Goal: Task Accomplishment & Management: Complete application form

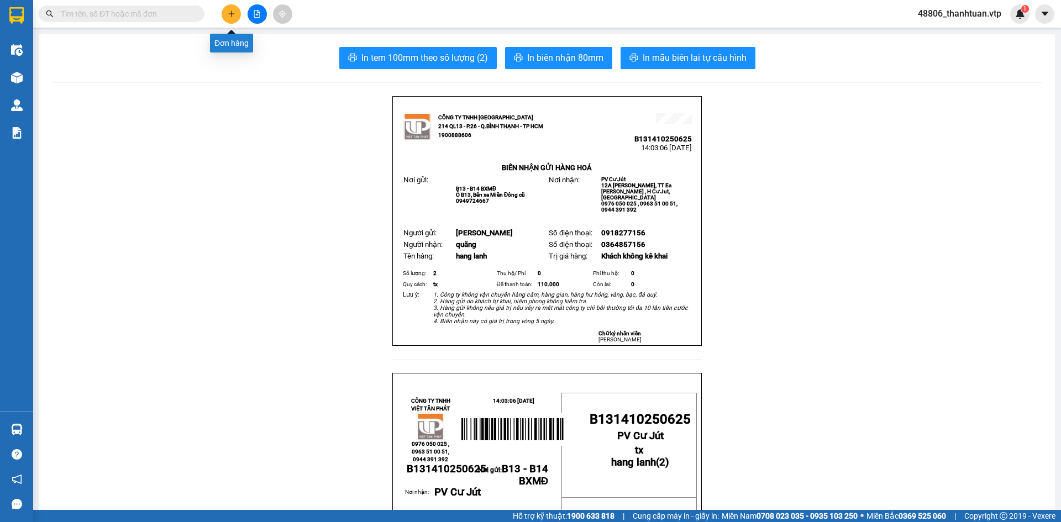
click at [227, 12] on button at bounding box center [231, 13] width 19 height 19
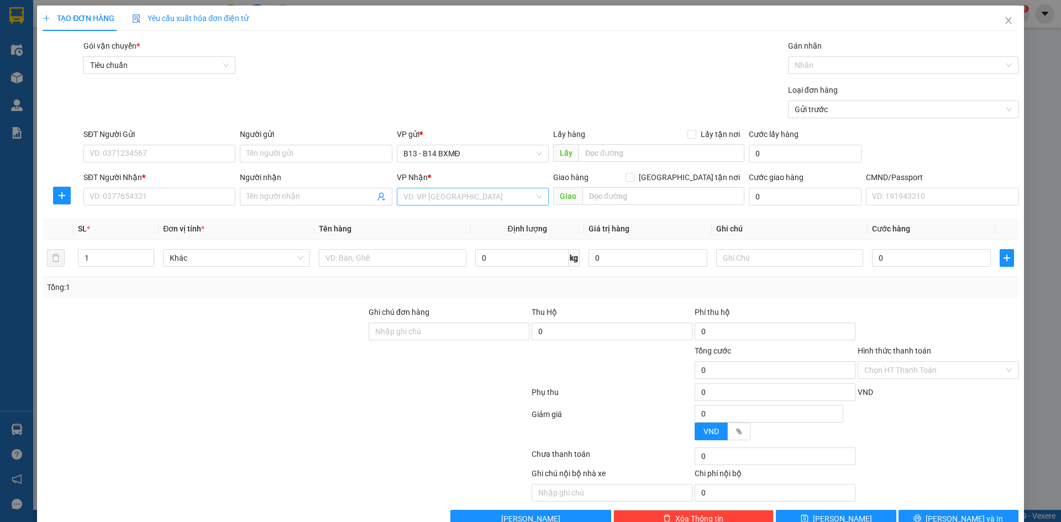
click at [442, 191] on input "search" at bounding box center [468, 196] width 131 height 17
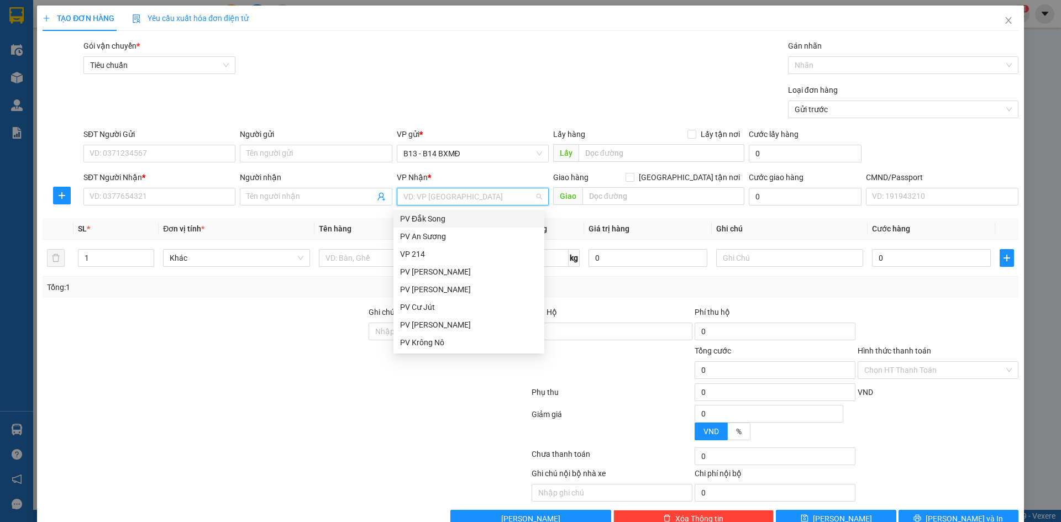
click at [442, 191] on input "search" at bounding box center [468, 196] width 131 height 17
type input "dm"
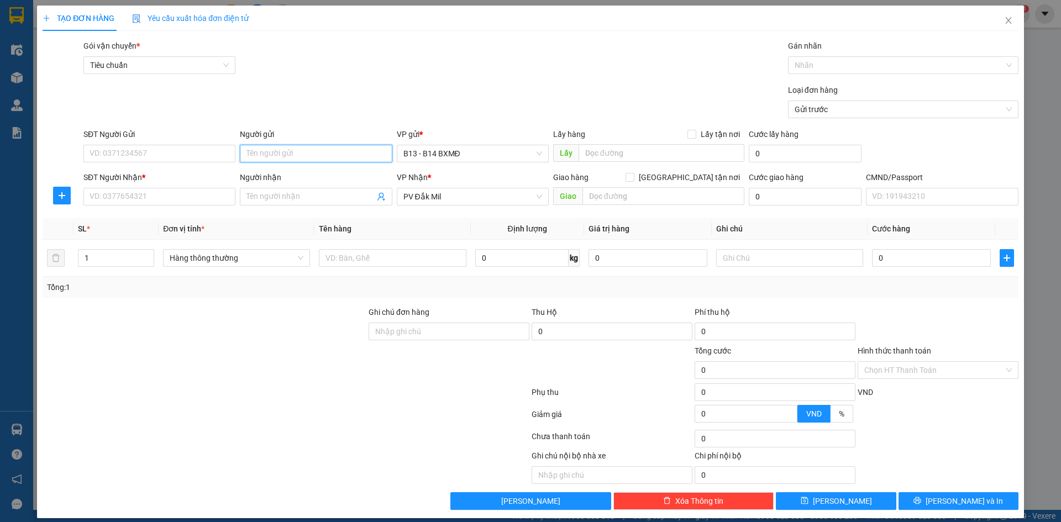
click at [300, 153] on input "Người gửi" at bounding box center [316, 154] width 152 height 18
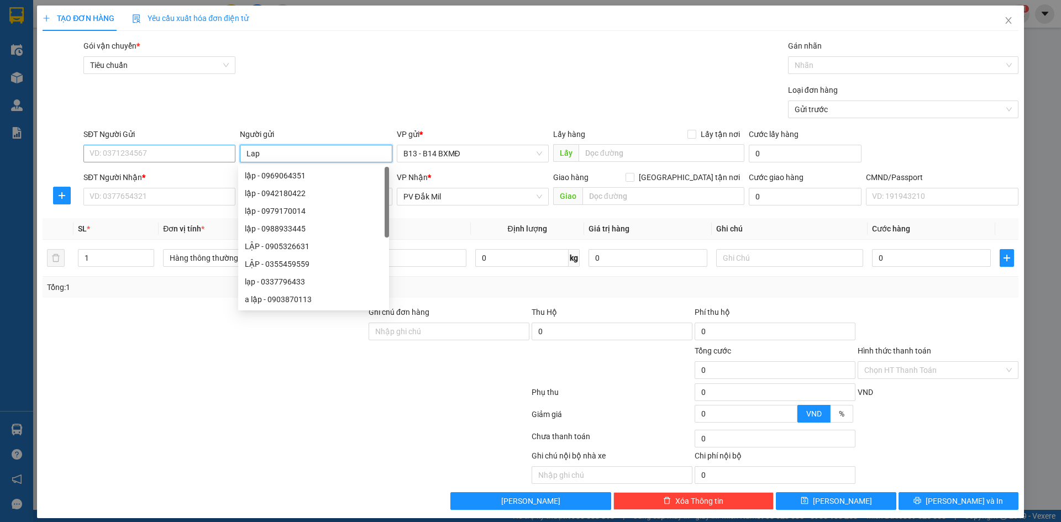
type input "Lap"
click at [179, 152] on input "SĐT Người Gửi" at bounding box center [159, 154] width 152 height 18
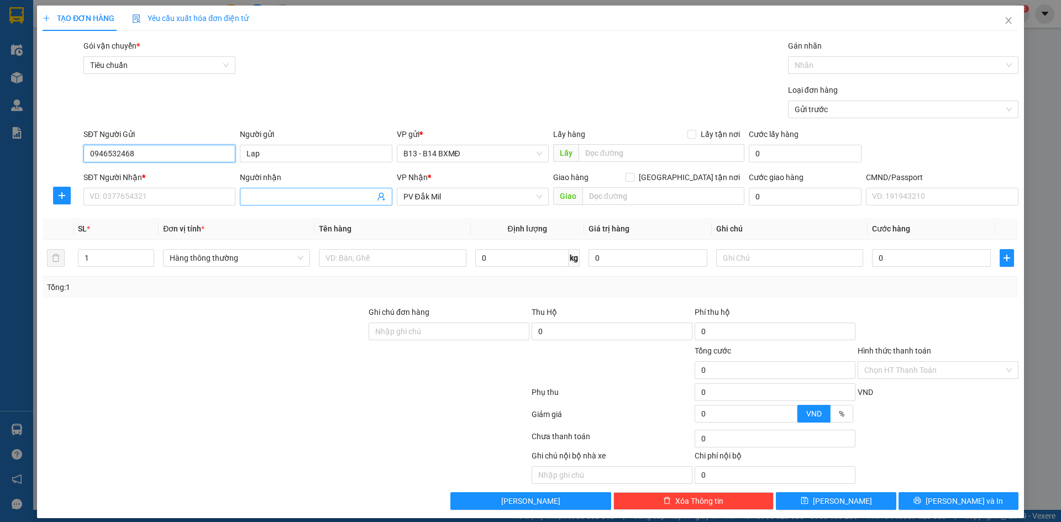
type input "0946532468"
click at [272, 196] on input "Người nhận" at bounding box center [310, 197] width 128 height 12
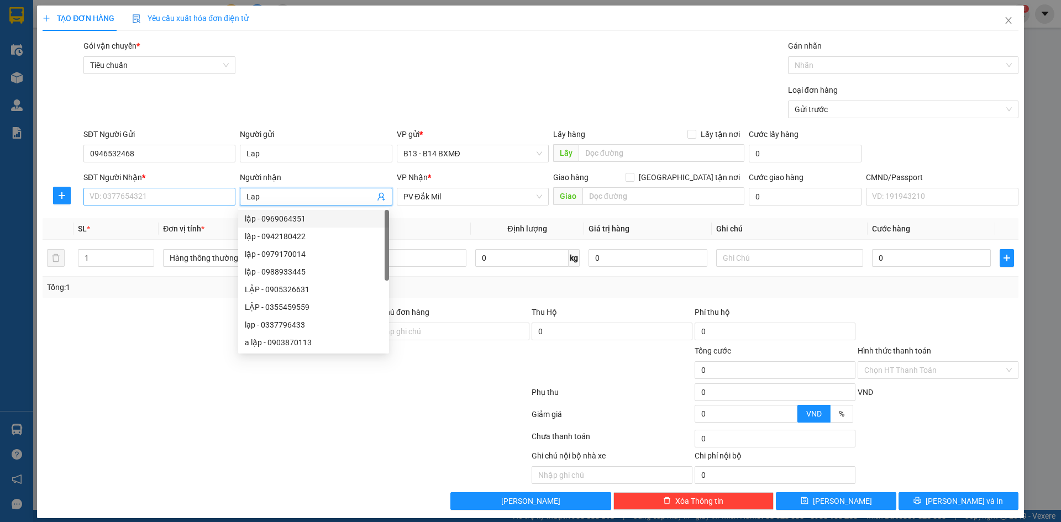
type input "Lap"
click at [171, 197] on input "SĐT Người Nhận *" at bounding box center [159, 197] width 152 height 18
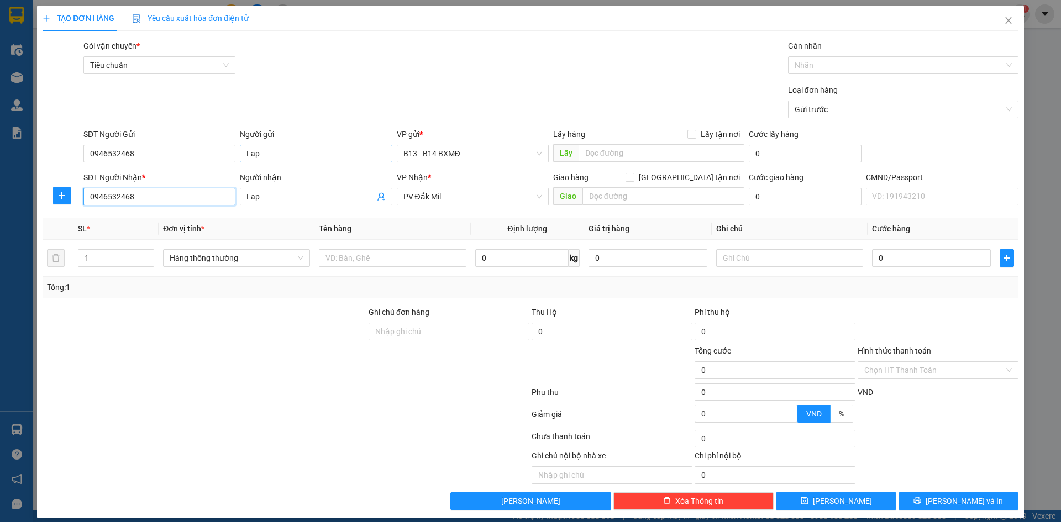
type input "0946532468"
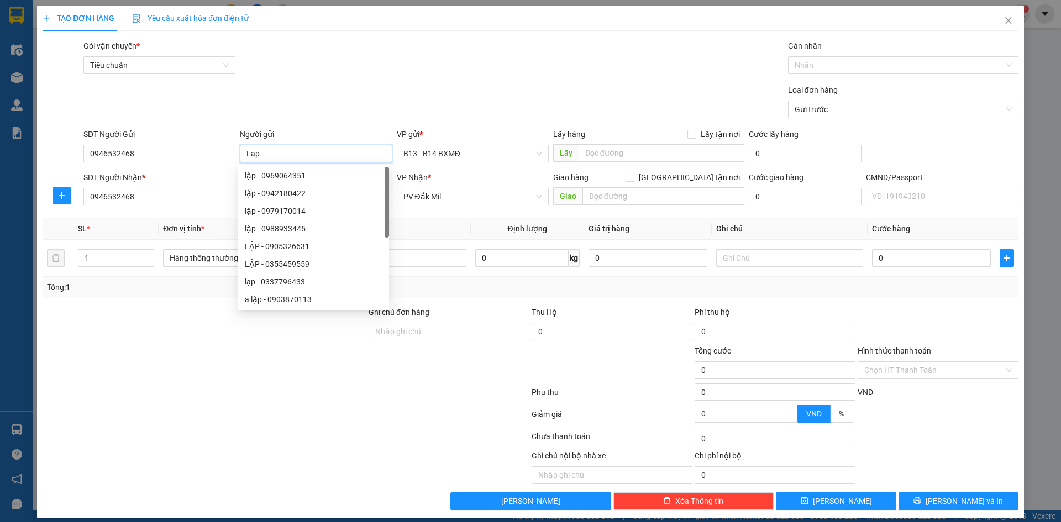
drag, startPoint x: 260, startPoint y: 156, endPoint x: 245, endPoint y: 156, distance: 14.9
click at [245, 156] on input "Lap" at bounding box center [316, 154] width 152 height 18
type input "A Lu"
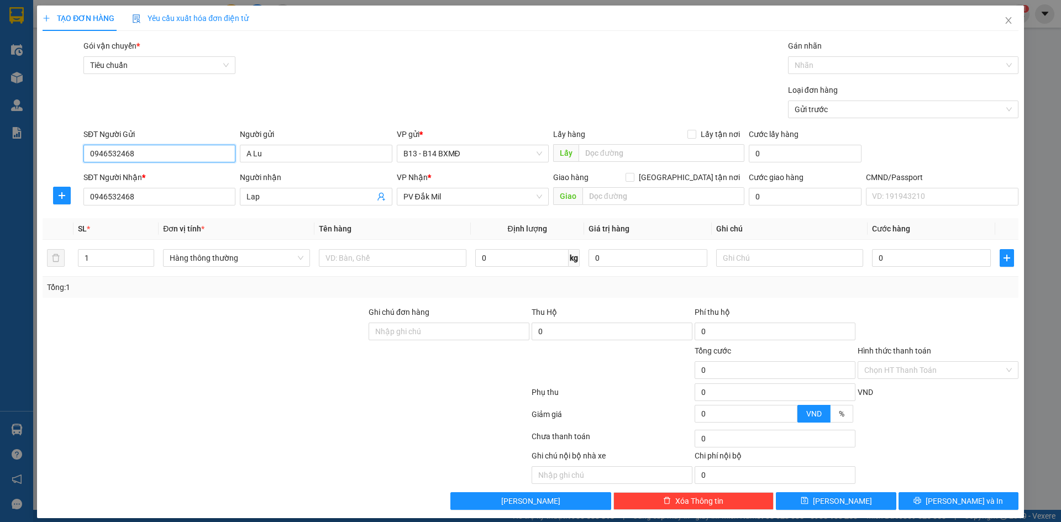
drag, startPoint x: 145, startPoint y: 151, endPoint x: 83, endPoint y: 158, distance: 62.2
click at [83, 158] on input "0946532468" at bounding box center [159, 154] width 152 height 18
type input "0343759248"
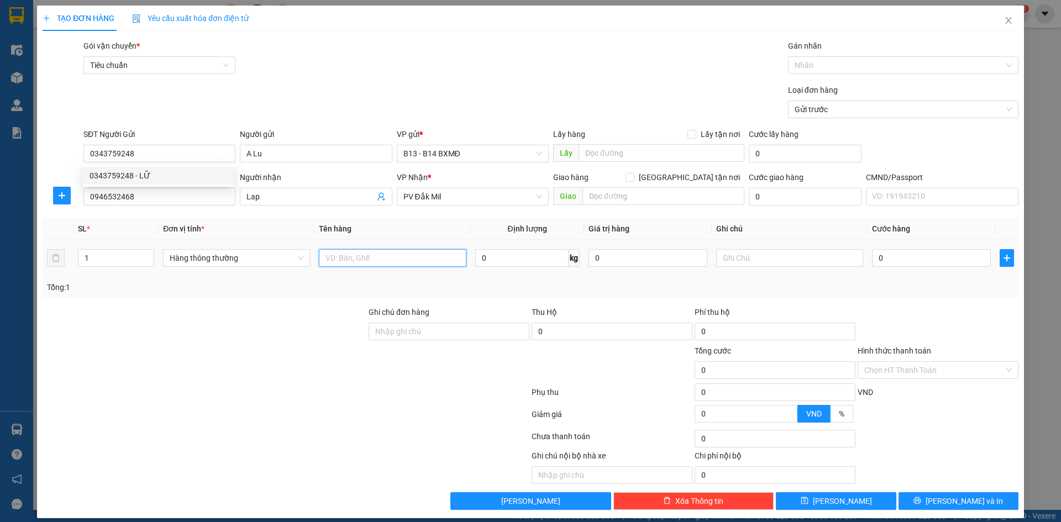
click at [375, 258] on input "text" at bounding box center [392, 258] width 147 height 18
type input "hang lanh"
click at [732, 256] on input "text" at bounding box center [789, 258] width 147 height 18
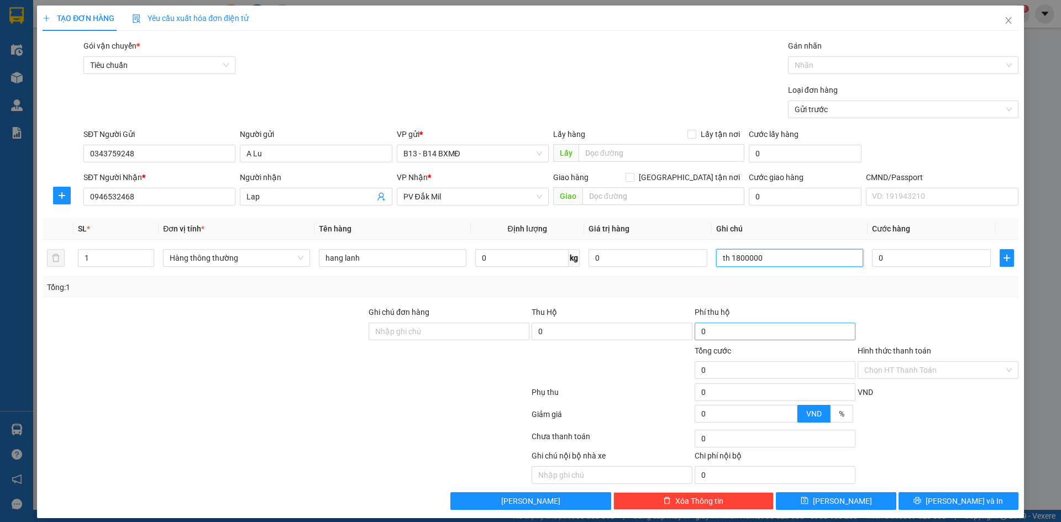
type input "th 1800000"
click at [748, 332] on input "0" at bounding box center [775, 332] width 161 height 18
click at [610, 337] on input "0" at bounding box center [612, 332] width 161 height 18
type input "1.800.000"
type input "30.000"
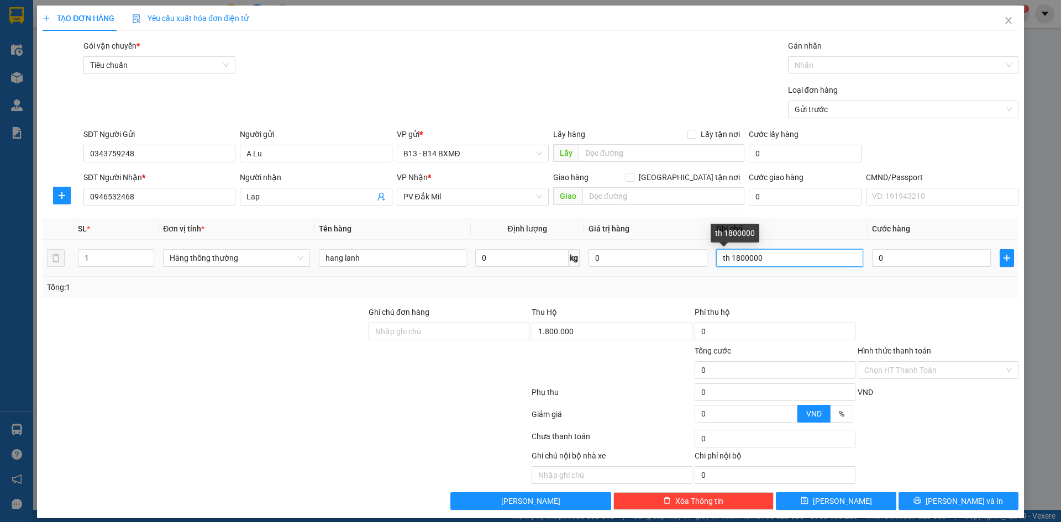
type input "30.000"
drag, startPoint x: 764, startPoint y: 259, endPoint x: 727, endPoint y: 259, distance: 37.6
click at [727, 259] on input "th 1800000" at bounding box center [789, 258] width 147 height 18
type input "tx"
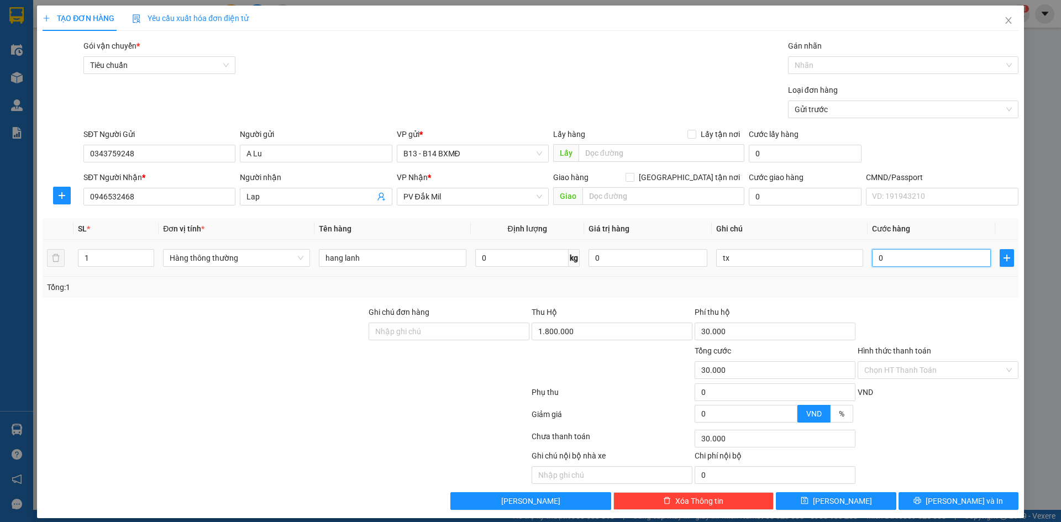
click at [876, 259] on input "0" at bounding box center [931, 258] width 119 height 18
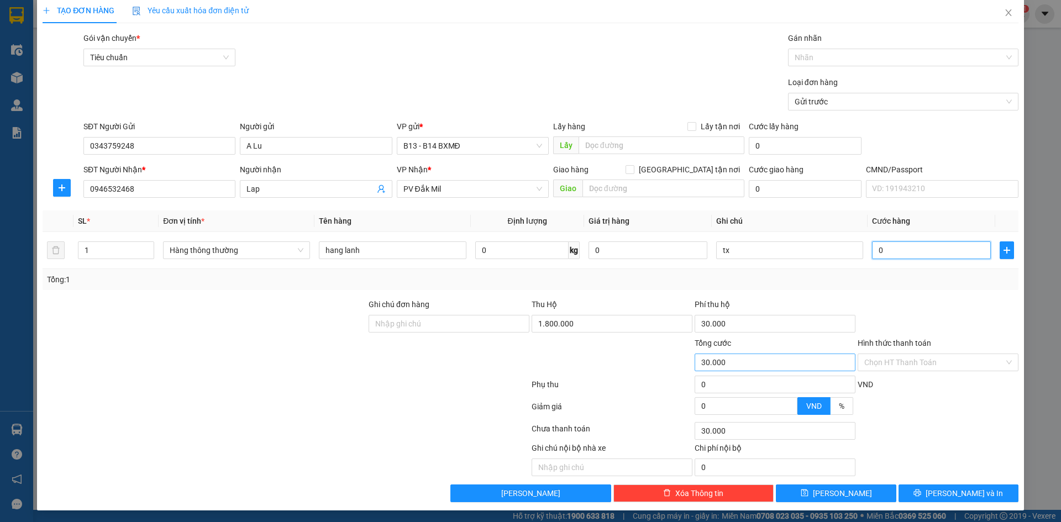
scroll to position [9, 0]
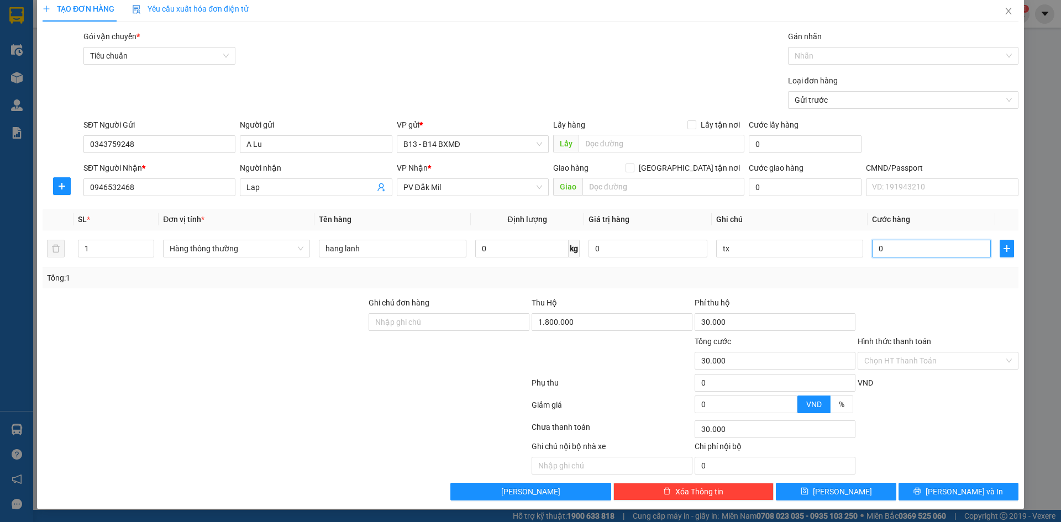
type input "8"
type input "30.008"
type input "80"
type input "30.080"
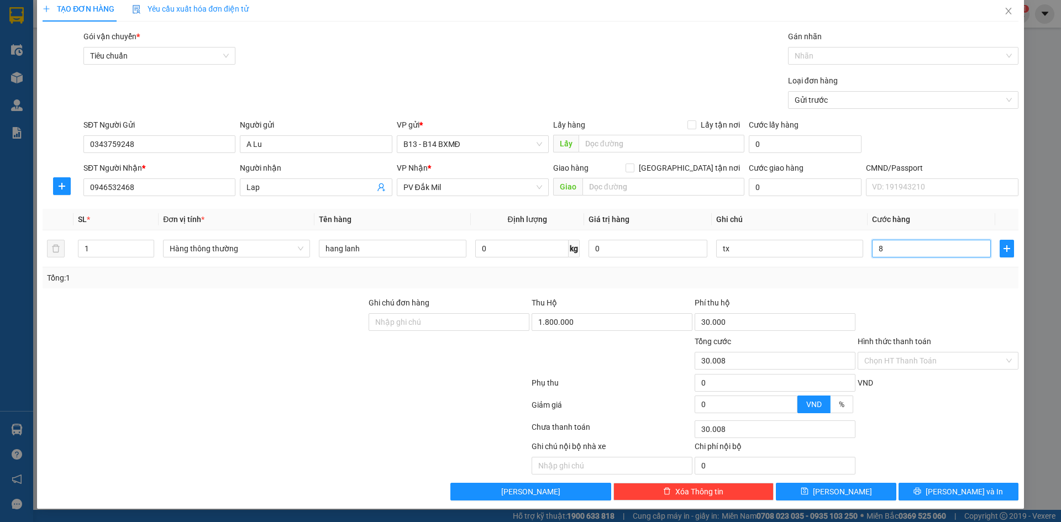
type input "30.080"
type input "800"
type input "30.800"
type input "8.000"
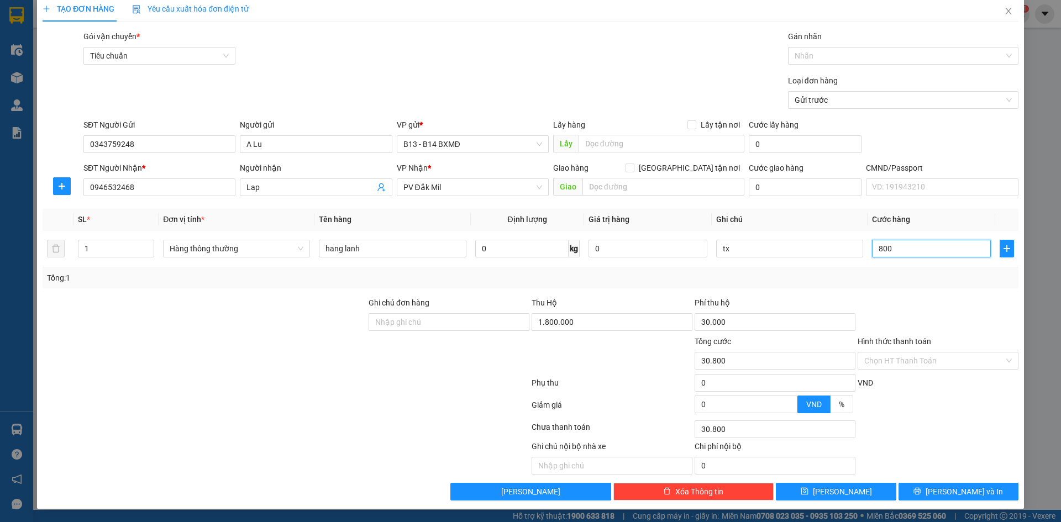
type input "38.000"
type input "80.000"
type input "110.000"
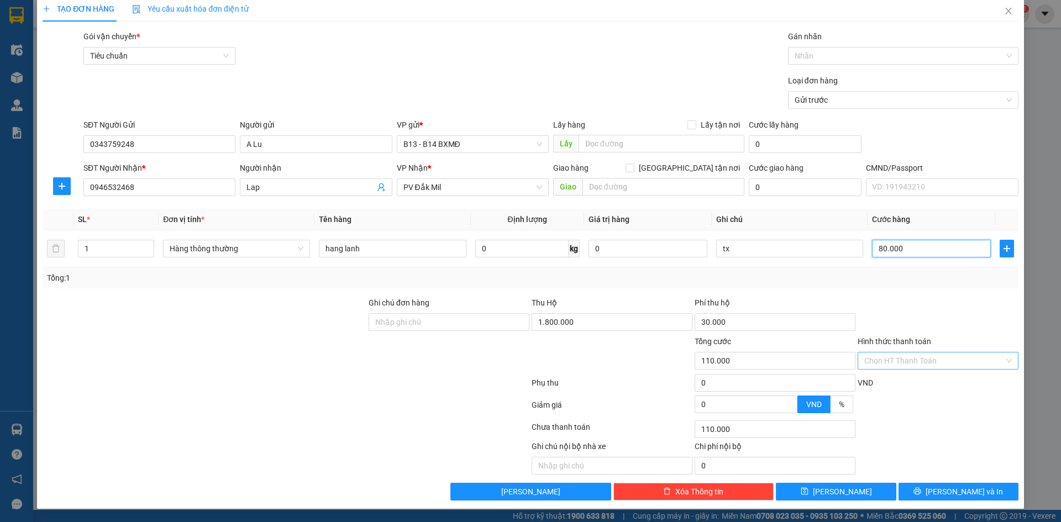
click at [1000, 363] on div "Chọn HT Thanh Toán" at bounding box center [938, 361] width 161 height 18
type input "80.000"
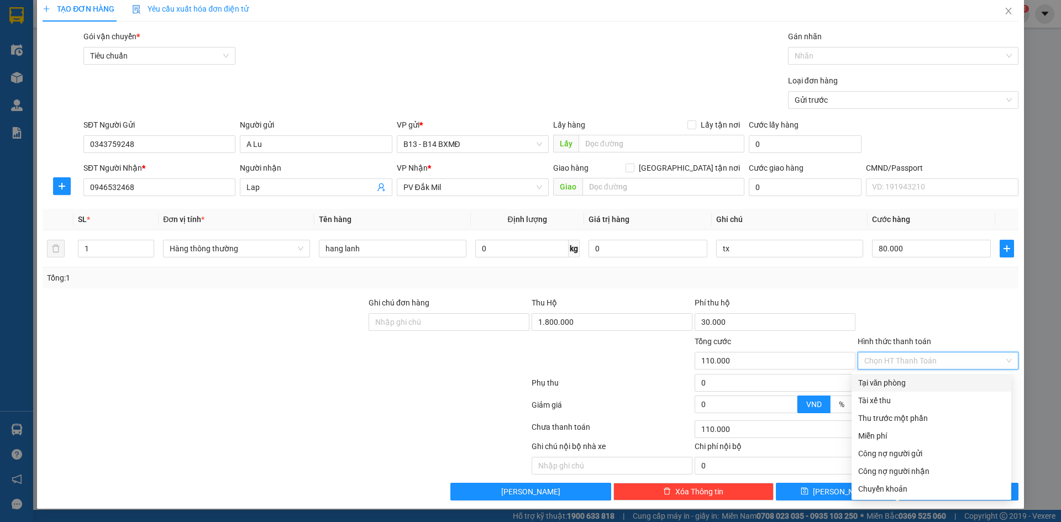
click at [883, 384] on div "Tại văn phòng" at bounding box center [931, 383] width 146 height 12
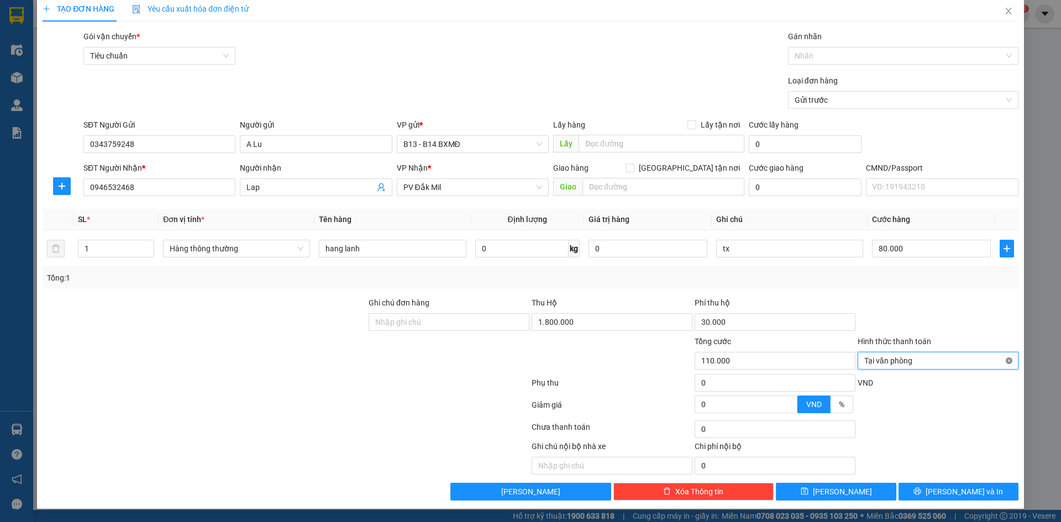
type input "110.000"
type input "5"
type input "30.005"
type input "50"
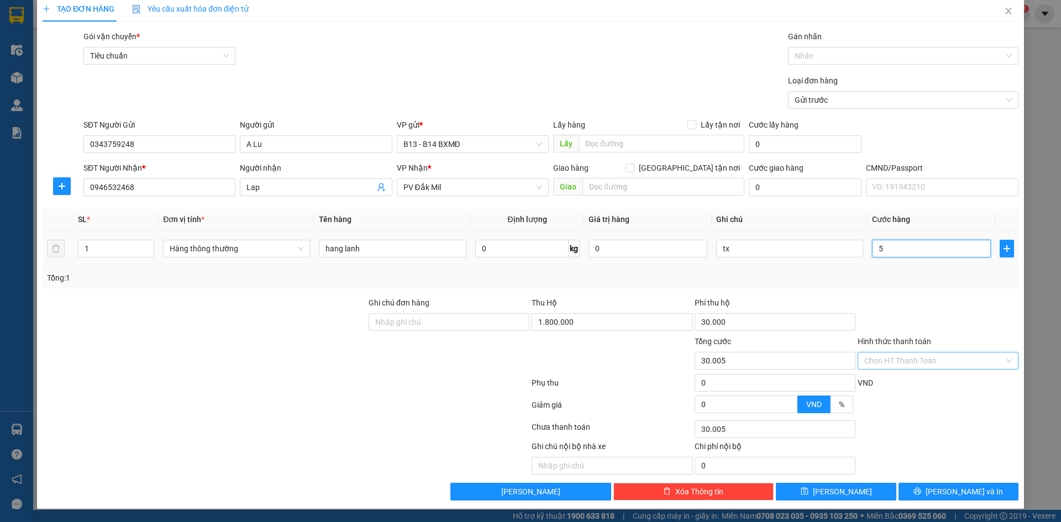
type input "30.050"
type input "500"
type input "30.500"
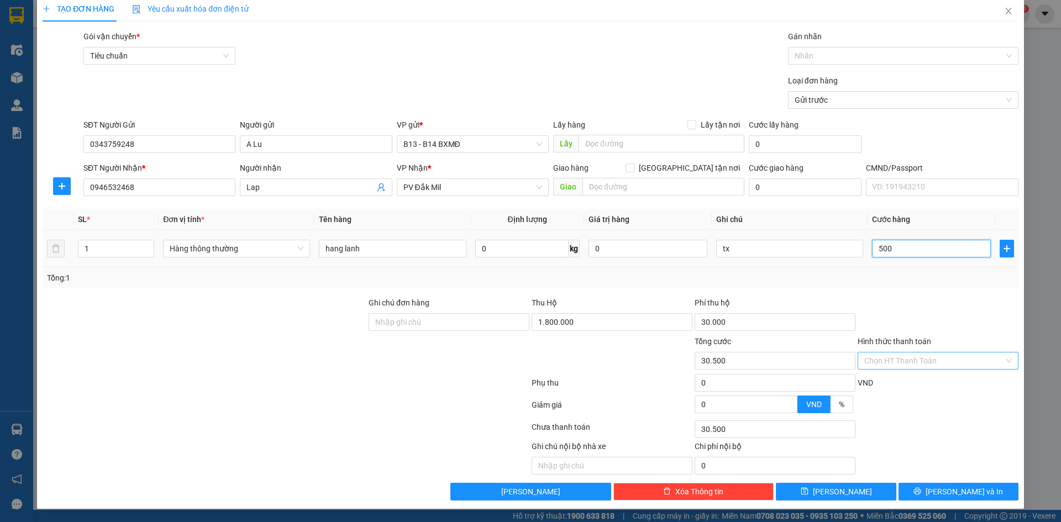
type input "5.000"
type input "35.000"
type input "50.000"
type input "80.000"
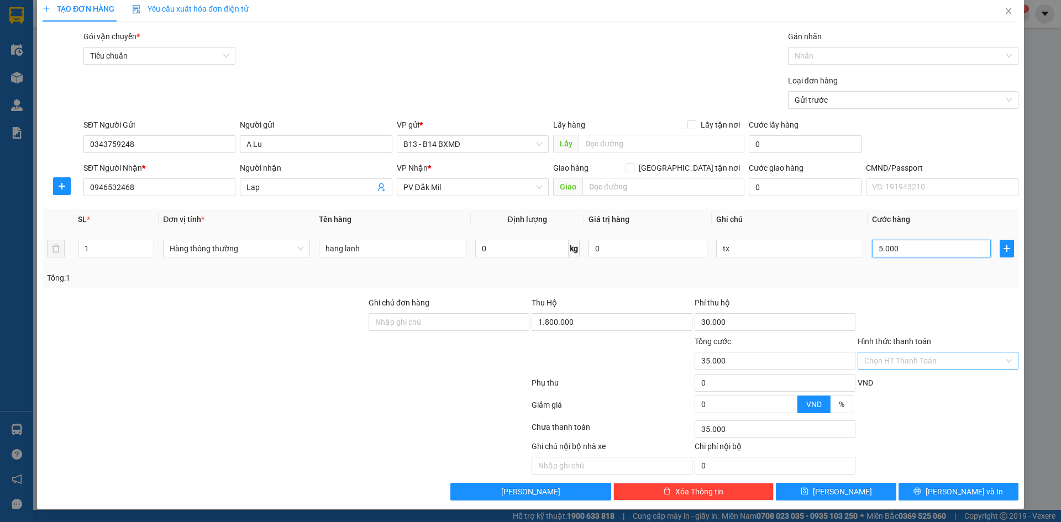
type input "80.000"
type input "50.000"
click at [944, 293] on div "Transit Pickup Surcharge Ids Transit Deliver Surcharge Ids Transit Deliver Surc…" at bounding box center [531, 265] width 976 height 470
click at [944, 494] on span "Lưu và In" at bounding box center [964, 492] width 77 height 12
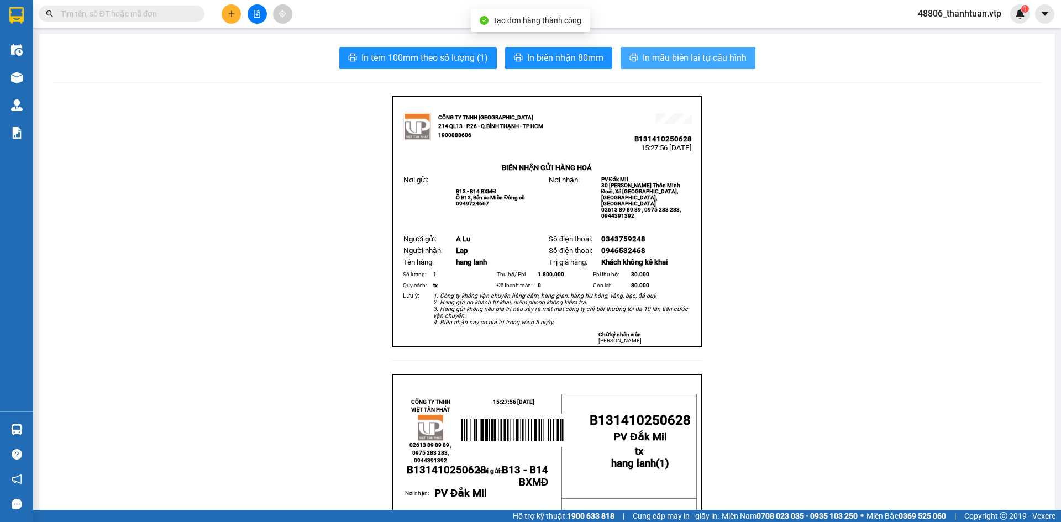
click at [687, 60] on span "In mẫu biên lai tự cấu hình" at bounding box center [695, 58] width 104 height 14
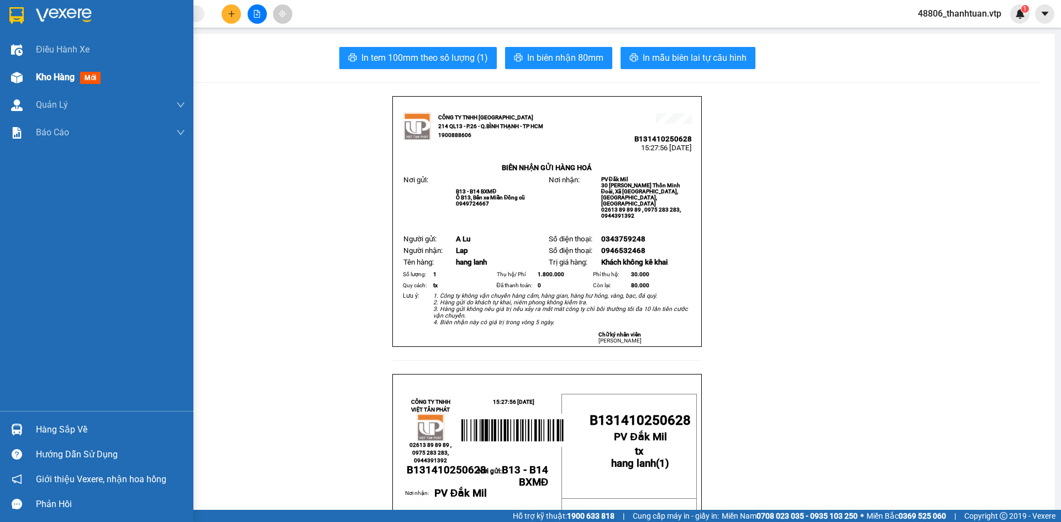
click at [58, 77] on span "Kho hàng" at bounding box center [55, 77] width 39 height 11
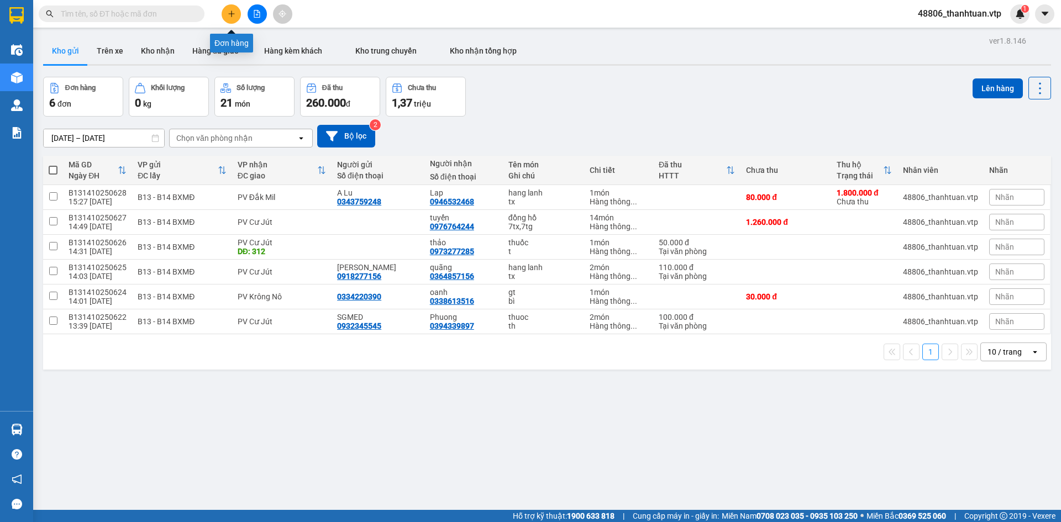
click at [233, 14] on icon "plus" at bounding box center [232, 14] width 8 height 8
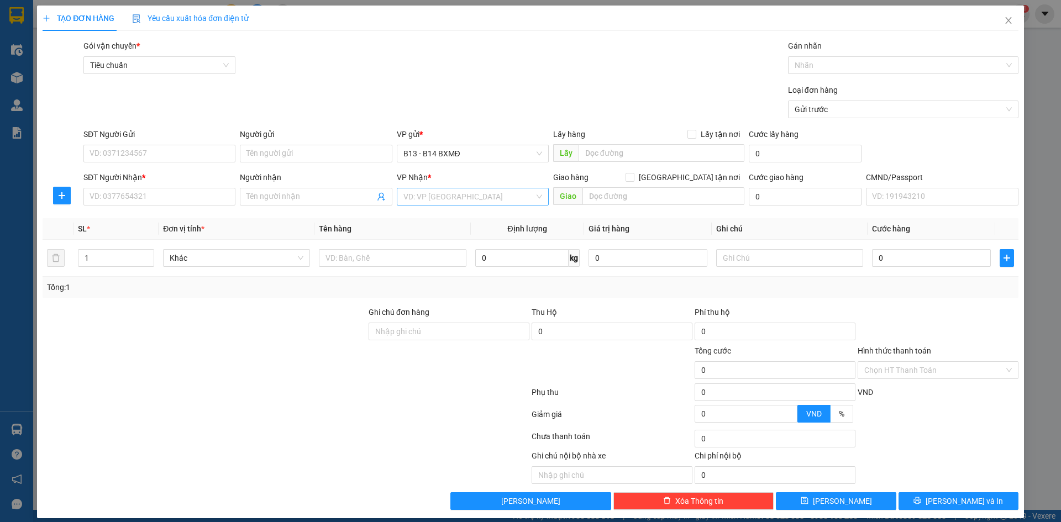
click at [453, 198] on input "search" at bounding box center [468, 196] width 131 height 17
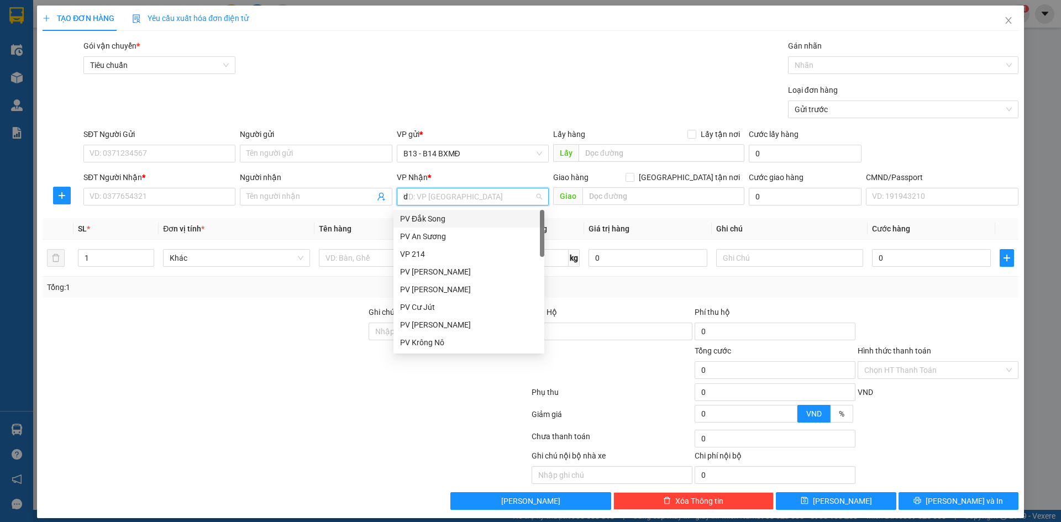
type input "dm"
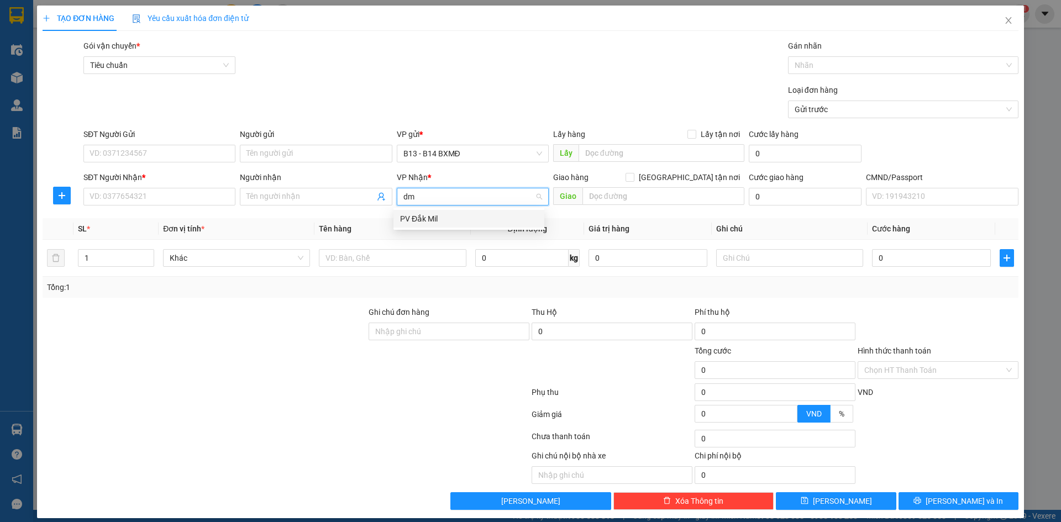
drag, startPoint x: 431, startPoint y: 223, endPoint x: 254, endPoint y: 144, distance: 193.7
click at [406, 213] on div "PV Đắk Mil" at bounding box center [469, 219] width 138 height 12
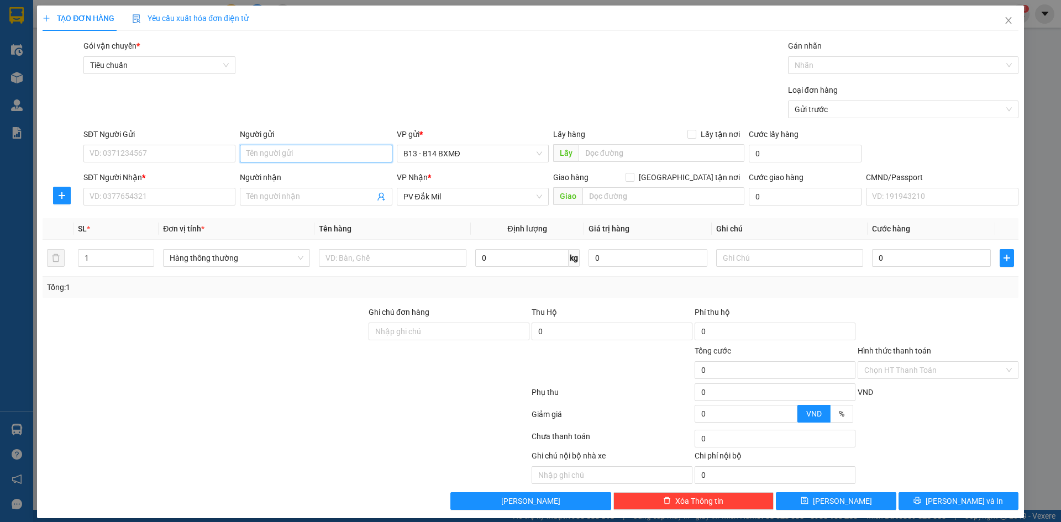
click at [277, 156] on input "Người gửi" at bounding box center [316, 154] width 152 height 18
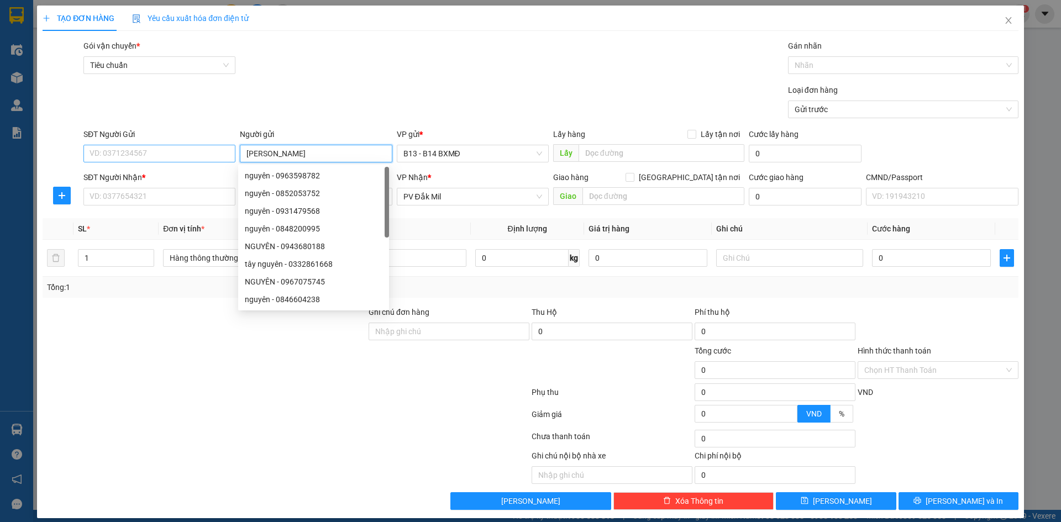
type input "Nguyen"
click at [127, 155] on input "SĐT Người Gửi" at bounding box center [159, 154] width 152 height 18
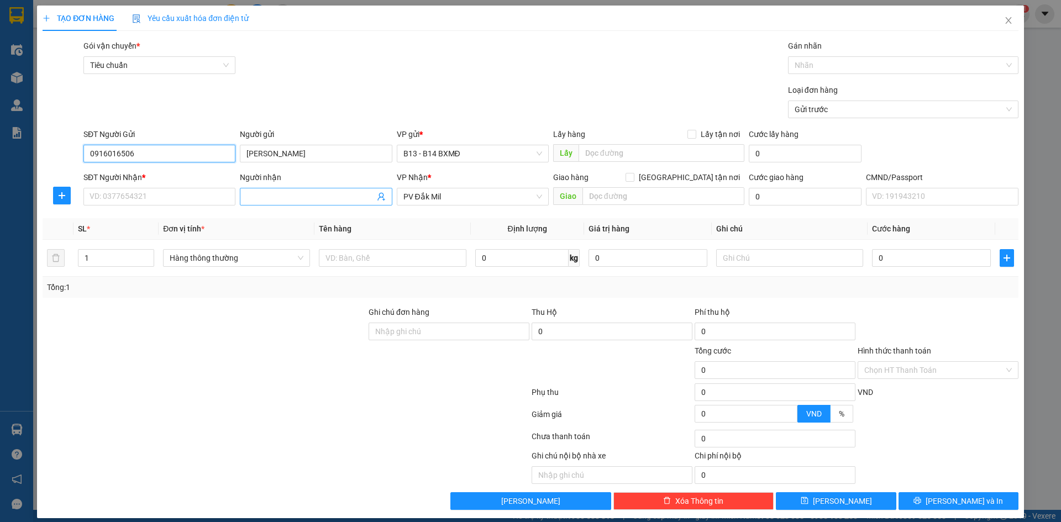
type input "0916016506"
click at [261, 200] on input "Người nhận" at bounding box center [310, 197] width 128 height 12
type input "Thu Ky"
click at [197, 192] on input "SĐT Người Nhận *" at bounding box center [159, 197] width 152 height 18
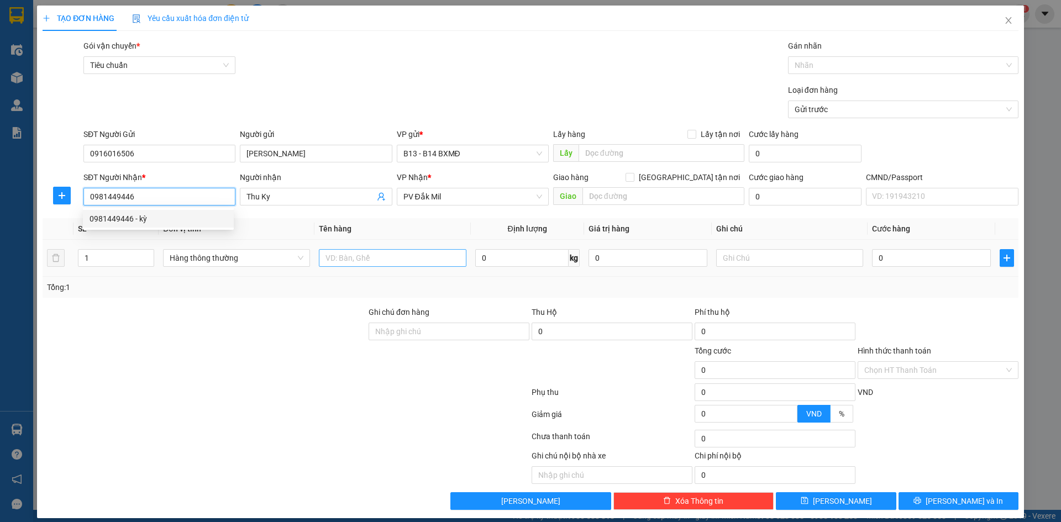
type input "0981449446"
click at [372, 259] on input "text" at bounding box center [392, 258] width 147 height 18
type input "q"
type input "QA"
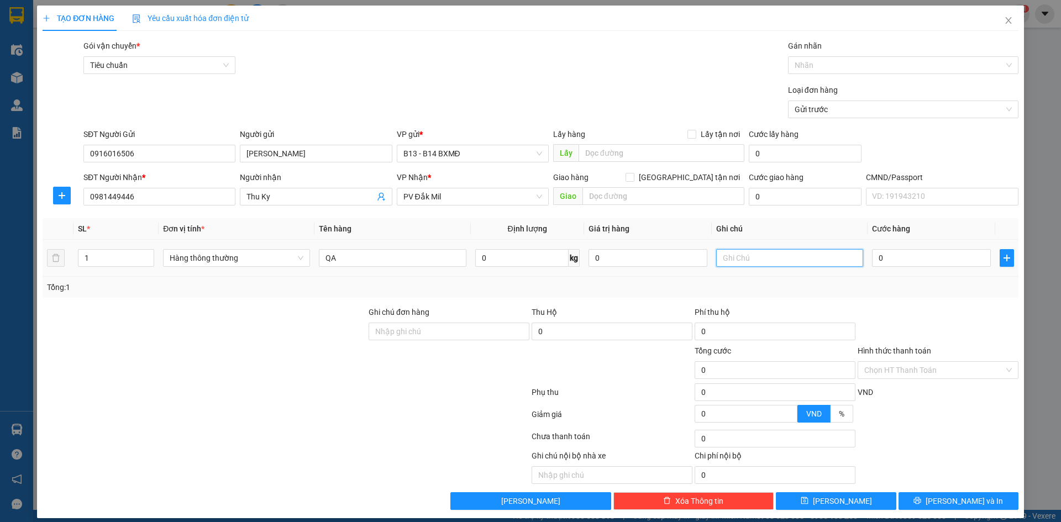
click at [745, 263] on input "text" at bounding box center [789, 258] width 147 height 18
type input "c"
click at [883, 260] on input "0" at bounding box center [931, 258] width 119 height 18
type input "5"
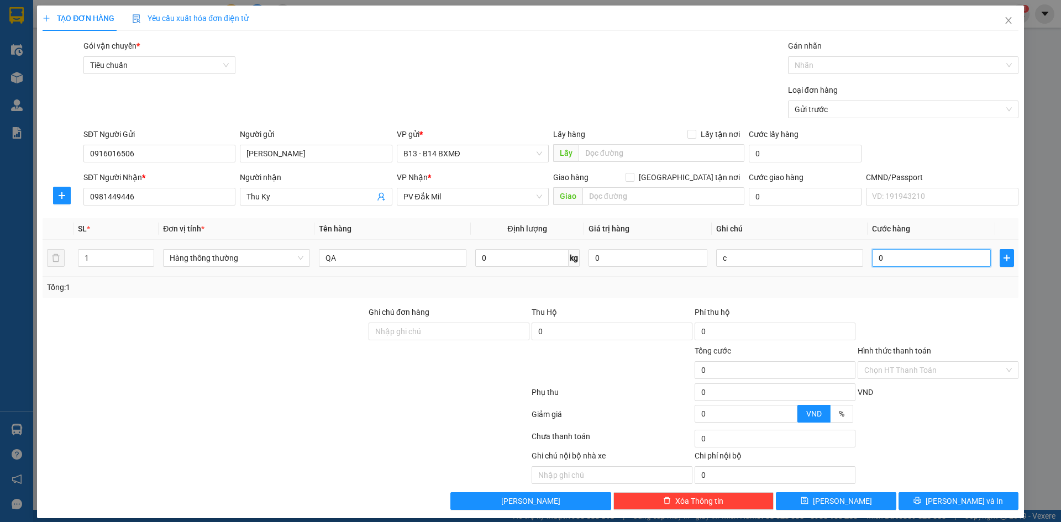
type input "5"
type input "50"
type input "500"
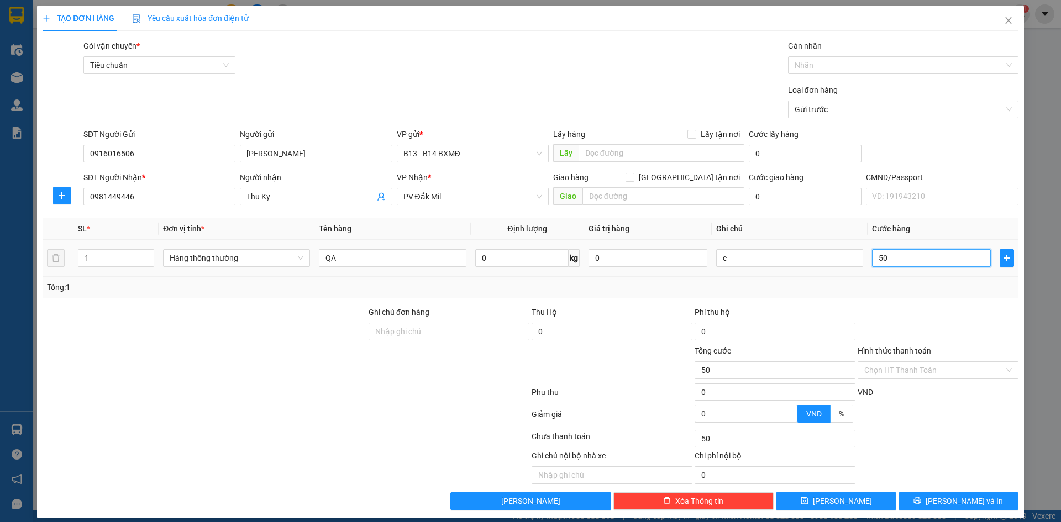
type input "500"
type input "5.000"
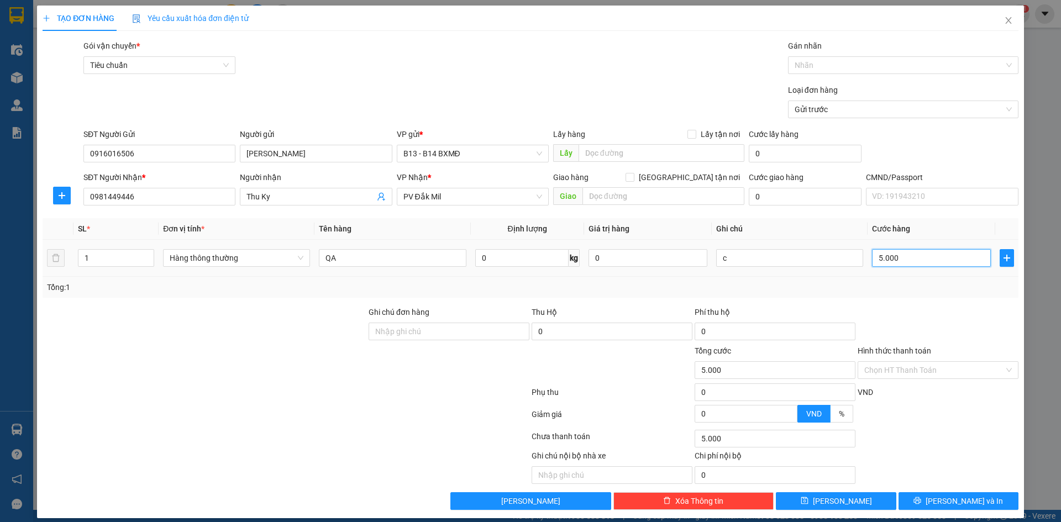
type input "50.000"
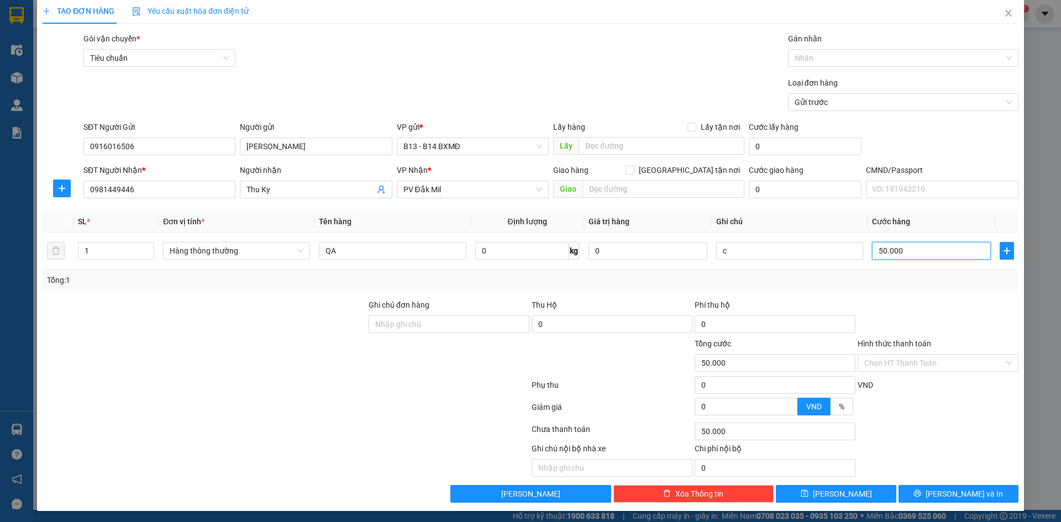
scroll to position [9, 0]
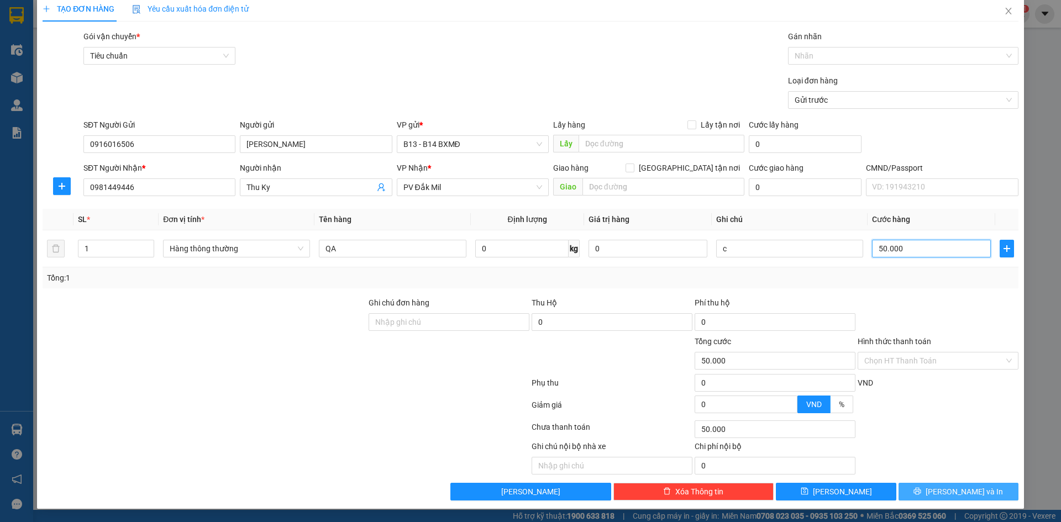
type input "50.000"
click at [965, 490] on span "Lưu và In" at bounding box center [964, 492] width 77 height 12
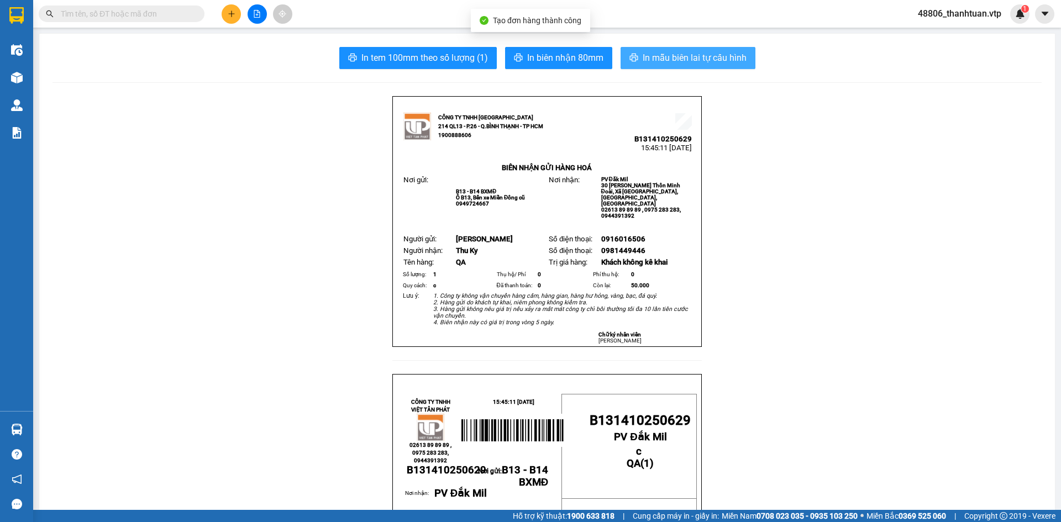
click at [723, 65] on button "In mẫu biên lai tự cấu hình" at bounding box center [688, 58] width 135 height 22
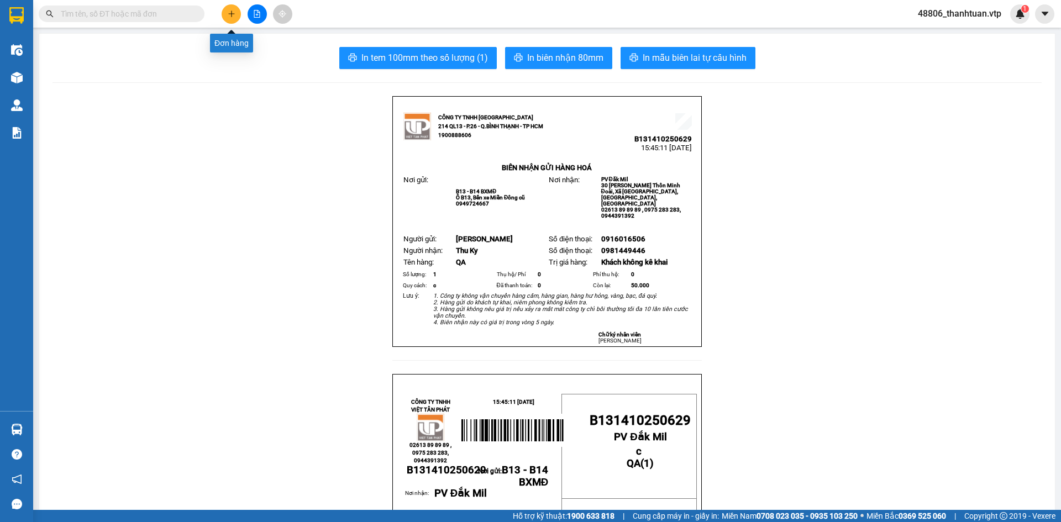
click at [229, 11] on icon "plus" at bounding box center [232, 14] width 8 height 8
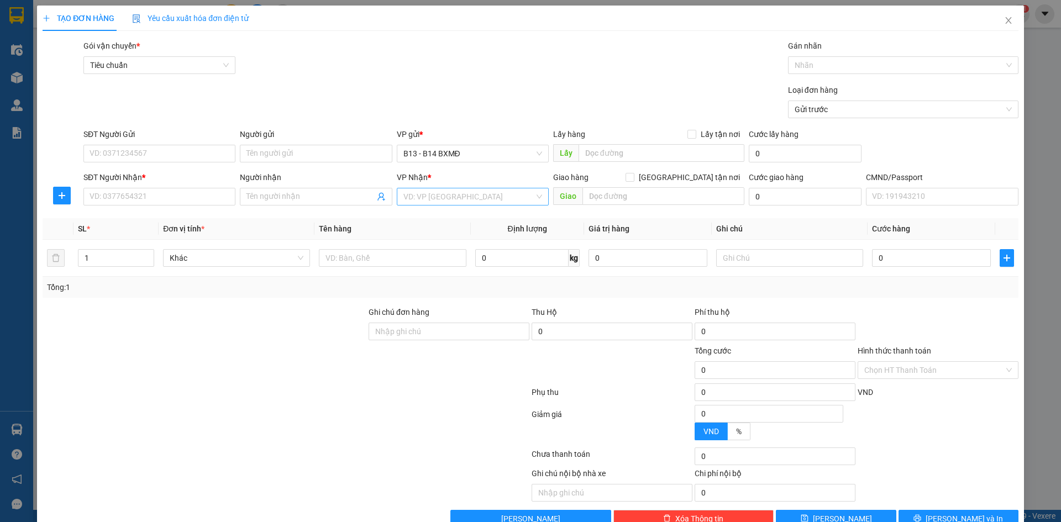
click at [444, 196] on input "search" at bounding box center [468, 196] width 131 height 17
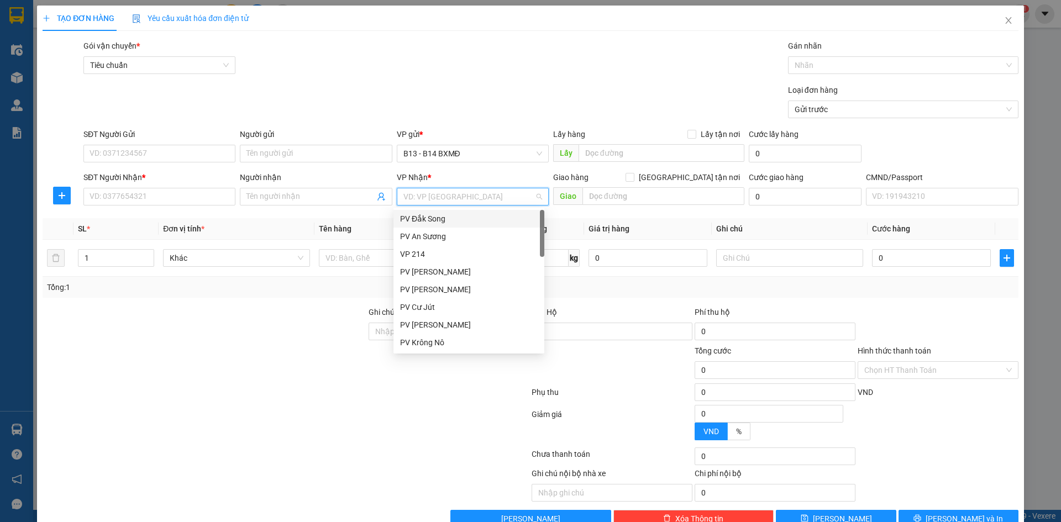
type input "s"
type input "ds"
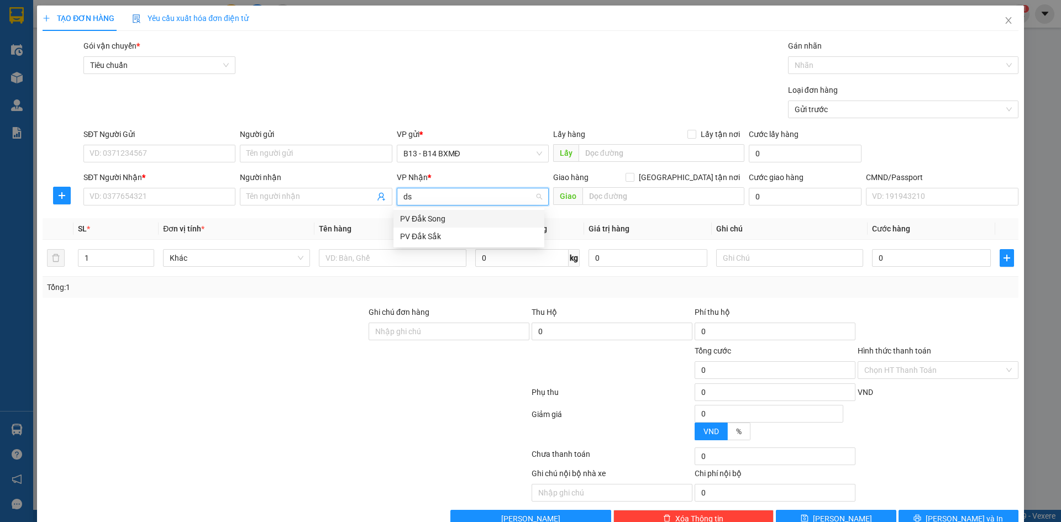
click at [438, 215] on div "PV Đắk Song" at bounding box center [469, 219] width 138 height 12
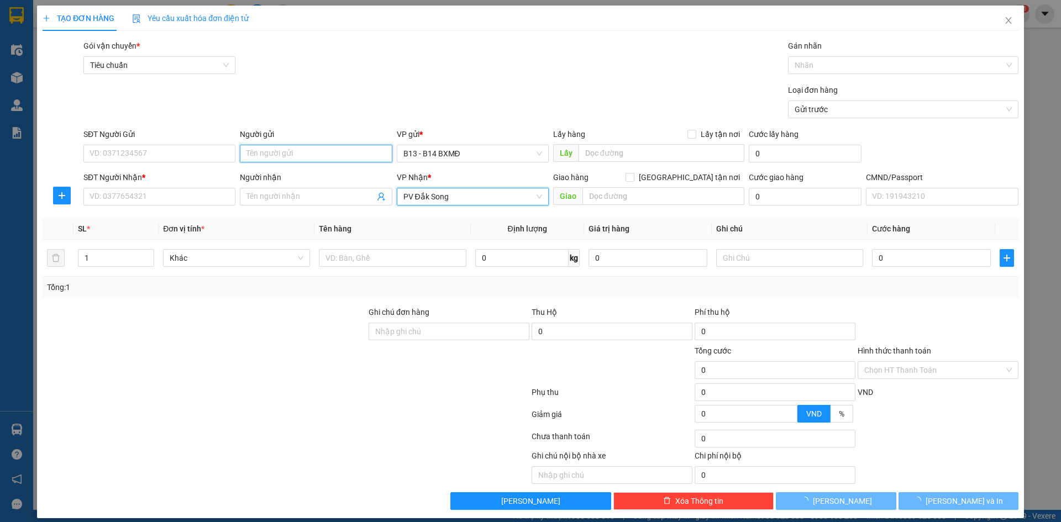
click at [309, 160] on input "Người gửi" at bounding box center [316, 154] width 152 height 18
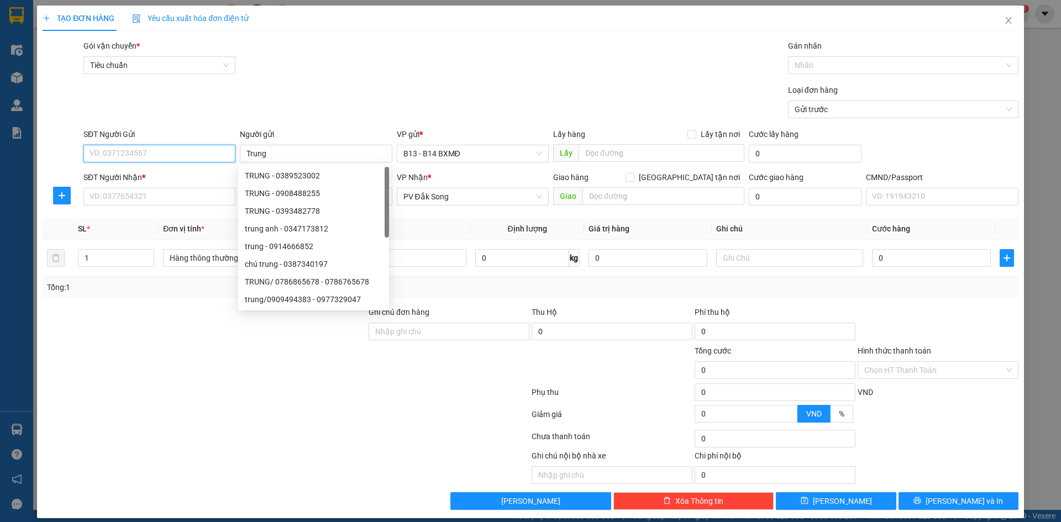
click at [194, 159] on input "SĐT Người Gửi" at bounding box center [159, 154] width 152 height 18
drag, startPoint x: 267, startPoint y: 155, endPoint x: 243, endPoint y: 155, distance: 23.8
click at [243, 155] on input "Trung" at bounding box center [316, 154] width 152 height 18
type input "Vy"
click at [169, 155] on input "SĐT Người Gửi" at bounding box center [159, 154] width 152 height 18
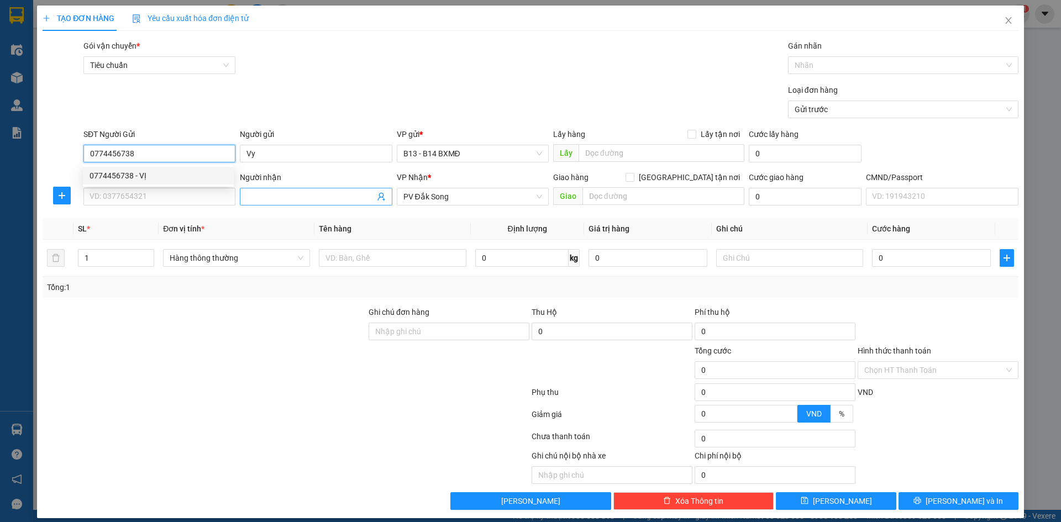
type input "0774456738"
click at [255, 197] on input "Người nhận" at bounding box center [310, 197] width 128 height 12
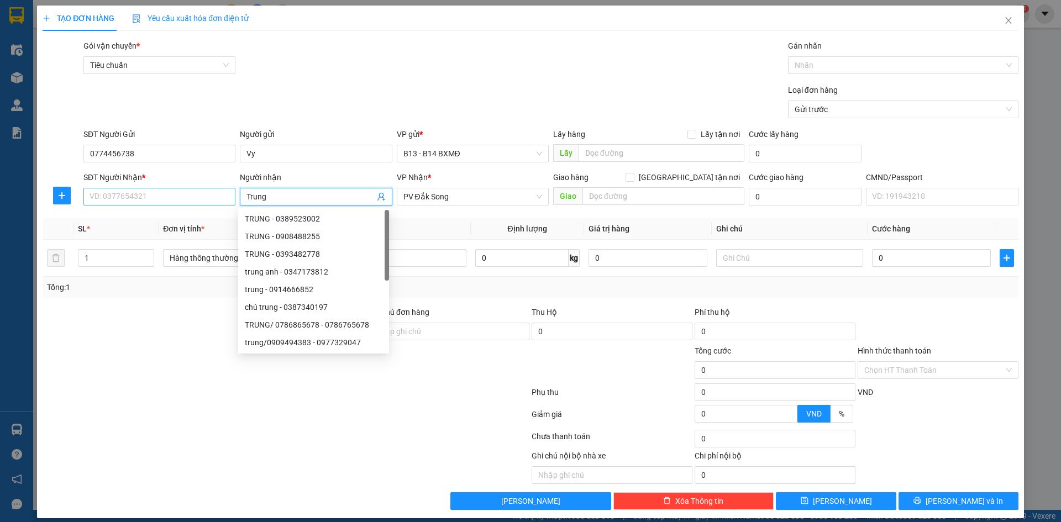
type input "Trung"
click at [171, 201] on input "SĐT Người Nhận *" at bounding box center [159, 197] width 152 height 18
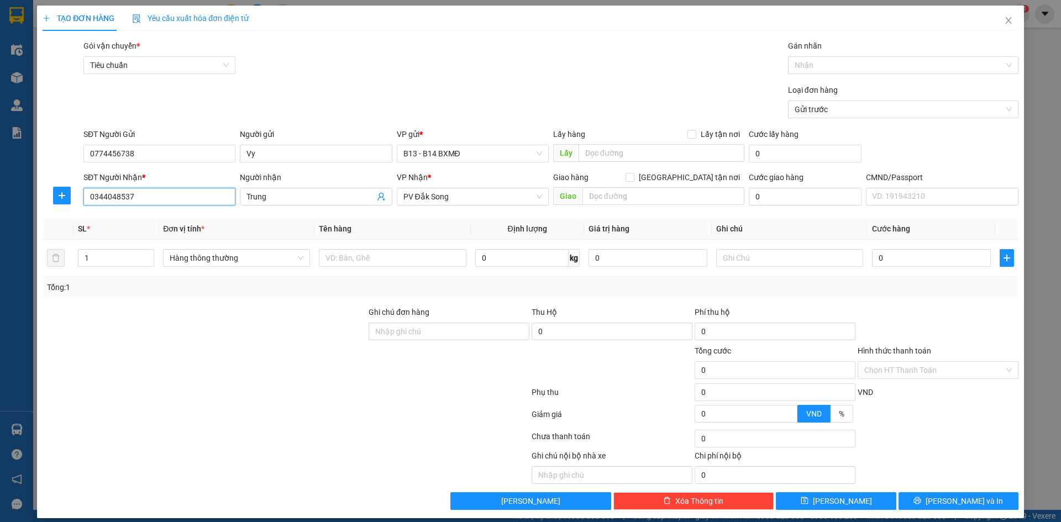
type input "0344048537"
click at [427, 262] on input "text" at bounding box center [392, 258] width 147 height 18
type input "phu tung"
type input "k"
type input "4"
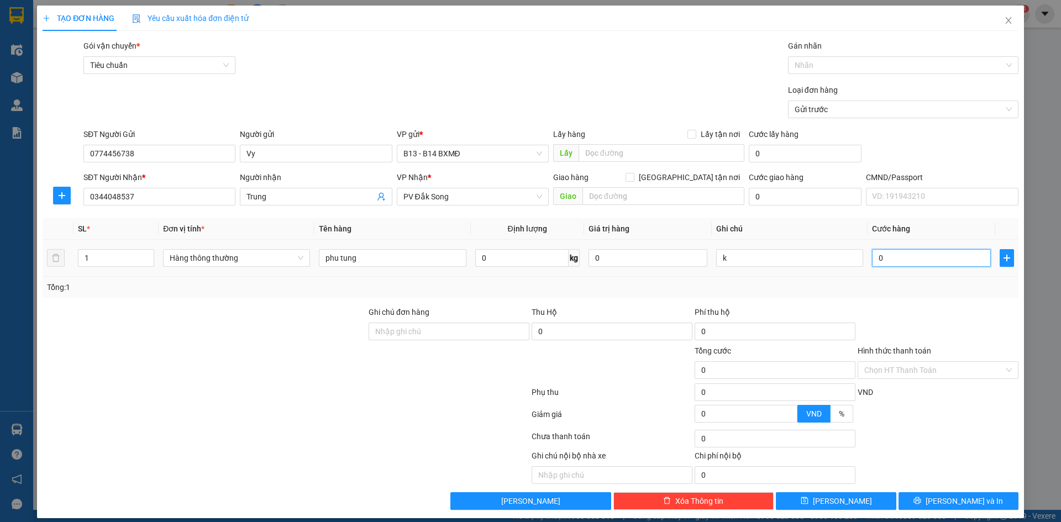
type input "4"
type input "40"
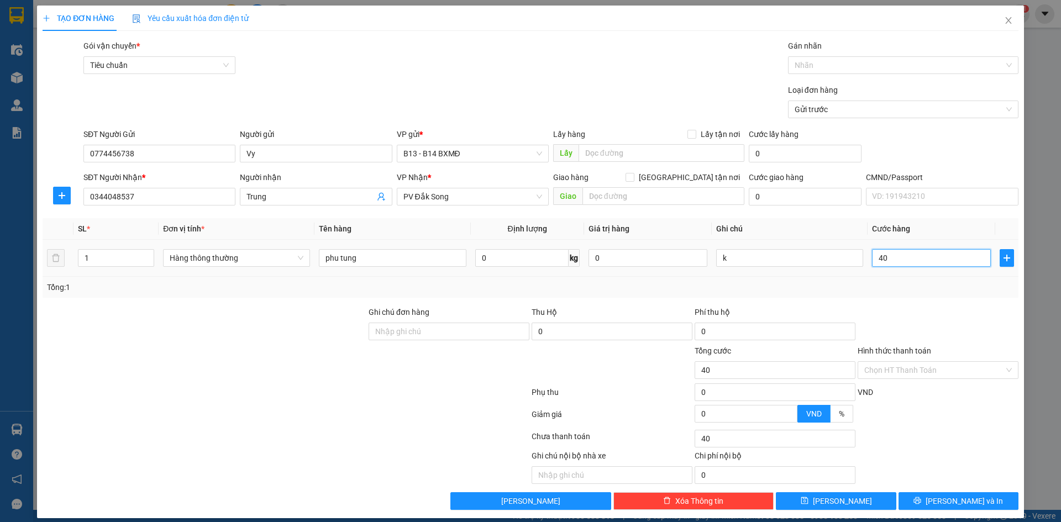
type input "400"
type input "4.000"
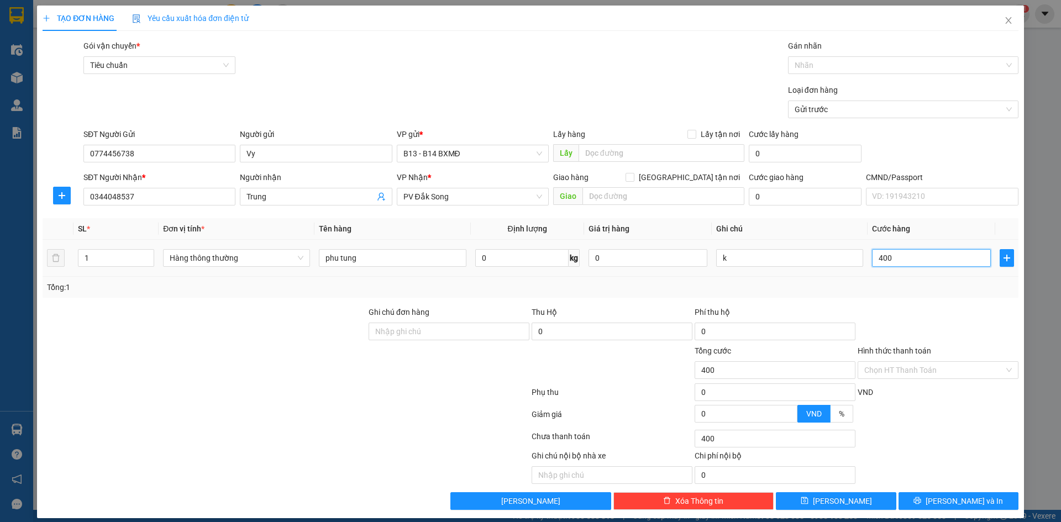
type input "4.000"
type input "40.000"
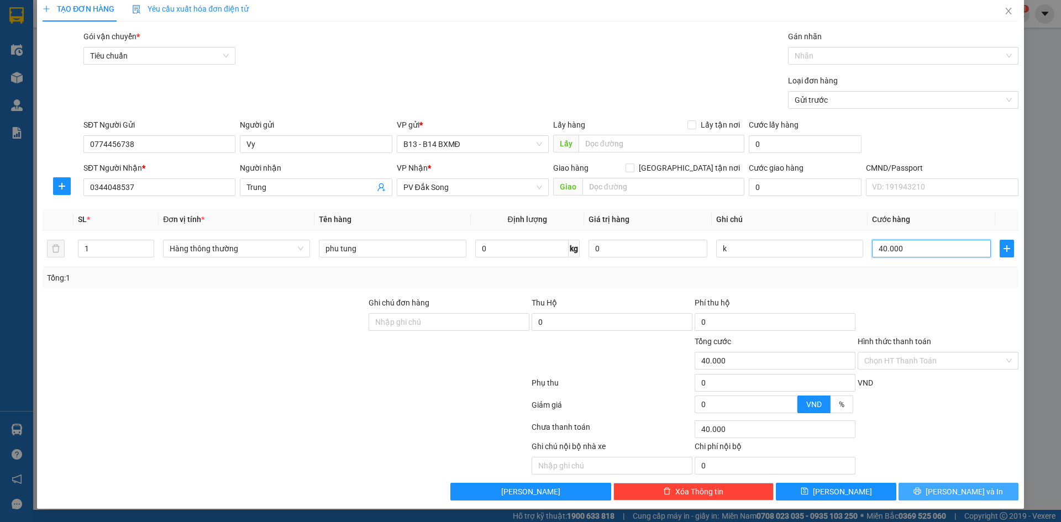
type input "40.000"
click at [947, 491] on span "Lưu và In" at bounding box center [964, 492] width 77 height 12
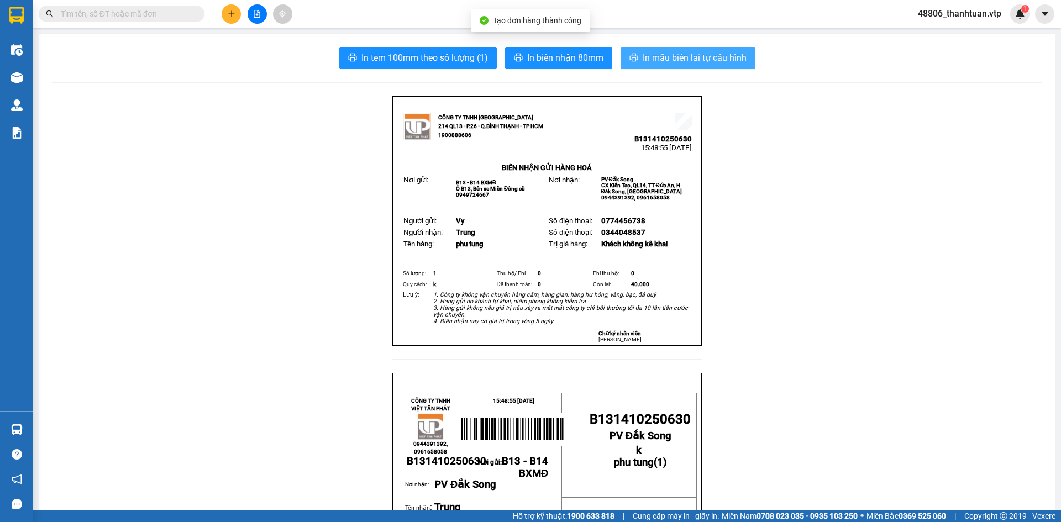
click at [718, 59] on span "In mẫu biên lai tự cấu hình" at bounding box center [695, 58] width 104 height 14
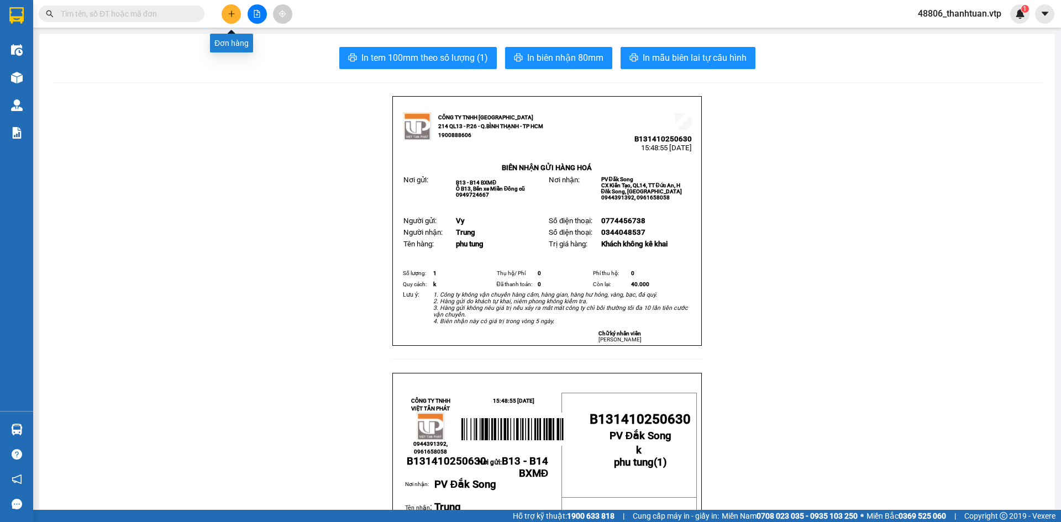
click at [237, 12] on button at bounding box center [231, 13] width 19 height 19
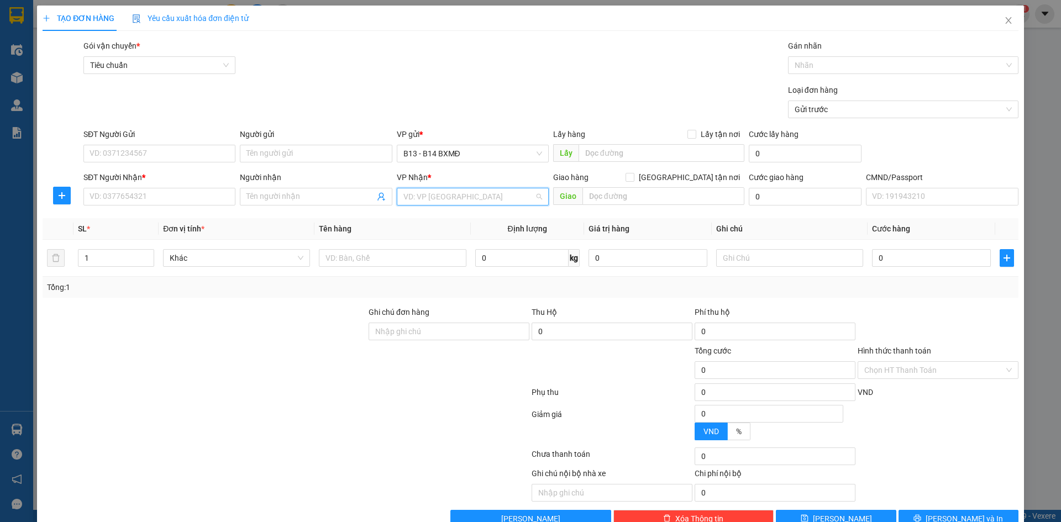
click at [427, 196] on input "search" at bounding box center [468, 196] width 131 height 17
type input "cj"
drag, startPoint x: 434, startPoint y: 226, endPoint x: 427, endPoint y: 221, distance: 8.6
click at [433, 226] on div "PV Cư Jút" at bounding box center [468, 219] width 151 height 18
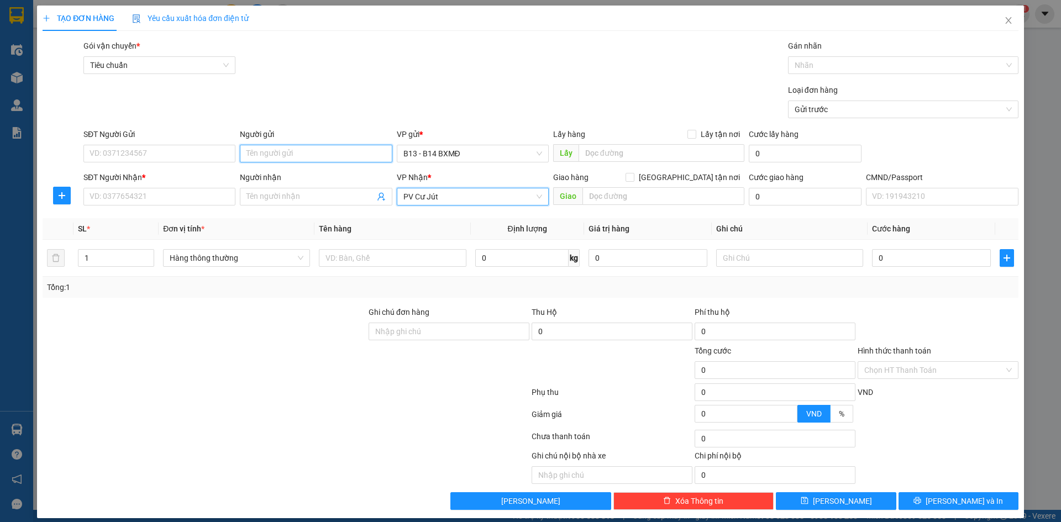
click at [332, 154] on input "Người gửi" at bounding box center [316, 154] width 152 height 18
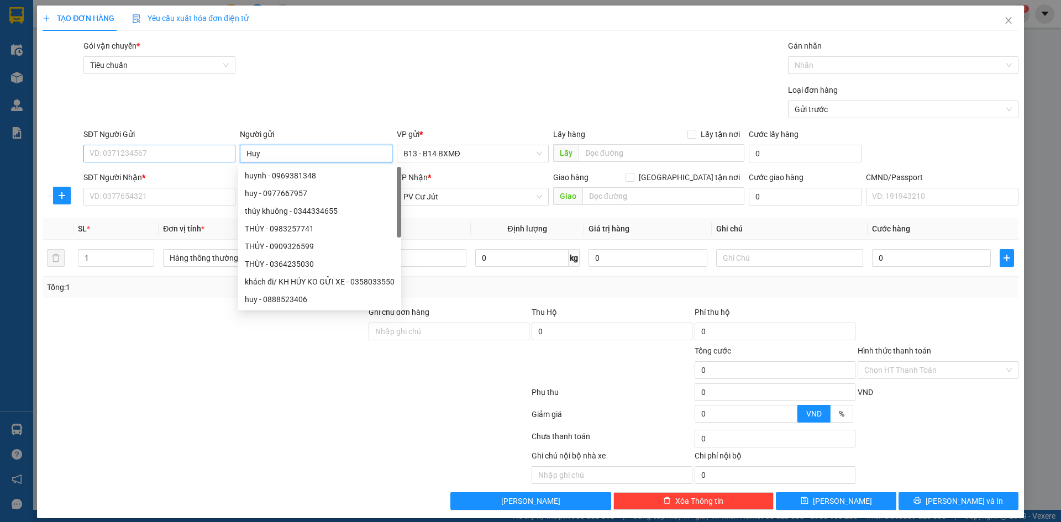
type input "Huy"
click at [143, 154] on input "SĐT Người Gửi" at bounding box center [159, 154] width 152 height 18
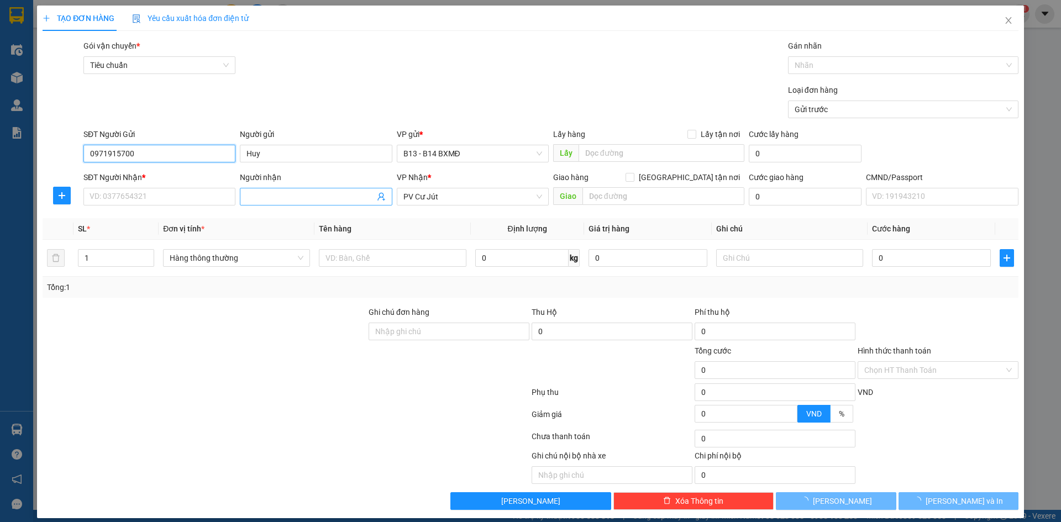
type input "0971915700"
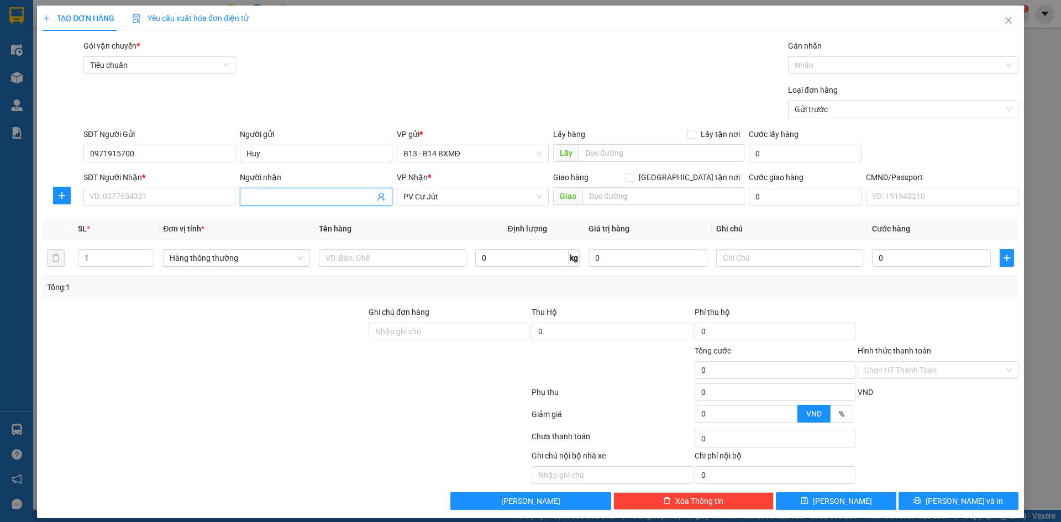
click at [264, 201] on input "Người nhận" at bounding box center [310, 197] width 128 height 12
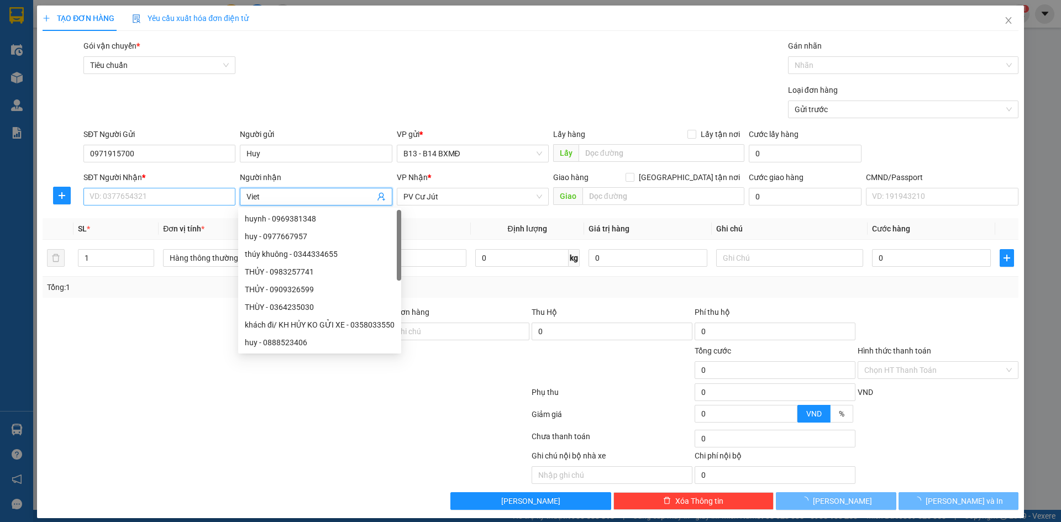
type input "Viet"
click at [208, 196] on input "SĐT Người Nhận *" at bounding box center [159, 197] width 152 height 18
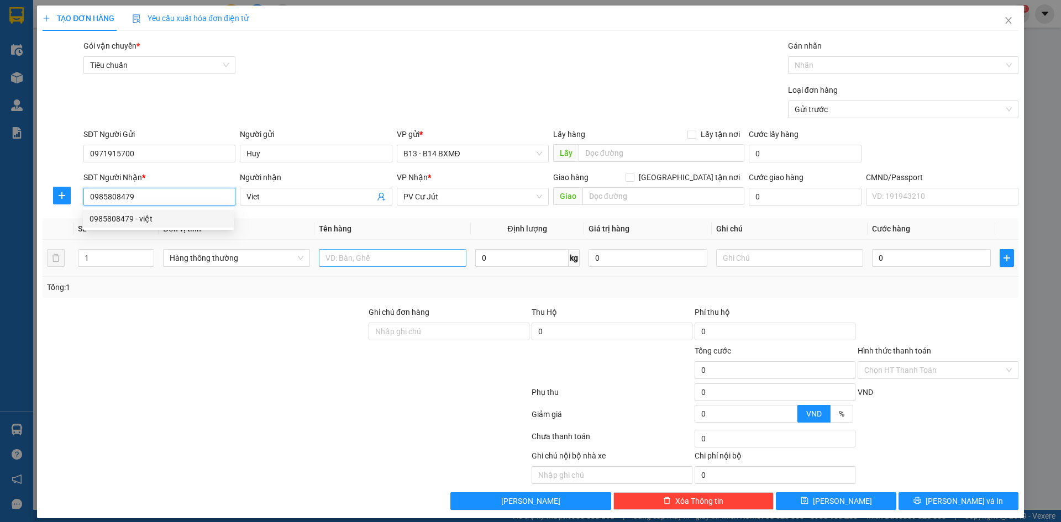
type input "0985808479"
click at [418, 262] on input "text" at bounding box center [392, 258] width 147 height 18
type input "QA"
type input "c"
click at [883, 261] on input "0" at bounding box center [931, 258] width 119 height 18
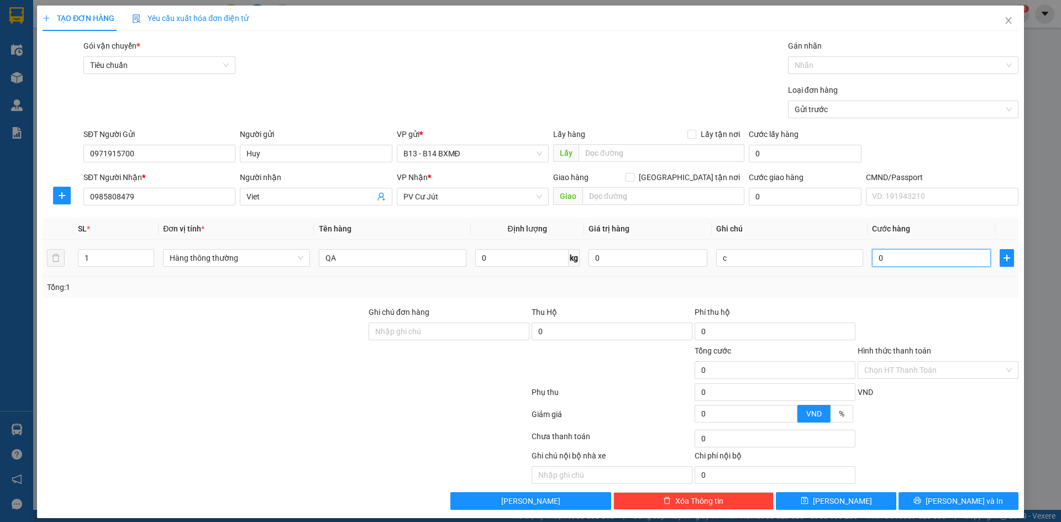
type input "3"
type input "30"
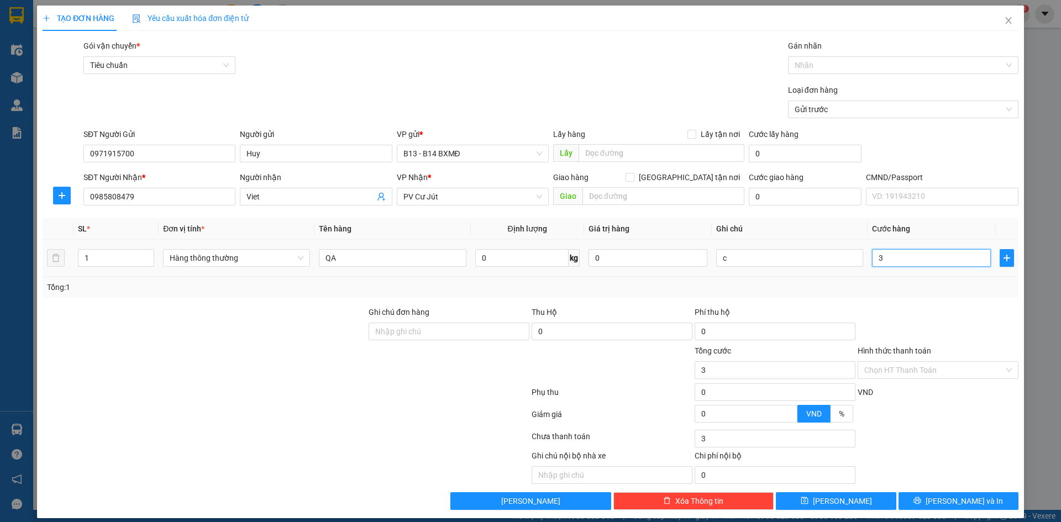
type input "30"
type input "300"
type input "3.000"
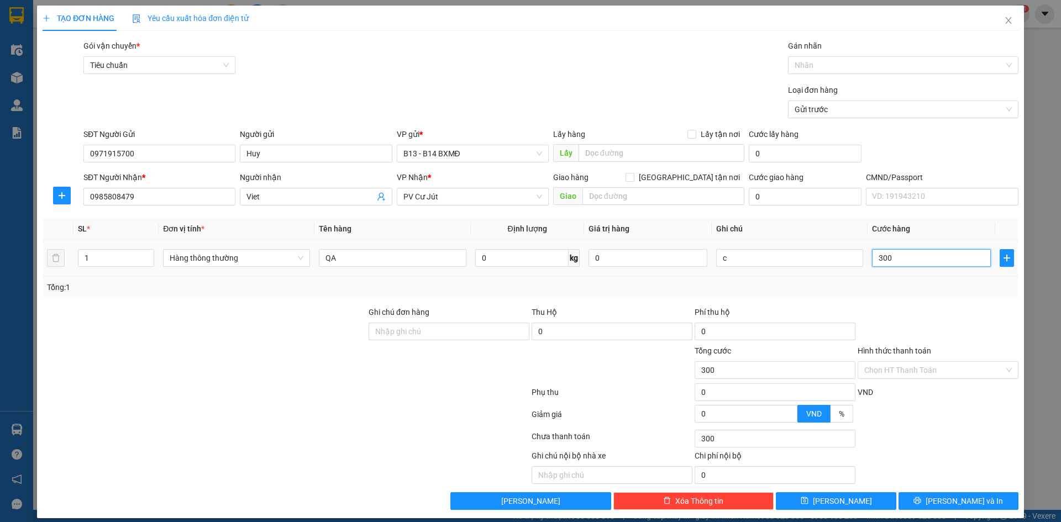
type input "3.000"
type input "30.000"
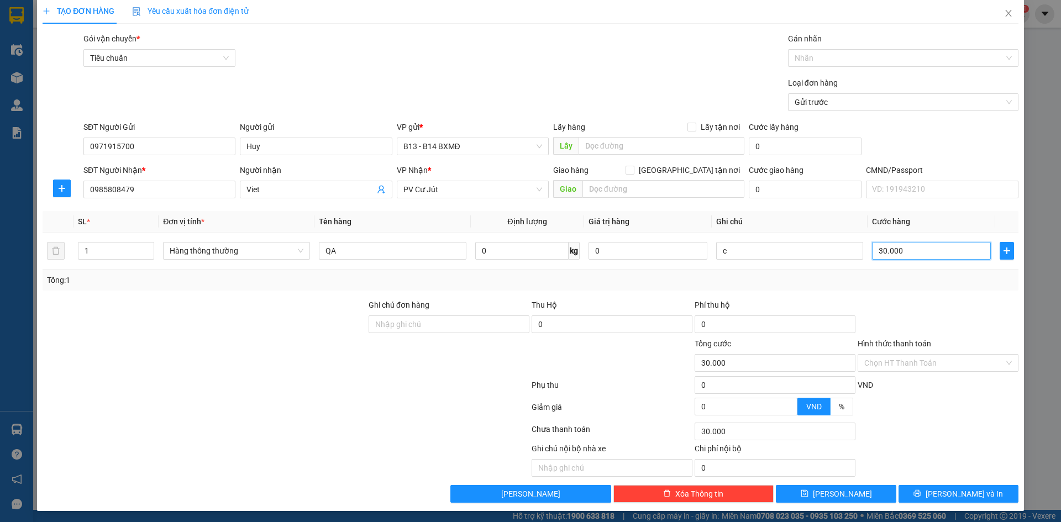
scroll to position [9, 0]
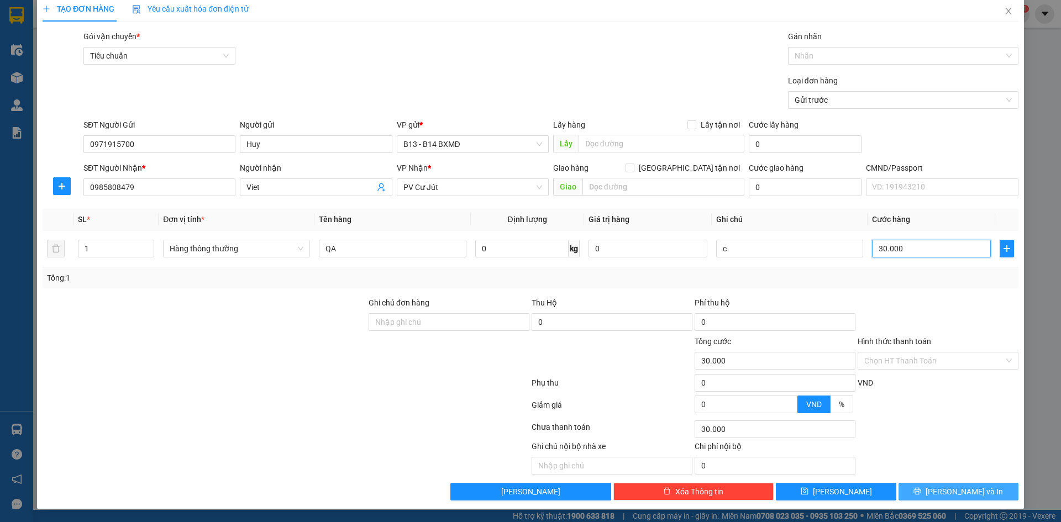
type input "30.000"
click at [960, 491] on span "Lưu và In" at bounding box center [964, 492] width 77 height 12
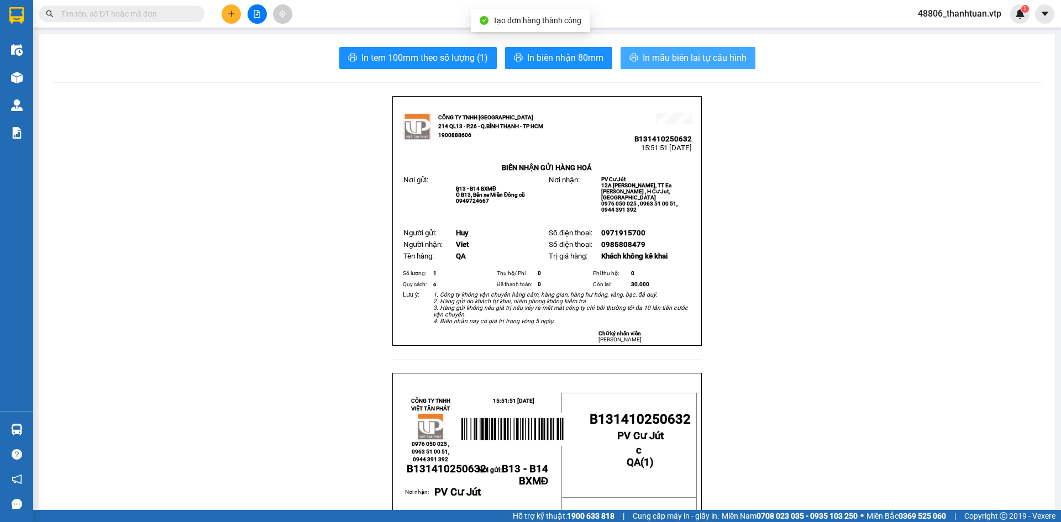
click at [702, 56] on span "In mẫu biên lai tự cấu hình" at bounding box center [695, 58] width 104 height 14
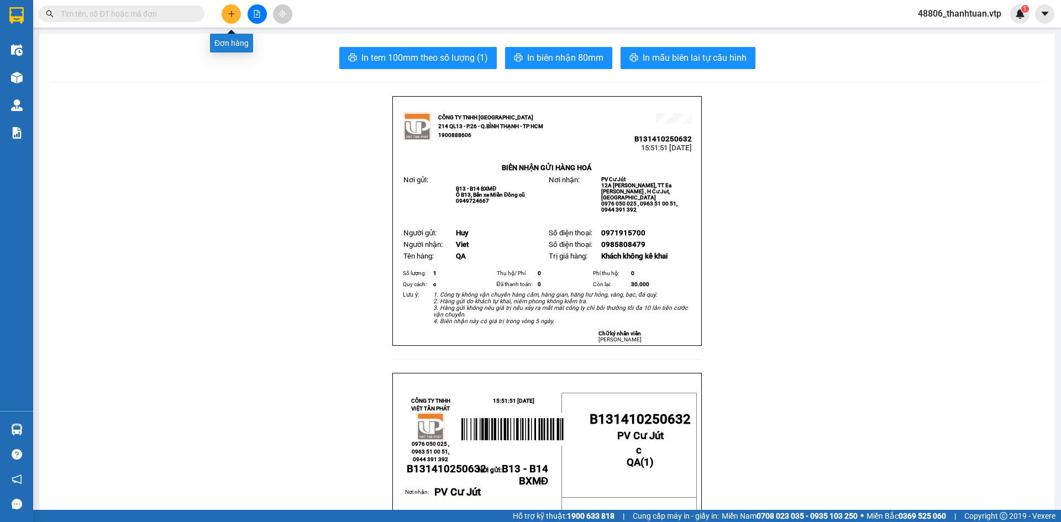
click at [235, 16] on button at bounding box center [231, 13] width 19 height 19
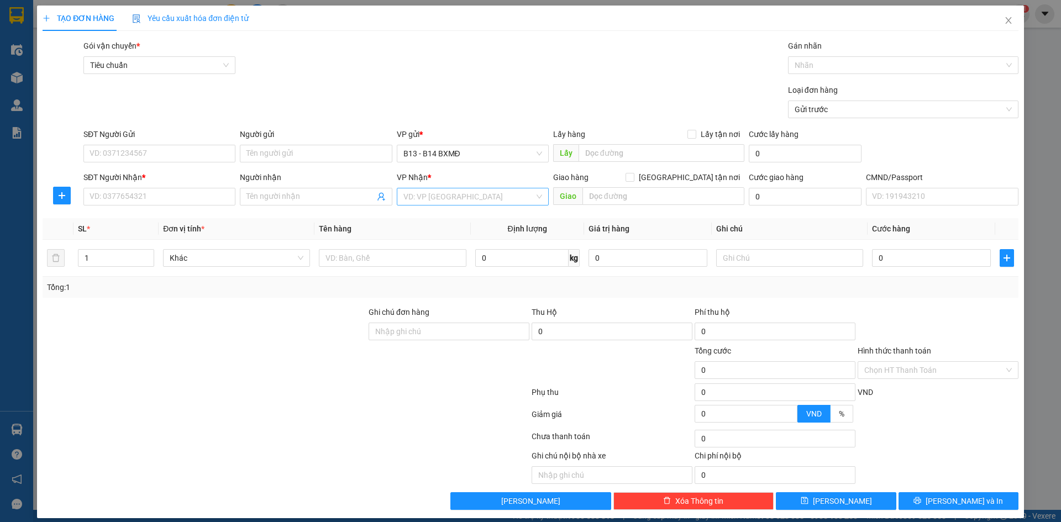
click at [477, 195] on input "search" at bounding box center [468, 196] width 131 height 17
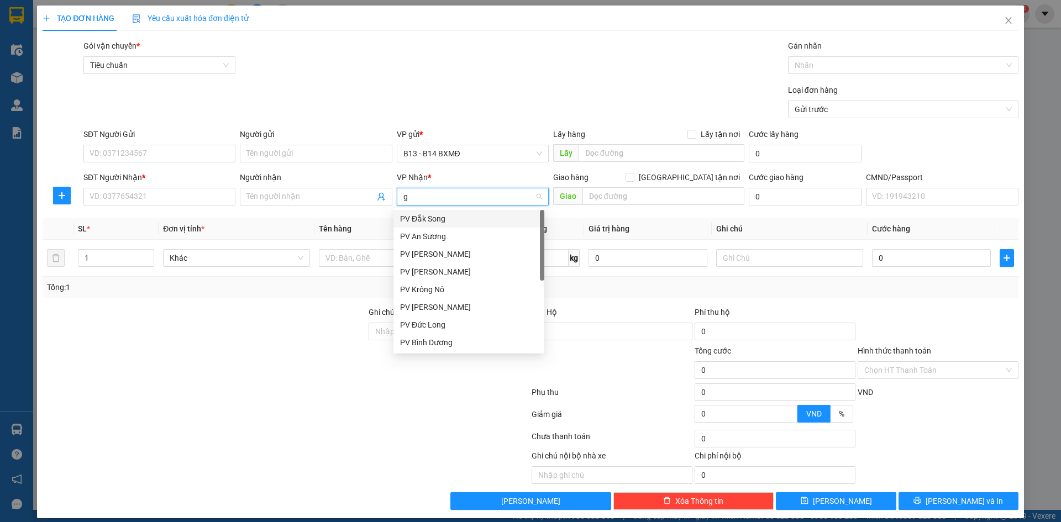
type input "gn"
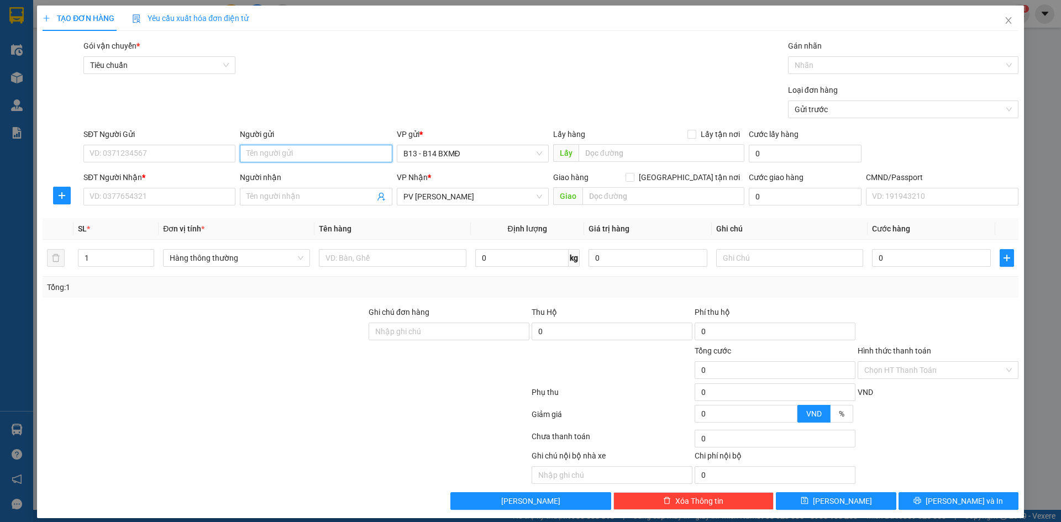
click at [327, 155] on input "Người gửi" at bounding box center [316, 154] width 152 height 18
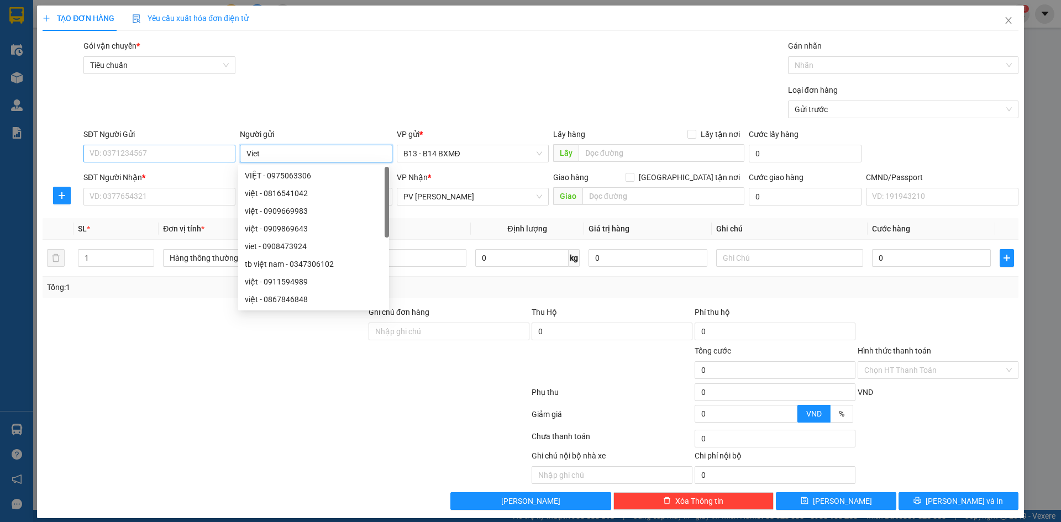
type input "Viet"
click at [163, 150] on input "SĐT Người Gửi" at bounding box center [159, 154] width 152 height 18
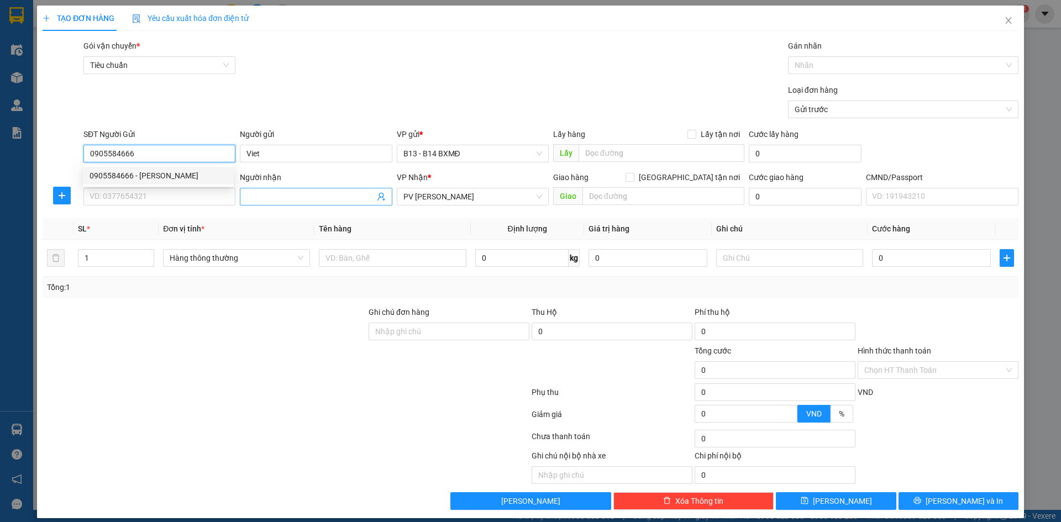
type input "0905584666"
click at [295, 196] on input "Người nhận" at bounding box center [310, 197] width 128 height 12
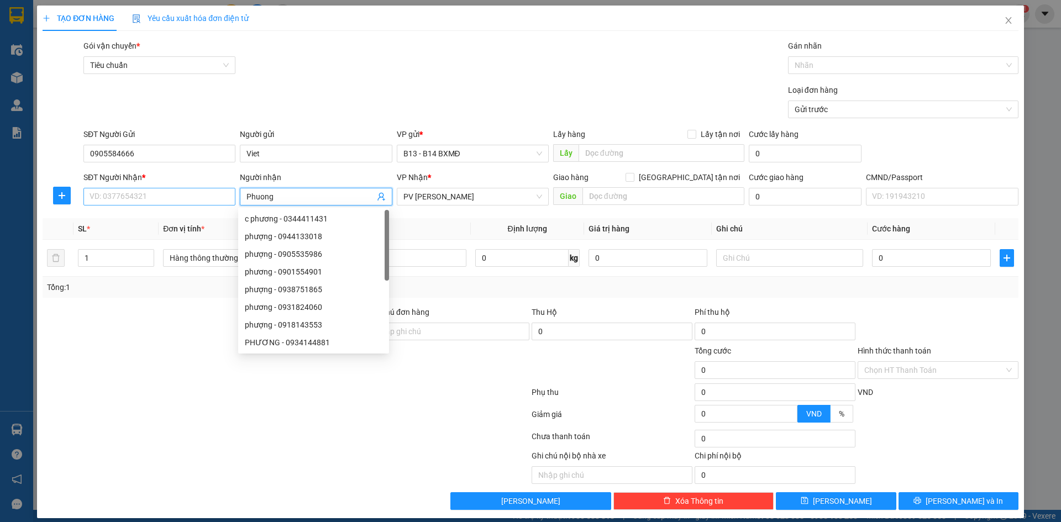
type input "Phuong"
click at [133, 191] on input "SĐT Người Nhận *" at bounding box center [159, 197] width 152 height 18
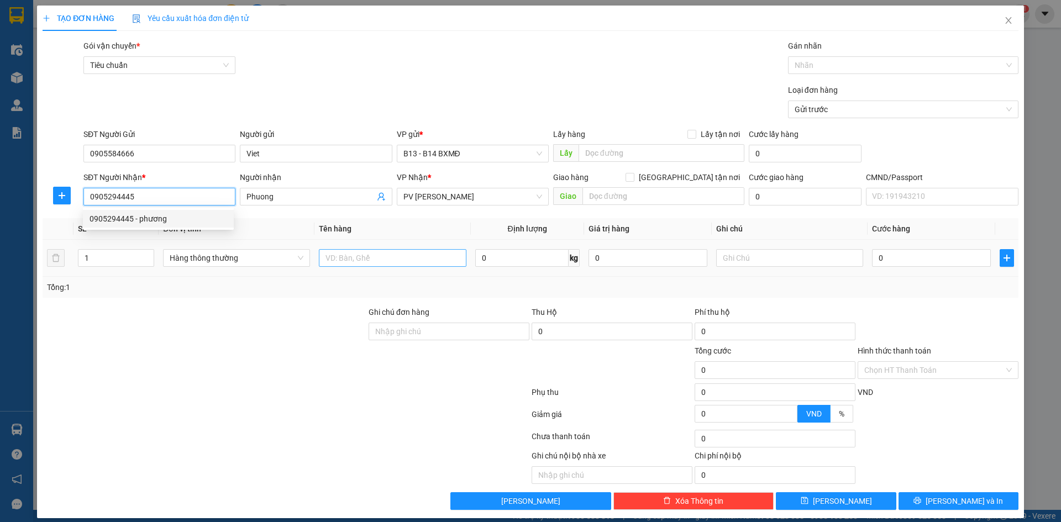
type input "0905294445"
click at [400, 255] on input "text" at bounding box center [392, 258] width 147 height 18
type input "Vacxin"
click at [728, 258] on input "text" at bounding box center [789, 258] width 147 height 18
type input "tx"
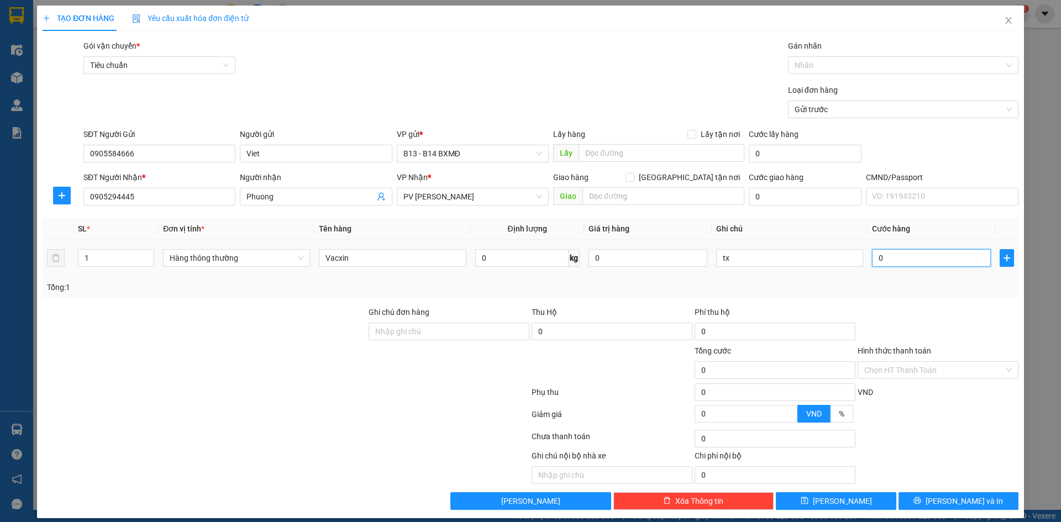
type input "4"
type input "40"
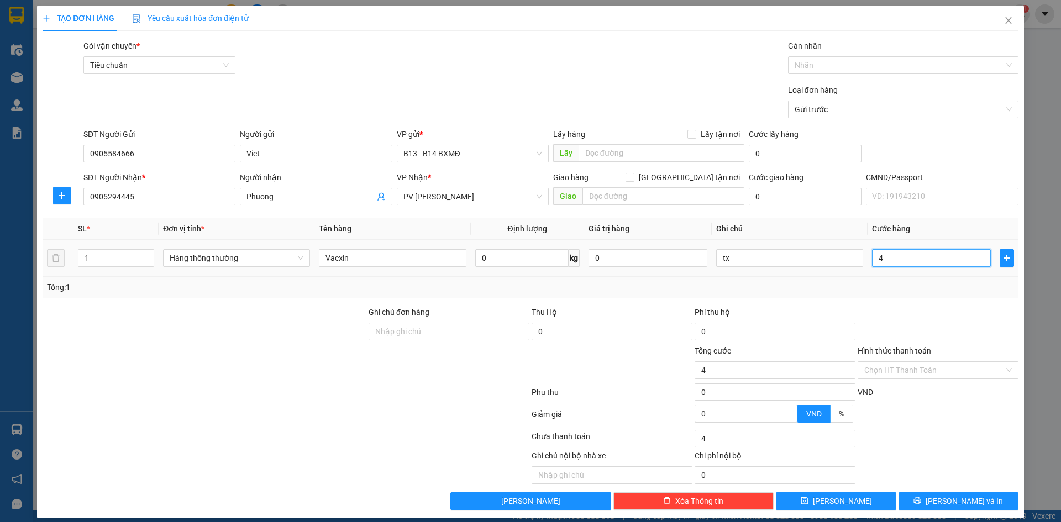
type input "40"
type input "400"
type input "4.000"
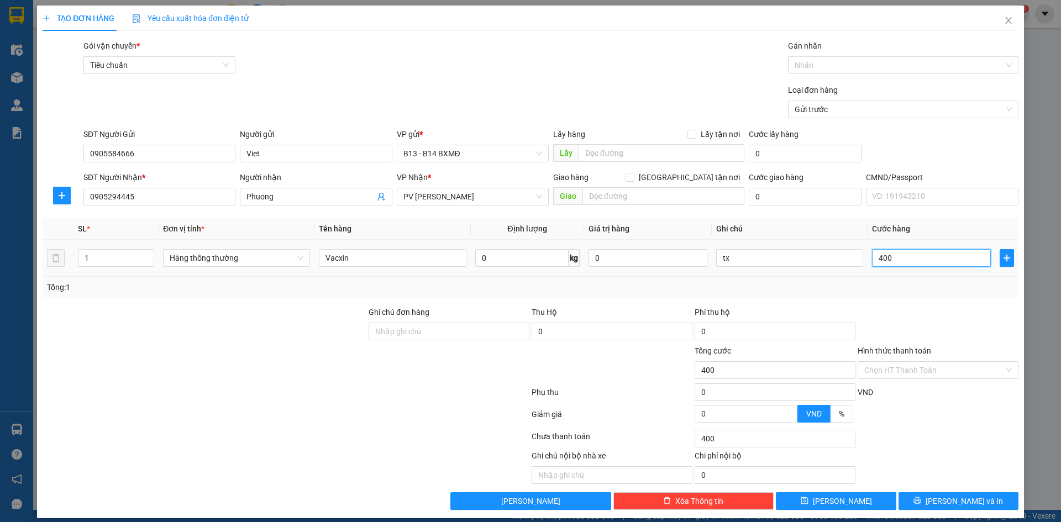
type input "4.000"
type input "40.000"
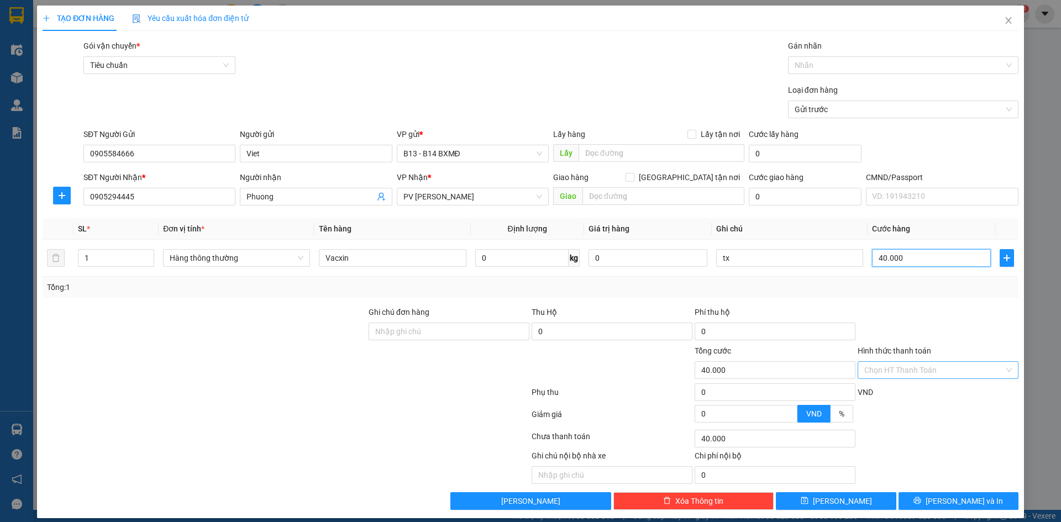
click at [998, 369] on div "Chọn HT Thanh Toán" at bounding box center [938, 370] width 161 height 18
type input "40.000"
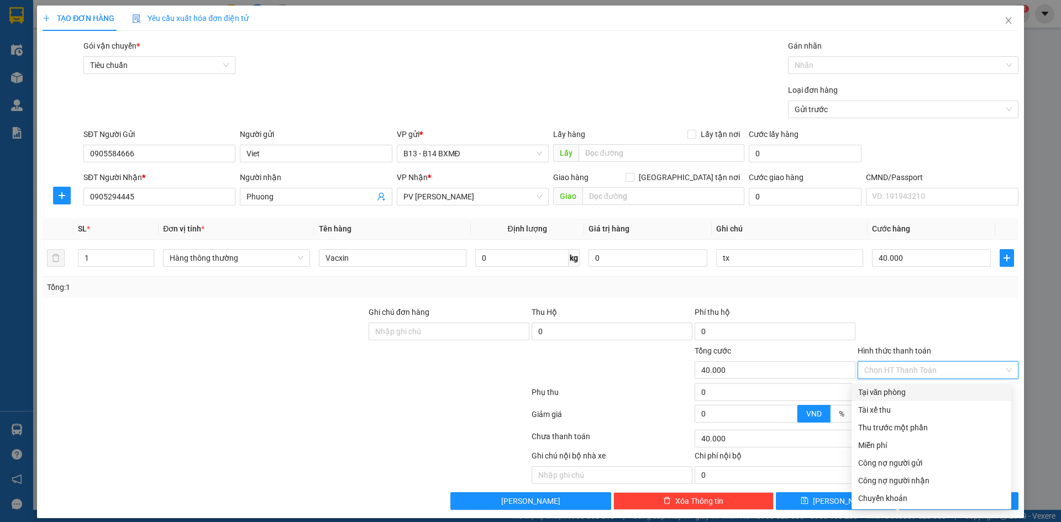
click at [904, 391] on div "Tại văn phòng" at bounding box center [931, 392] width 146 height 12
type input "0"
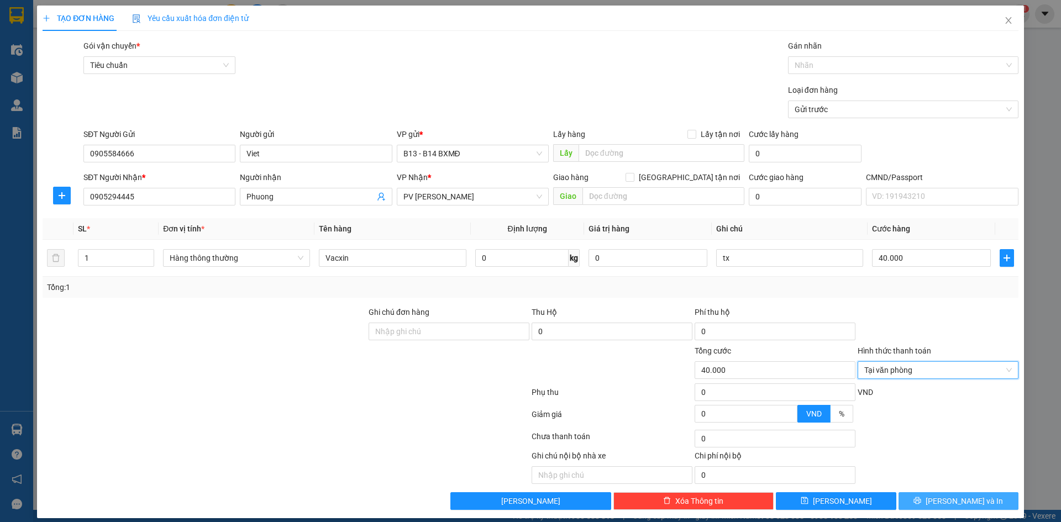
click at [954, 502] on span "Lưu và In" at bounding box center [964, 501] width 77 height 12
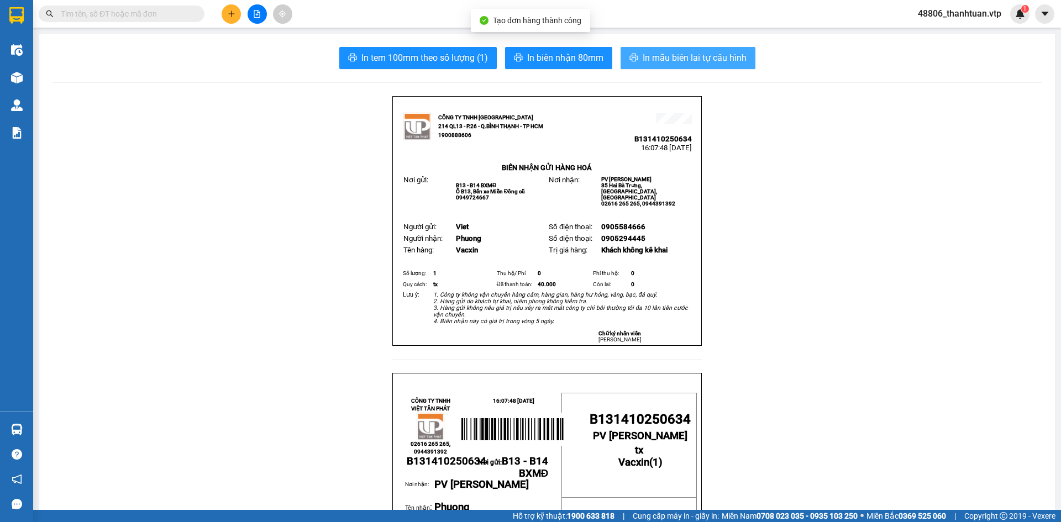
click at [699, 57] on span "In mẫu biên lai tự cấu hình" at bounding box center [695, 58] width 104 height 14
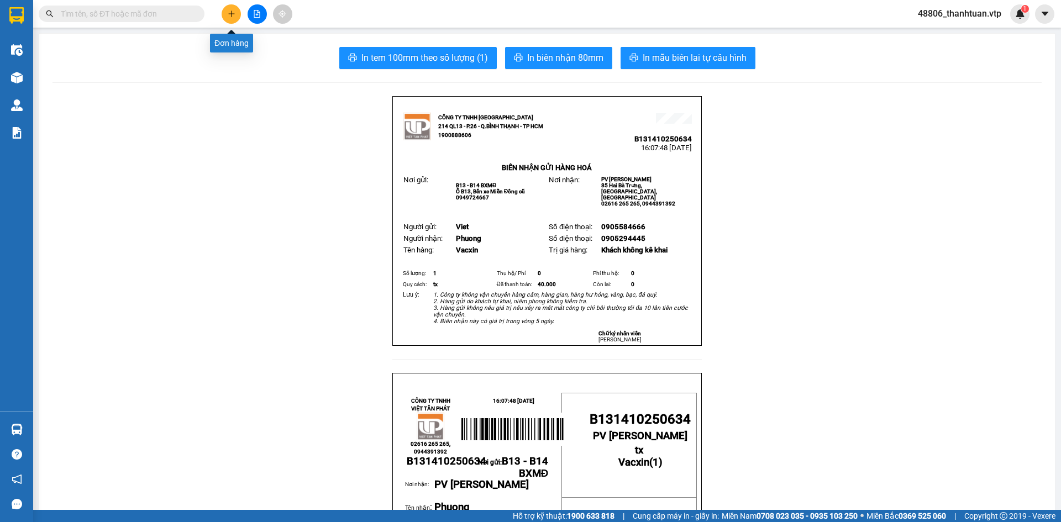
click at [231, 14] on icon "plus" at bounding box center [231, 13] width 6 height 1
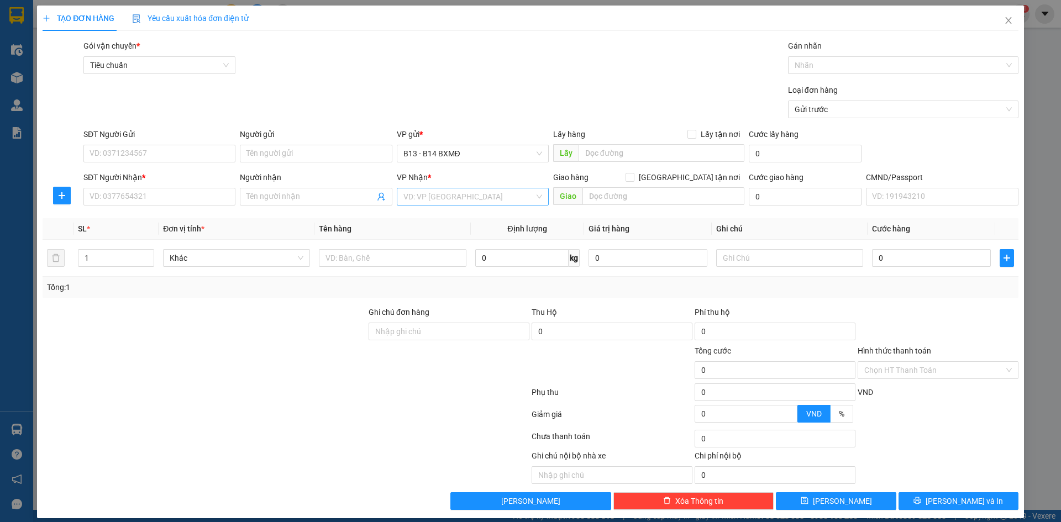
click at [444, 196] on input "search" at bounding box center [468, 196] width 131 height 17
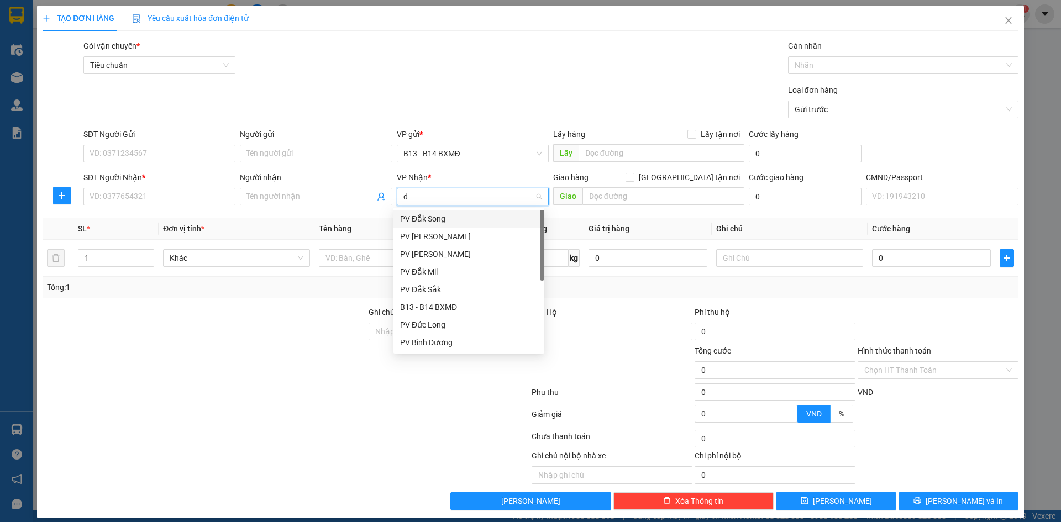
type input "ds"
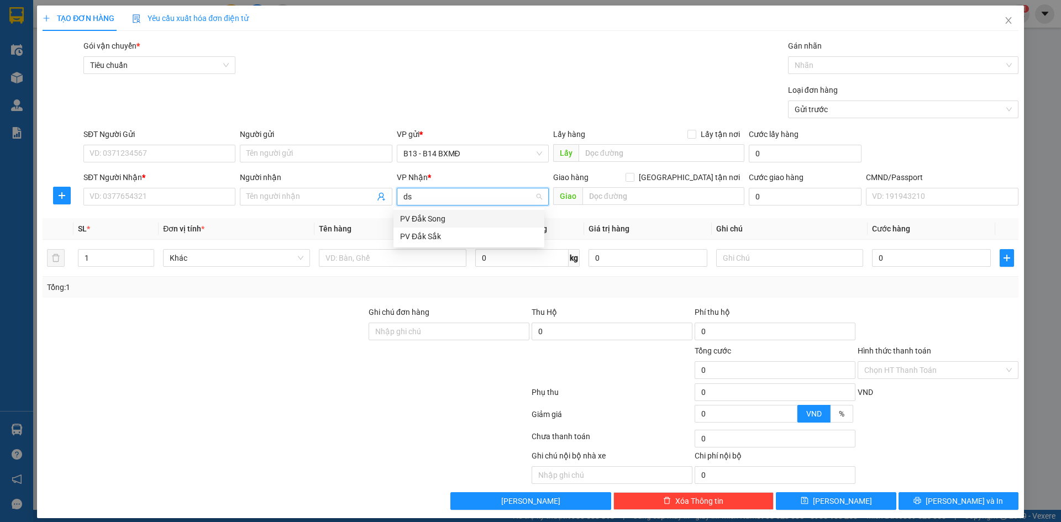
drag, startPoint x: 449, startPoint y: 217, endPoint x: 376, endPoint y: 170, distance: 87.2
click at [449, 216] on div "PV Đắk Song" at bounding box center [469, 219] width 138 height 12
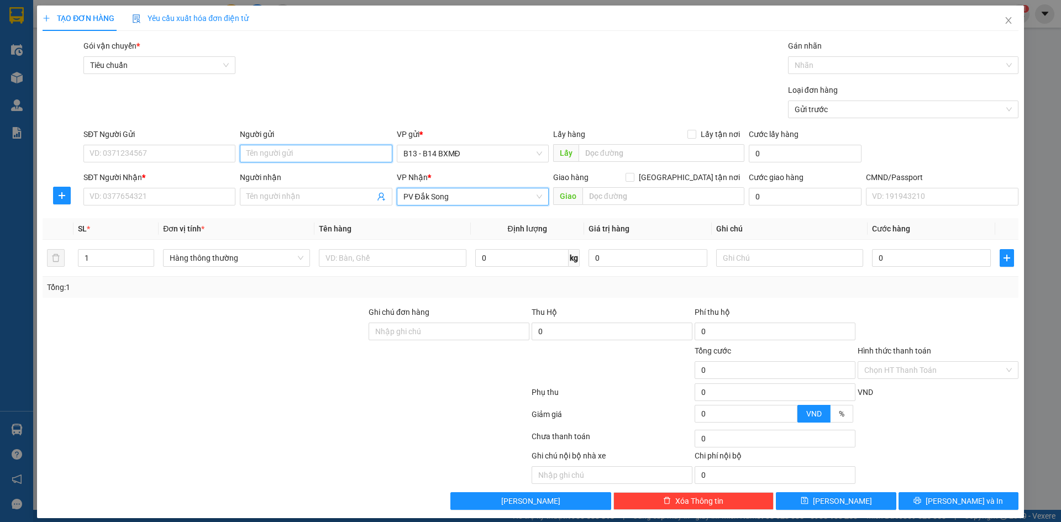
click at [351, 158] on input "Người gửi" at bounding box center [316, 154] width 152 height 18
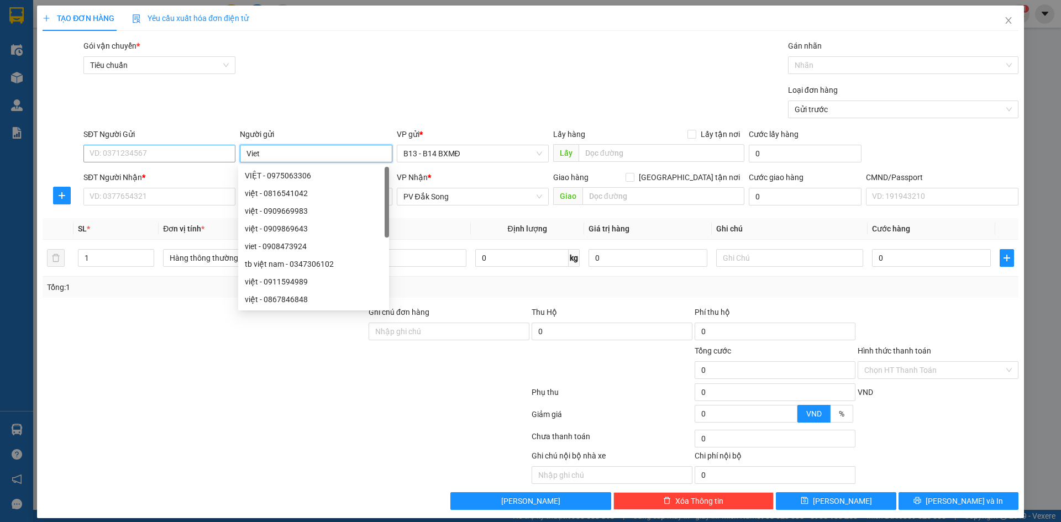
type input "Viet"
click at [181, 151] on input "SĐT Người Gửi" at bounding box center [159, 154] width 152 height 18
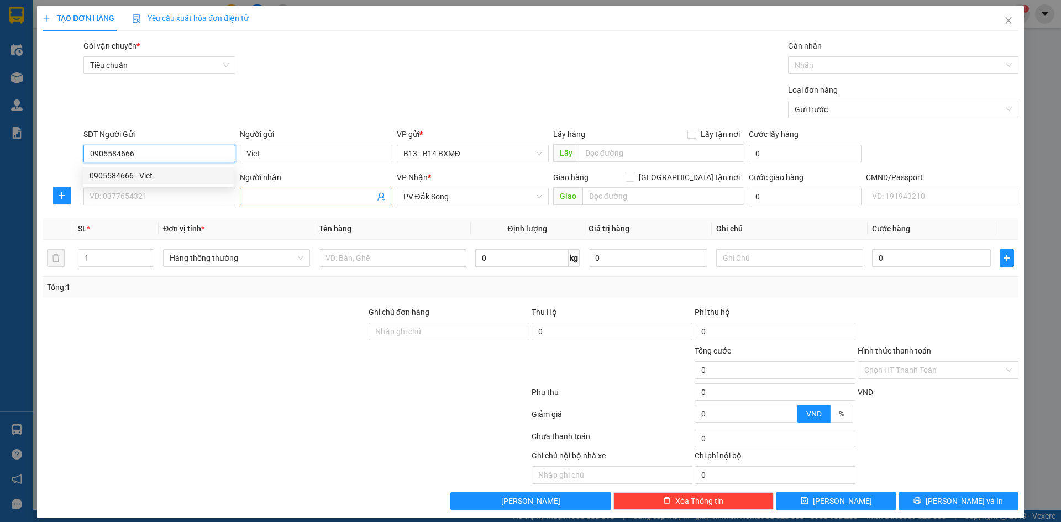
type input "0905584666"
click at [291, 197] on input "Người nhận" at bounding box center [310, 197] width 128 height 12
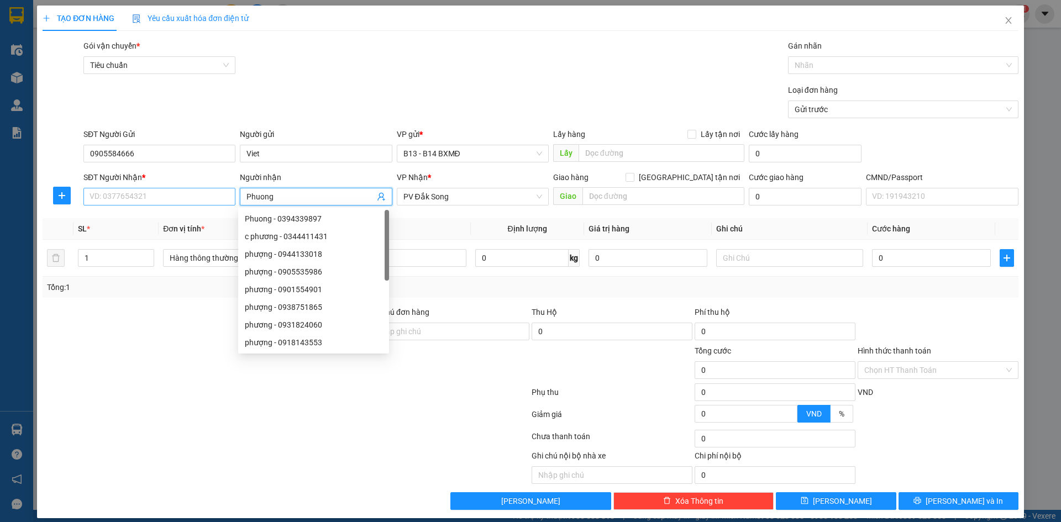
type input "Phuong"
click at [153, 194] on input "SĐT Người Nhận *" at bounding box center [159, 197] width 152 height 18
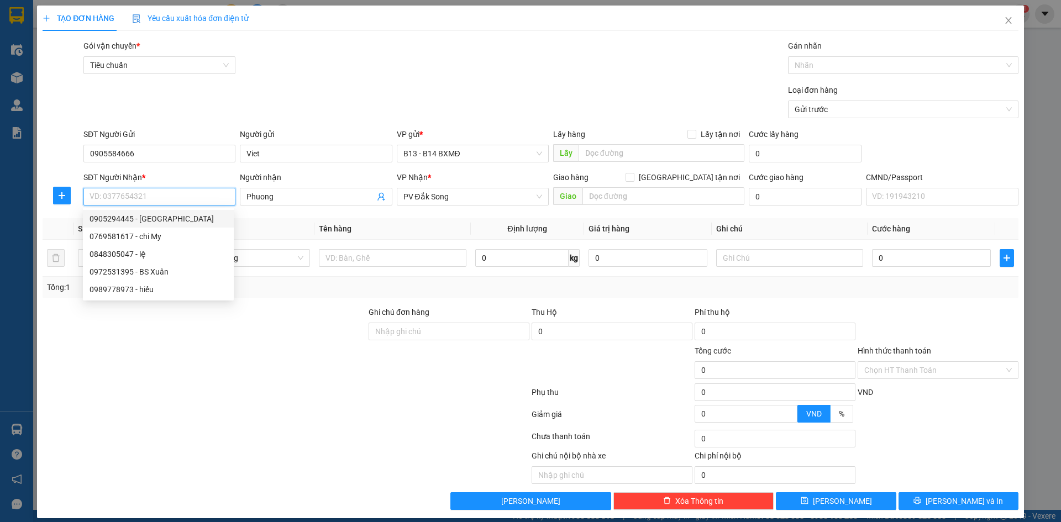
click at [120, 217] on div "0905294445 - Phuong" at bounding box center [159, 219] width 138 height 12
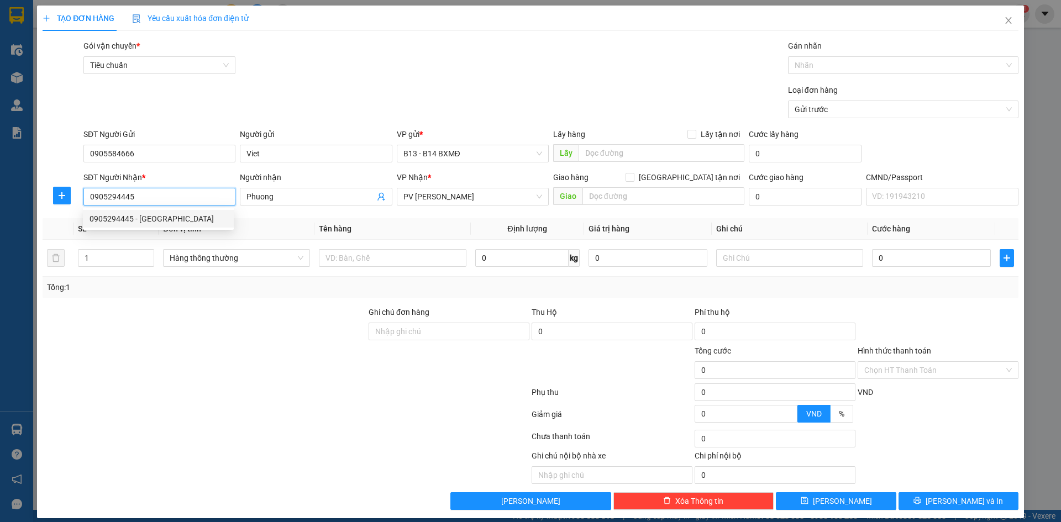
drag, startPoint x: 135, startPoint y: 197, endPoint x: 86, endPoint y: 201, distance: 49.3
click at [86, 201] on input "0905294445" at bounding box center [159, 197] width 152 height 18
type input "0335855799"
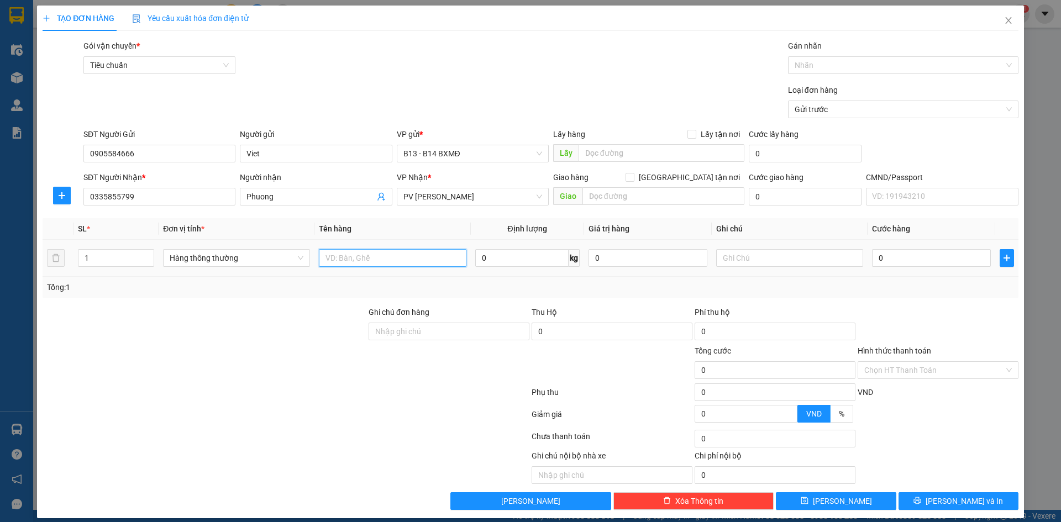
click at [351, 260] on input "text" at bounding box center [392, 258] width 147 height 18
type input "VX"
click at [726, 259] on input "text" at bounding box center [789, 258] width 147 height 18
type input "tx"
click at [885, 260] on input "0" at bounding box center [931, 258] width 119 height 18
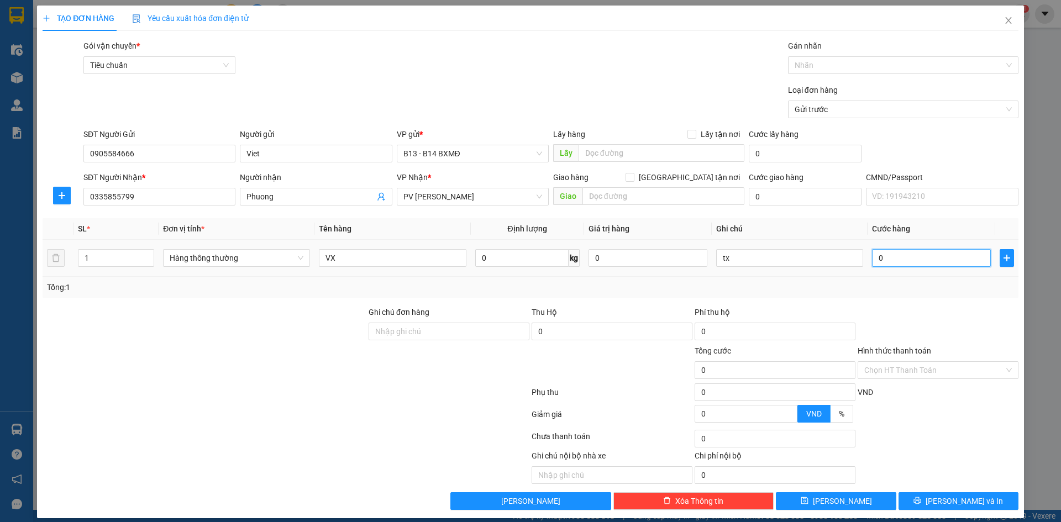
type input "3"
type input "30"
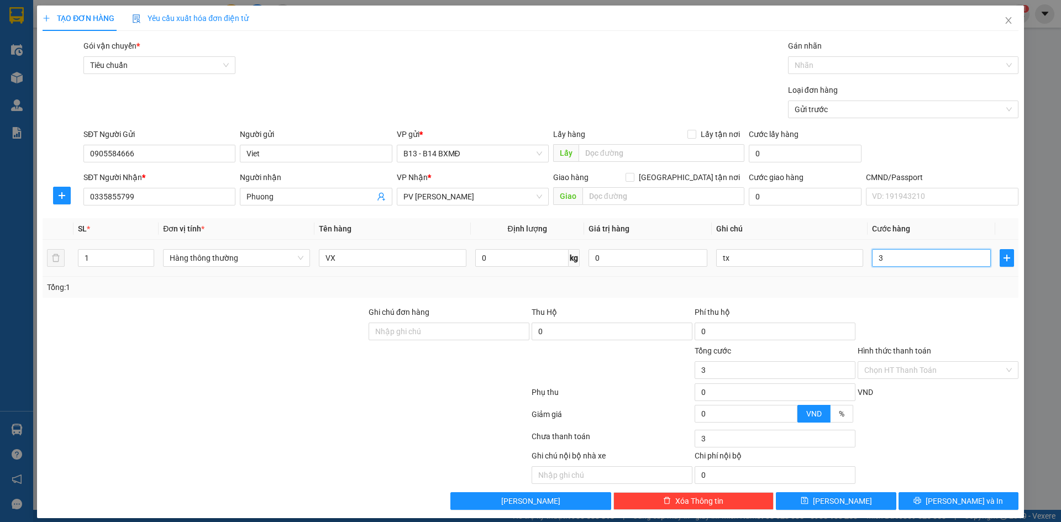
type input "30"
type input "300"
type input "3.000"
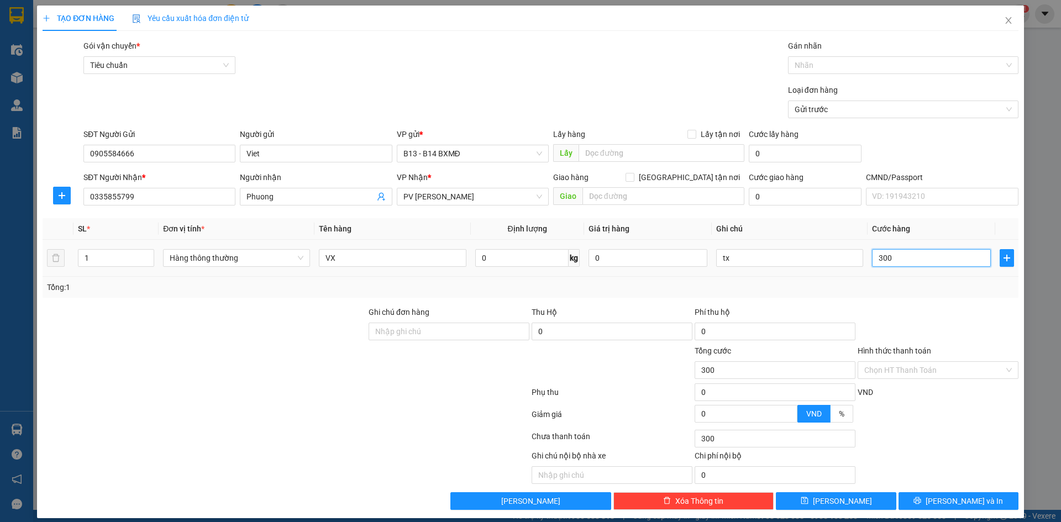
type input "3.000"
type input "30.000"
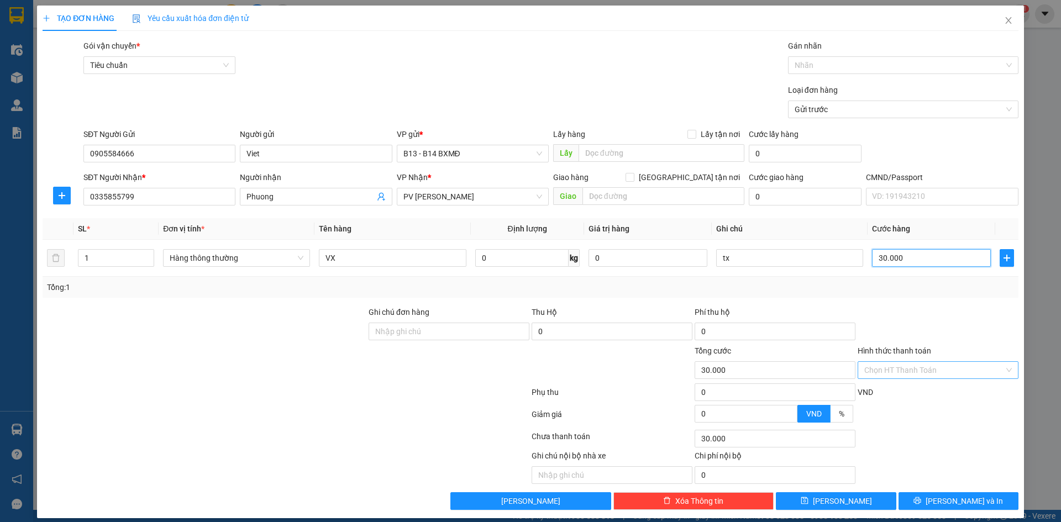
click at [1000, 371] on div "Chọn HT Thanh Toán" at bounding box center [938, 370] width 161 height 18
type input "30.000"
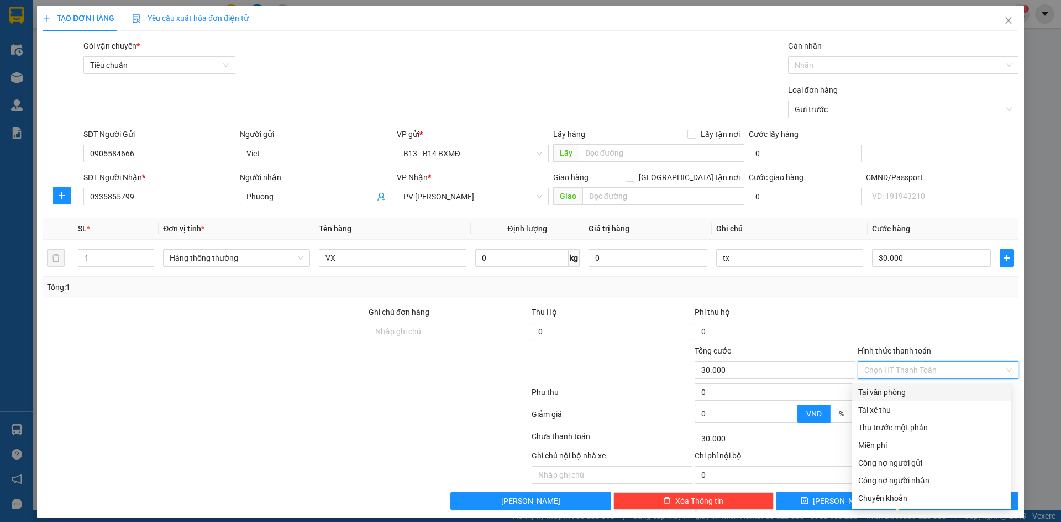
click at [915, 396] on div "Tại văn phòng" at bounding box center [931, 392] width 146 height 12
type input "0"
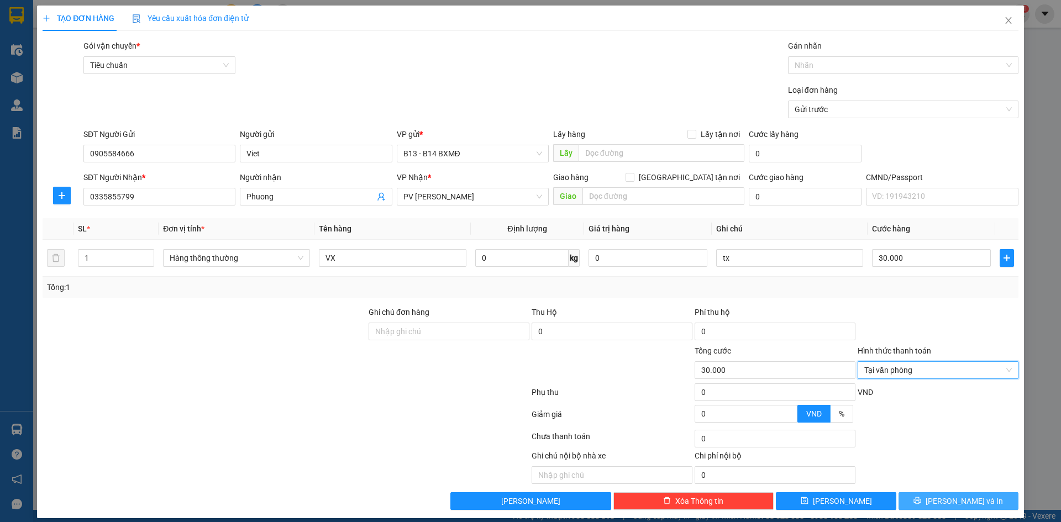
click at [962, 501] on span "Lưu và In" at bounding box center [964, 501] width 77 height 12
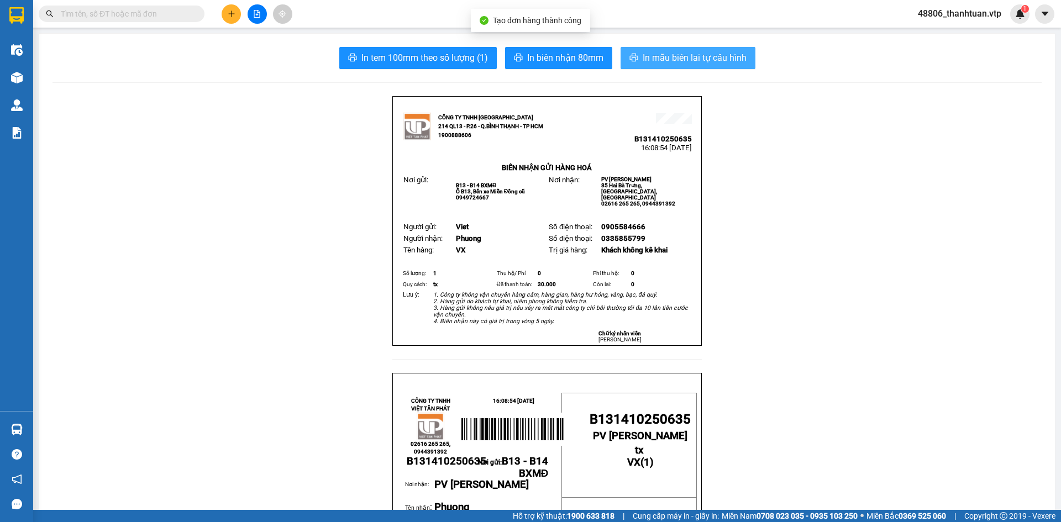
click at [695, 60] on span "In mẫu biên lai tự cấu hình" at bounding box center [695, 58] width 104 height 14
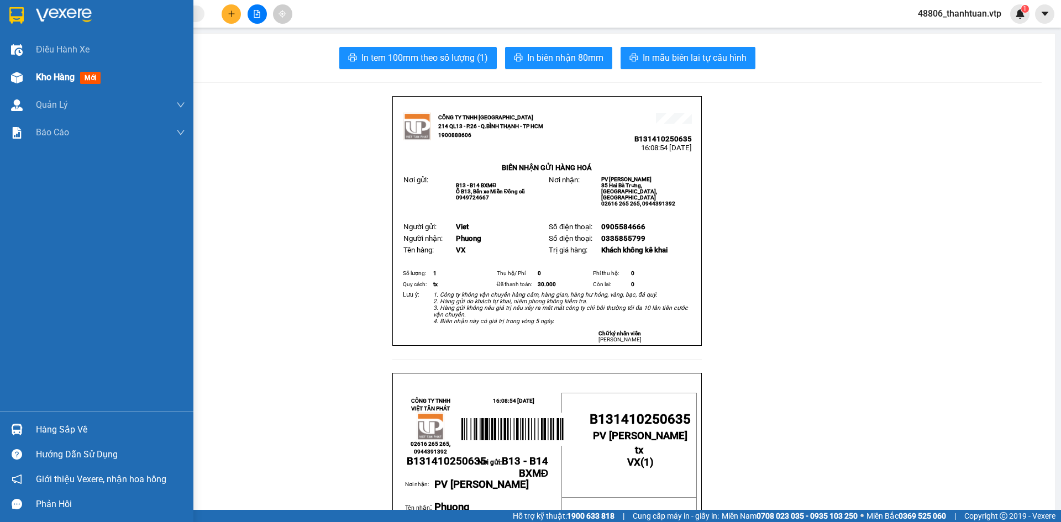
click at [66, 78] on span "Kho hàng" at bounding box center [55, 77] width 39 height 11
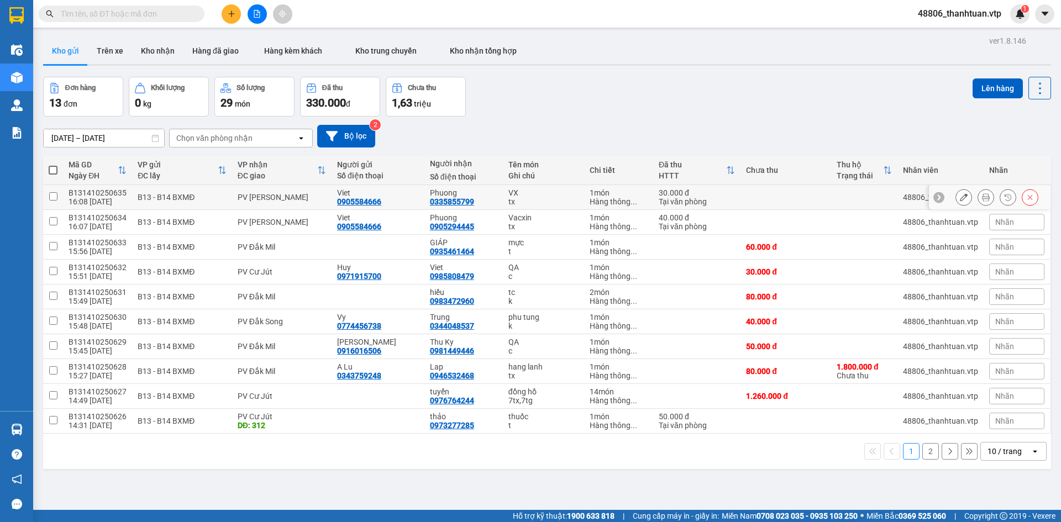
click at [255, 198] on div "PV [PERSON_NAME]" at bounding box center [282, 197] width 88 height 9
checkbox input "true"
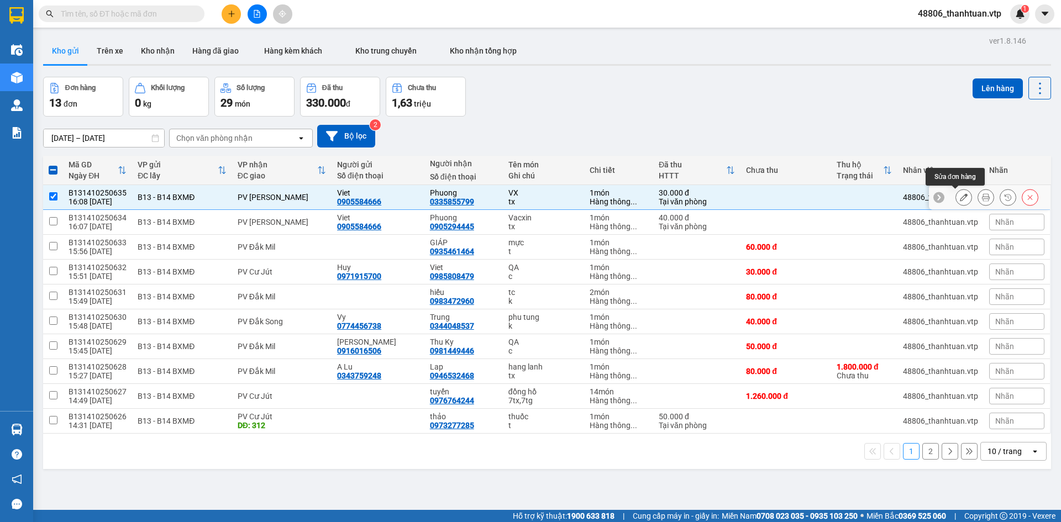
click at [960, 199] on icon at bounding box center [964, 197] width 8 height 8
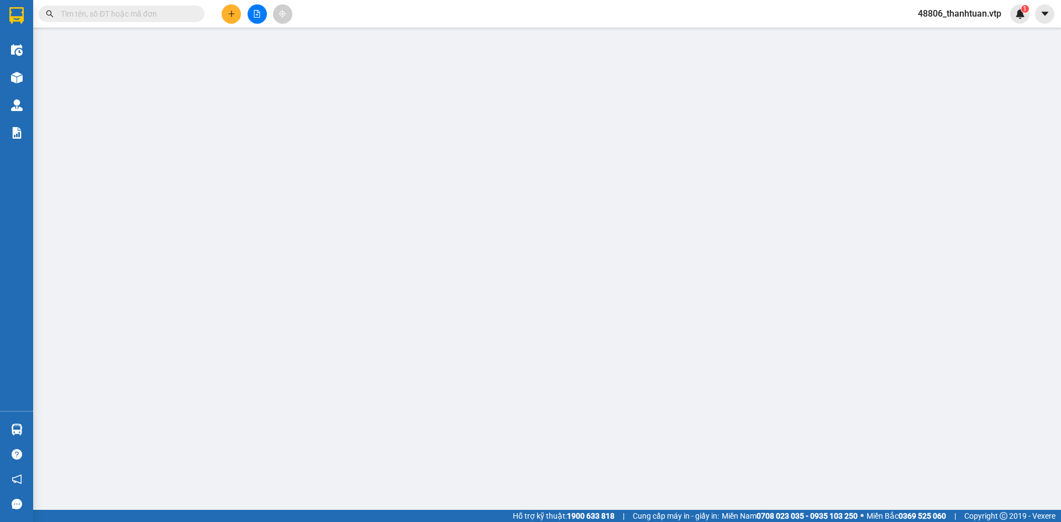
type input "0905584666"
type input "Viet"
type input "0335855799"
type input "Phuong"
type input "0"
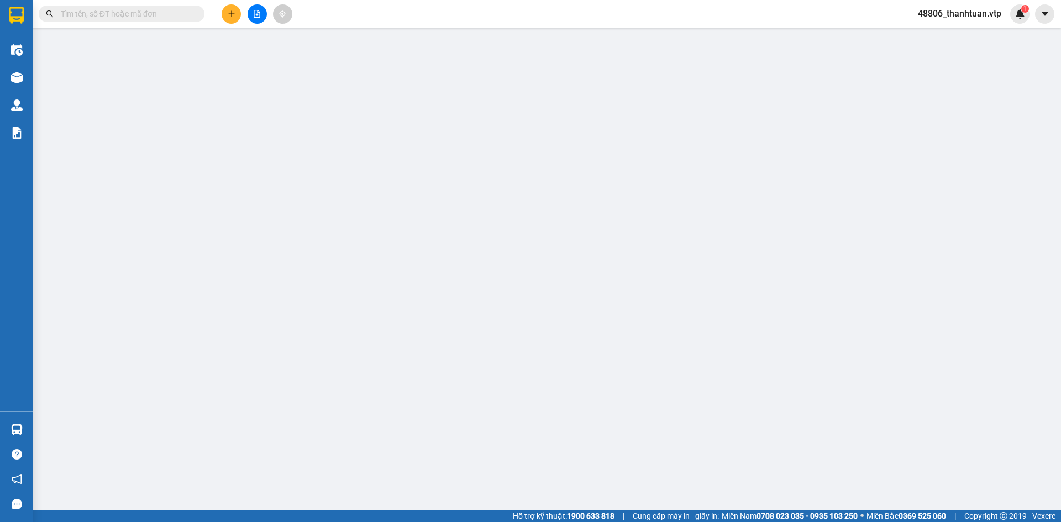
type input "30.000"
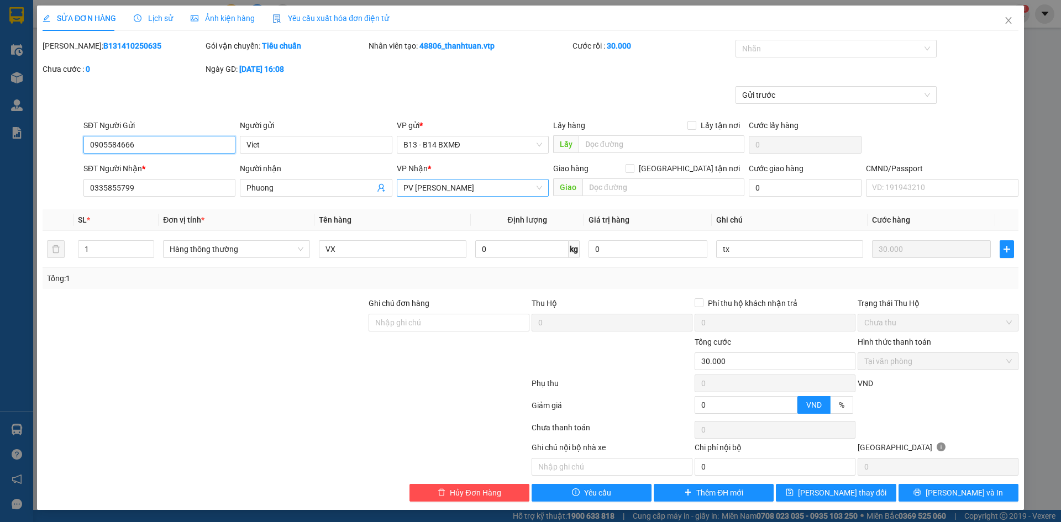
click at [506, 190] on span "PV [PERSON_NAME]" at bounding box center [472, 188] width 139 height 17
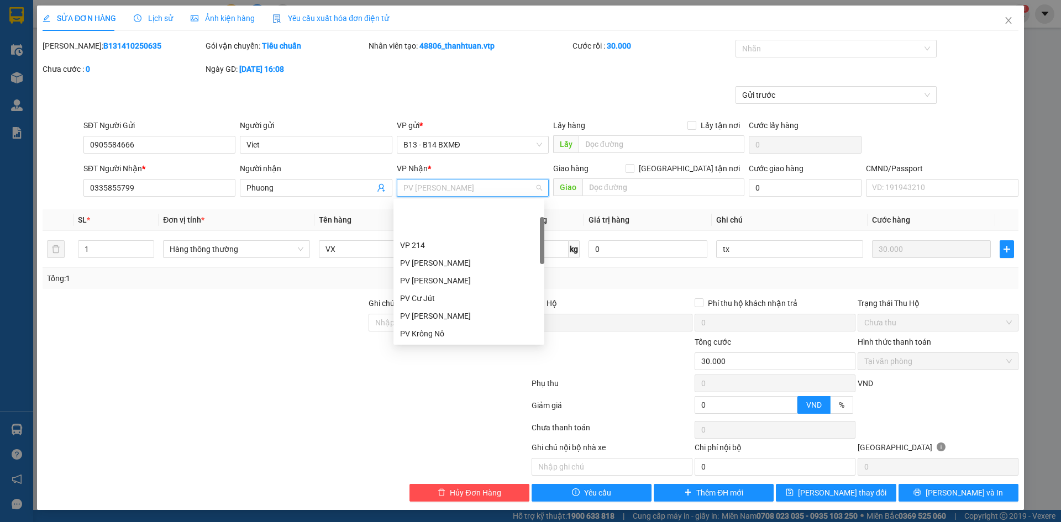
scroll to position [53, 0]
drag, startPoint x: 464, startPoint y: 190, endPoint x: 406, endPoint y: 191, distance: 58.0
click at [406, 191] on span "PV [PERSON_NAME]" at bounding box center [472, 188] width 139 height 17
type input "ds"
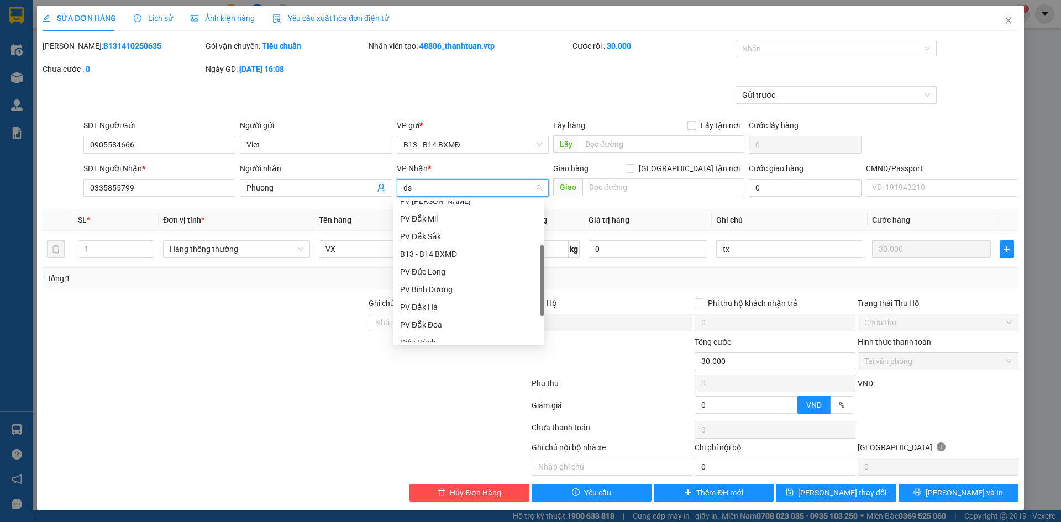
scroll to position [0, 0]
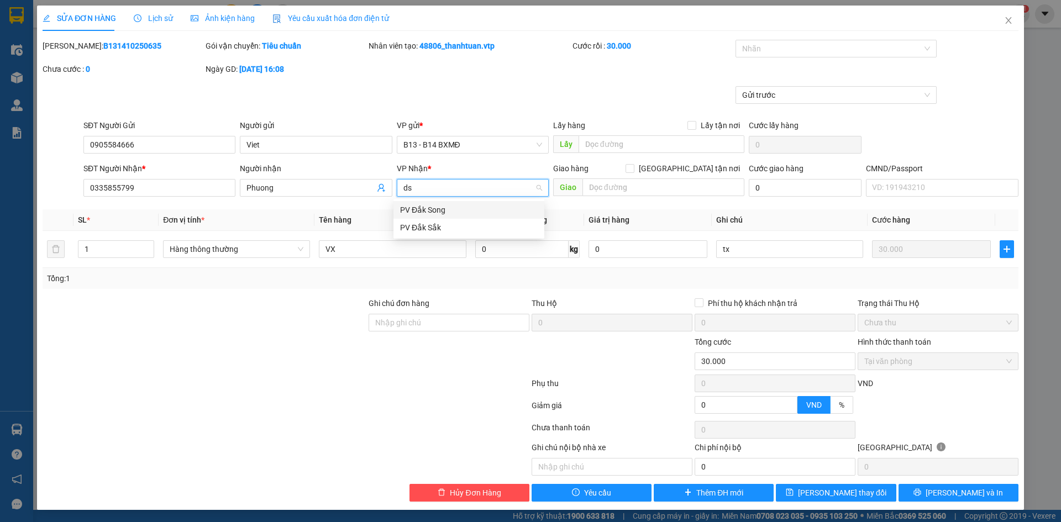
click at [428, 210] on div "PV Đắk Song" at bounding box center [469, 210] width 138 height 12
click at [921, 493] on icon "printer" at bounding box center [917, 492] width 7 height 7
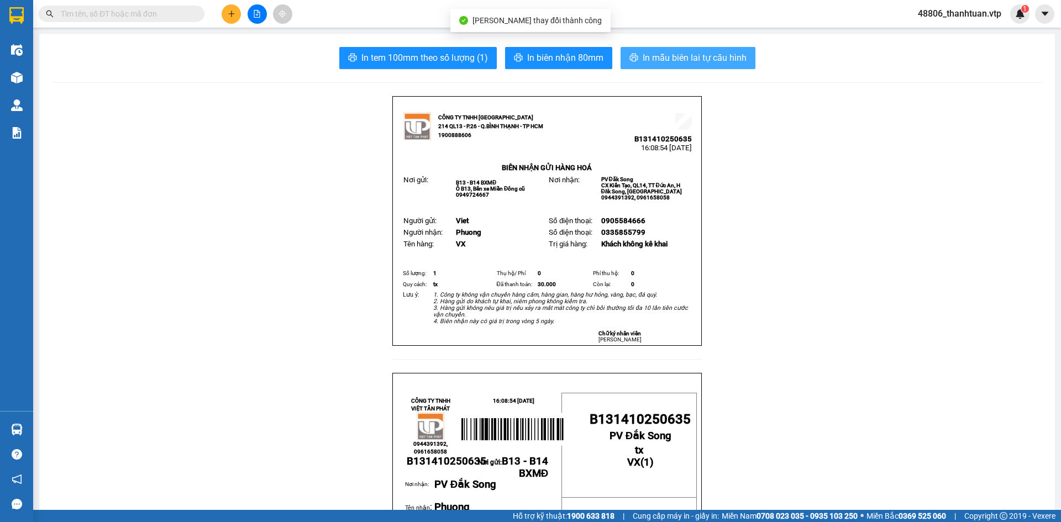
click at [675, 54] on span "In mẫu biên lai tự cấu hình" at bounding box center [695, 58] width 104 height 14
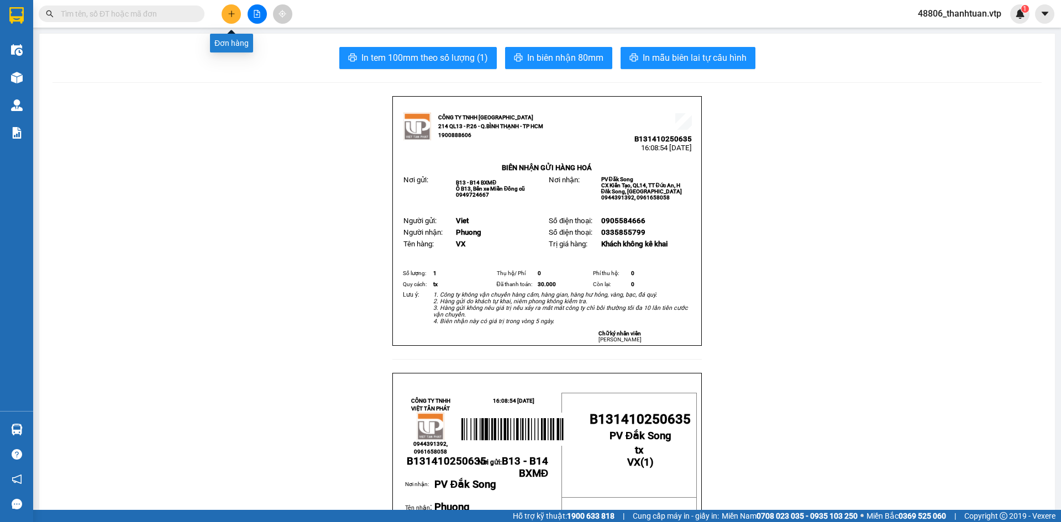
click at [235, 16] on button at bounding box center [231, 13] width 19 height 19
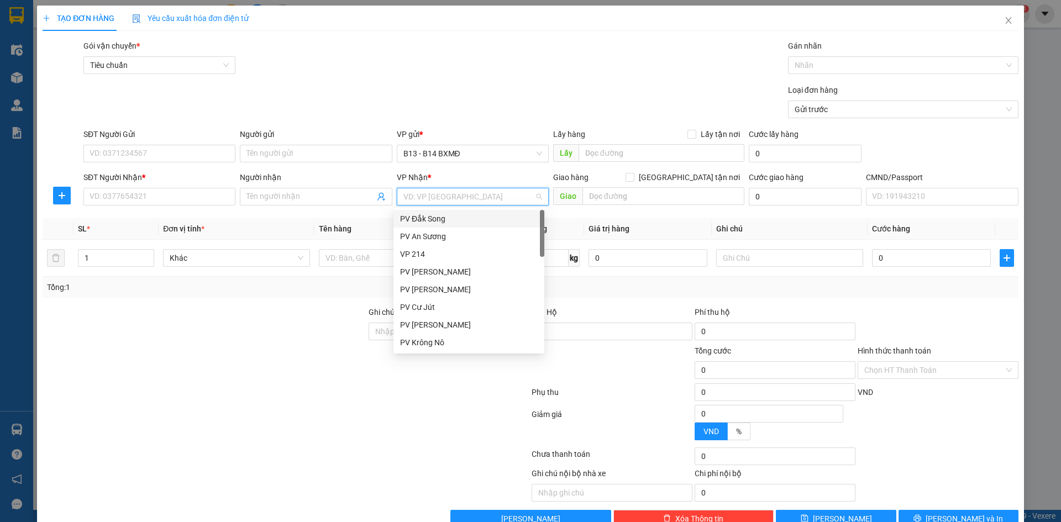
click at [418, 202] on input "search" at bounding box center [468, 196] width 131 height 17
type input "gn"
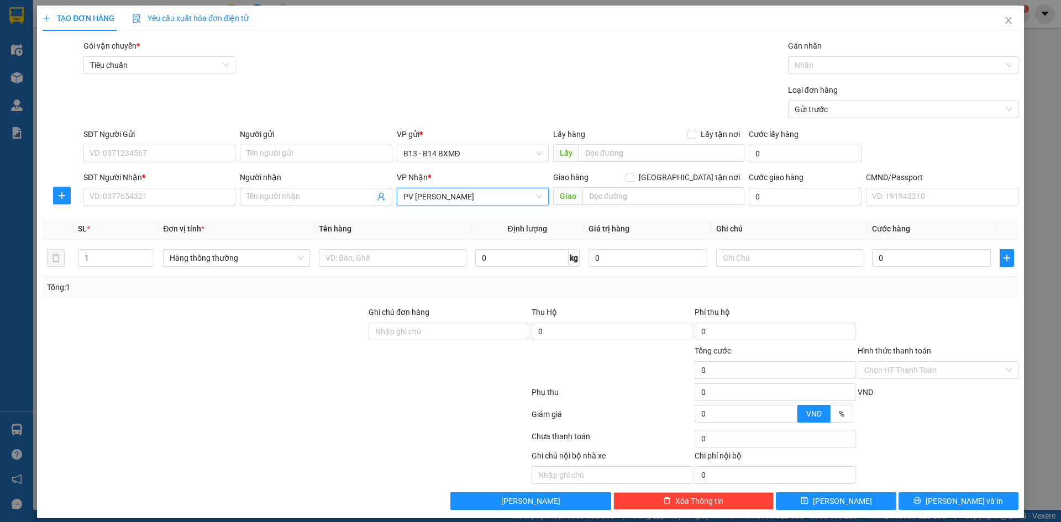
click at [418, 202] on span "PV [PERSON_NAME]" at bounding box center [472, 196] width 139 height 17
click at [320, 158] on input "Người gửi" at bounding box center [316, 154] width 152 height 18
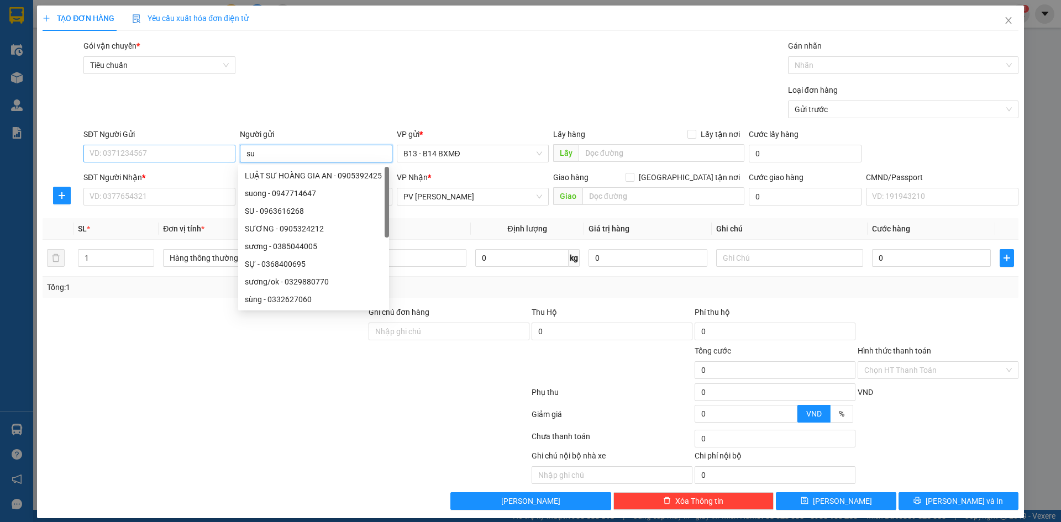
type input "su"
click at [207, 150] on input "SĐT Người Gửi" at bounding box center [159, 154] width 152 height 18
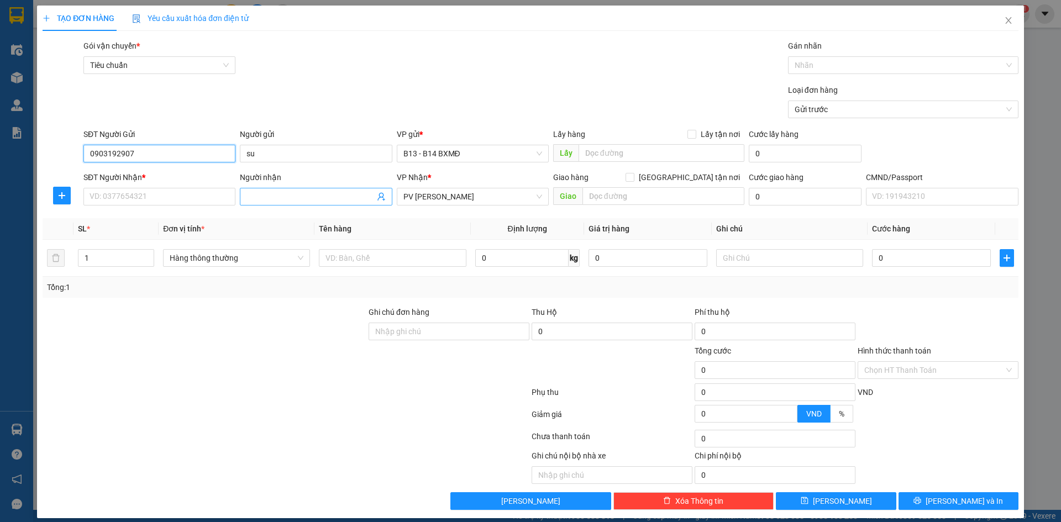
type input "0903192907"
click at [271, 196] on input "Người nhận" at bounding box center [310, 197] width 128 height 12
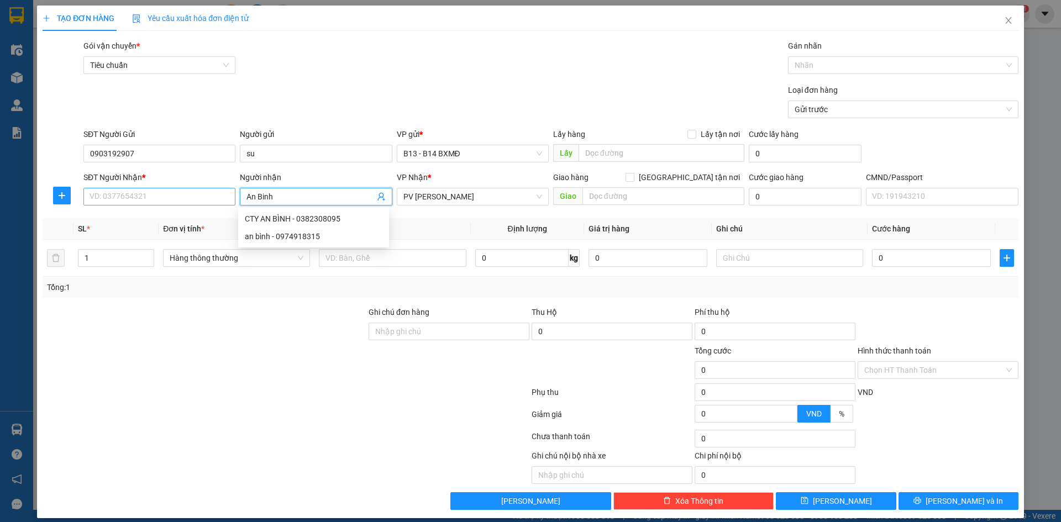
type input "An Binh"
click at [115, 197] on input "SĐT Người Nhận *" at bounding box center [159, 197] width 152 height 18
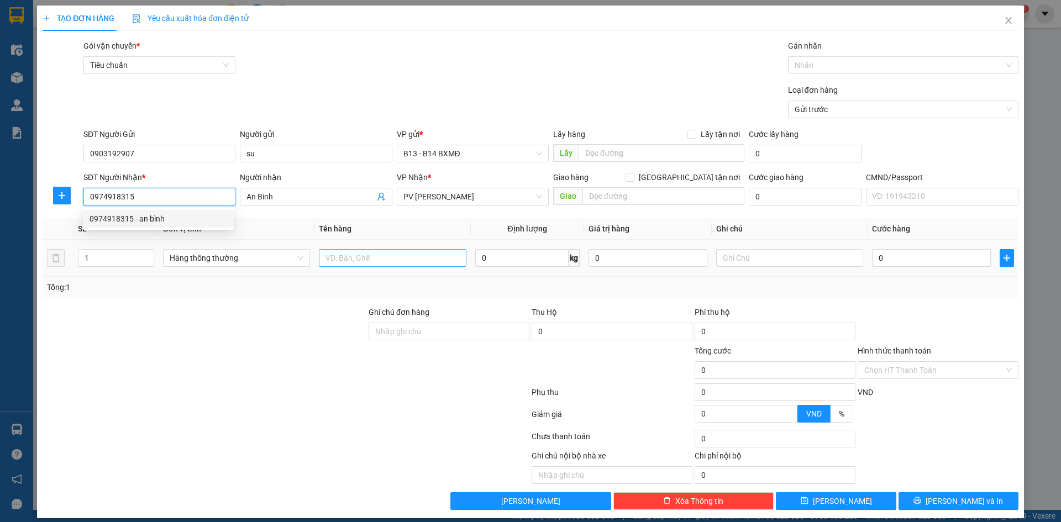
type input "0974918315"
click at [329, 256] on input "text" at bounding box center [392, 258] width 147 height 18
type input "rang"
click at [720, 260] on input "text" at bounding box center [789, 258] width 147 height 18
type input "h"
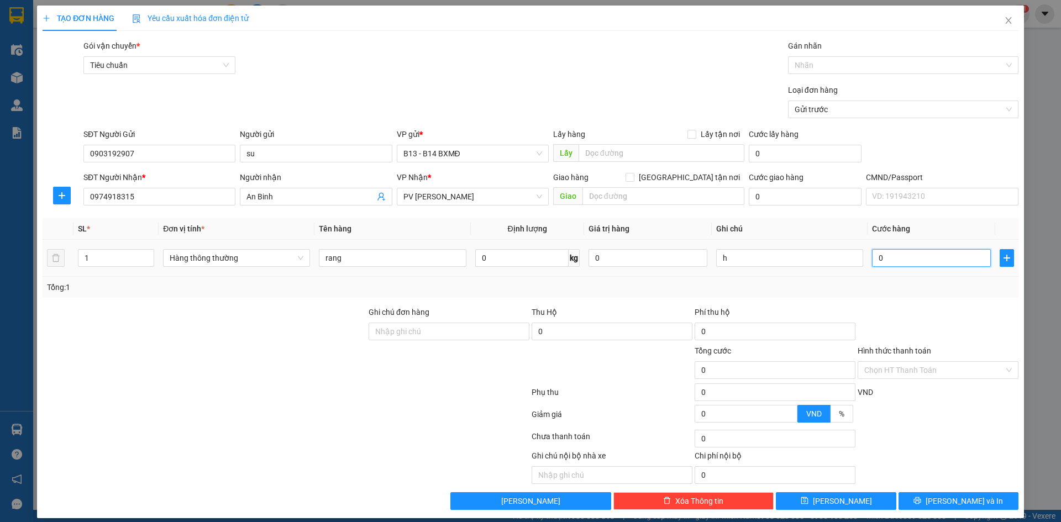
click at [930, 259] on input "0" at bounding box center [931, 258] width 119 height 18
type input "3"
type input "30"
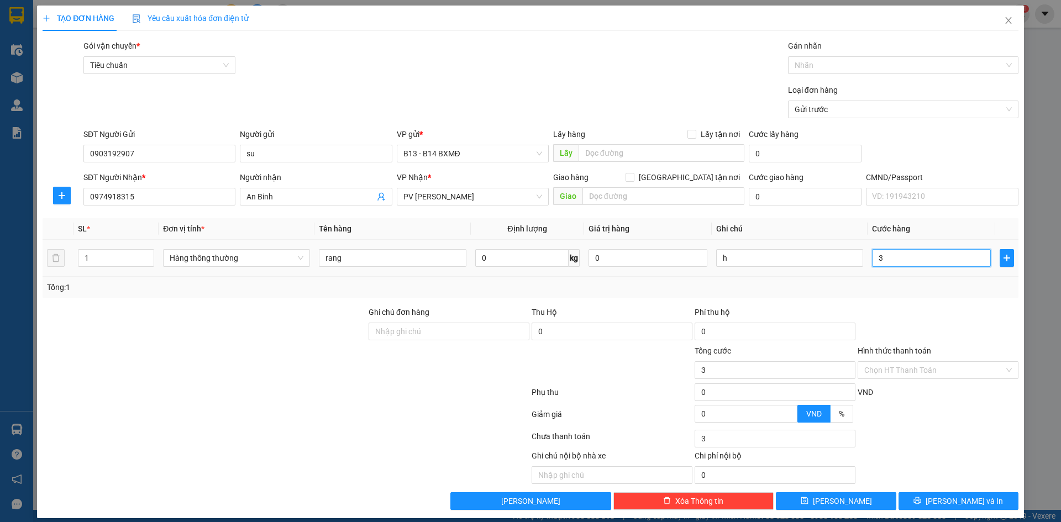
type input "30"
type input "300"
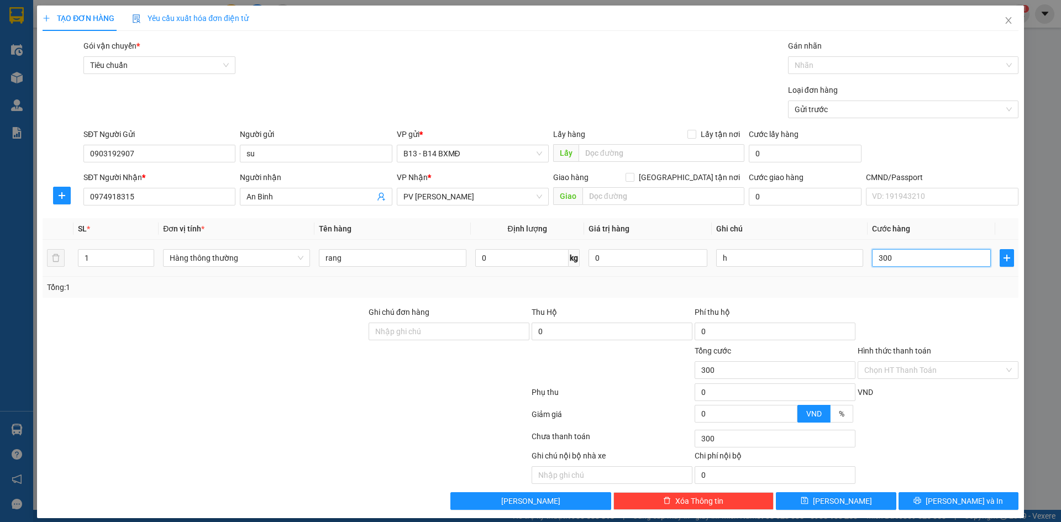
type input "3.000"
type input "30.000"
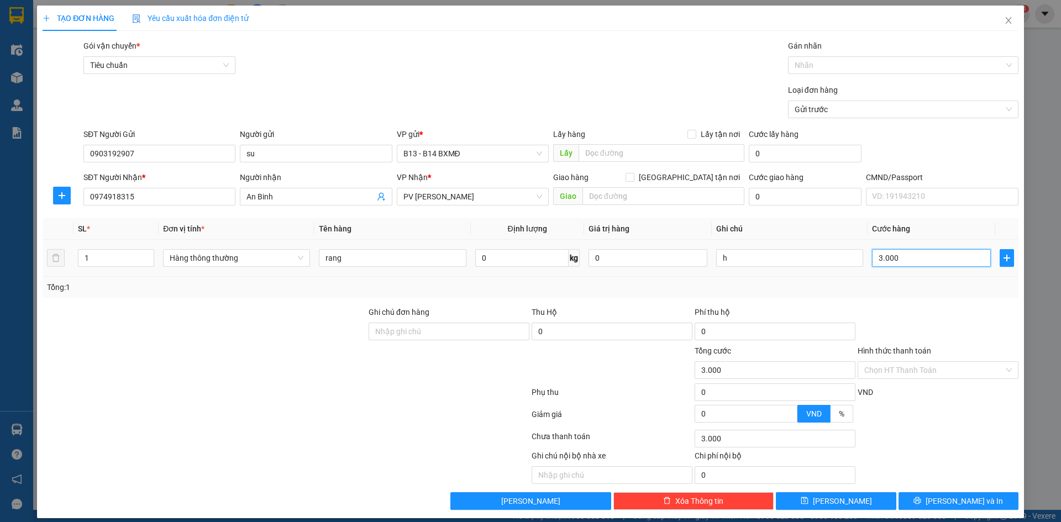
type input "30.000"
click at [994, 368] on input "Hình thức thanh toán" at bounding box center [934, 370] width 140 height 17
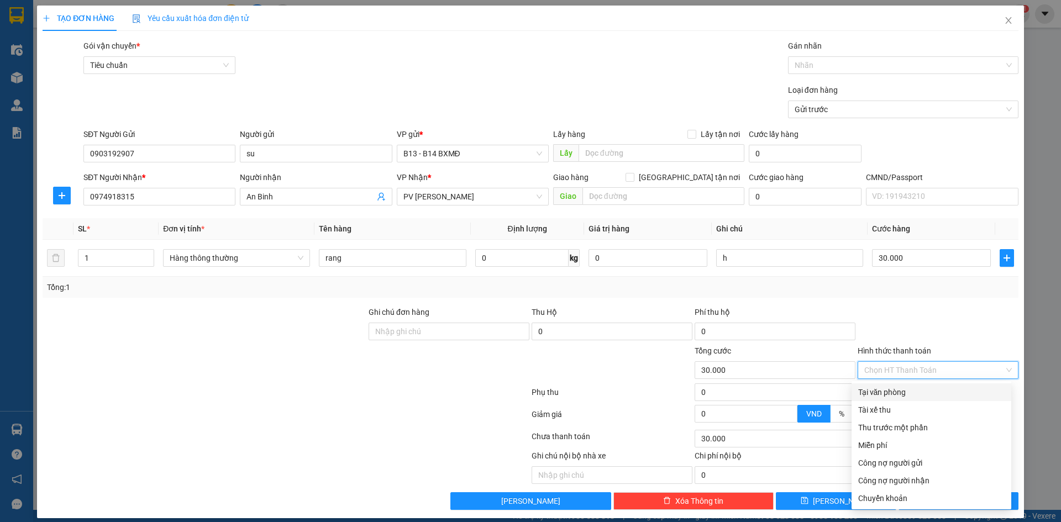
drag, startPoint x: 933, startPoint y: 389, endPoint x: 953, endPoint y: 435, distance: 50.5
click at [935, 390] on div "Tại văn phòng" at bounding box center [931, 392] width 146 height 12
type input "0"
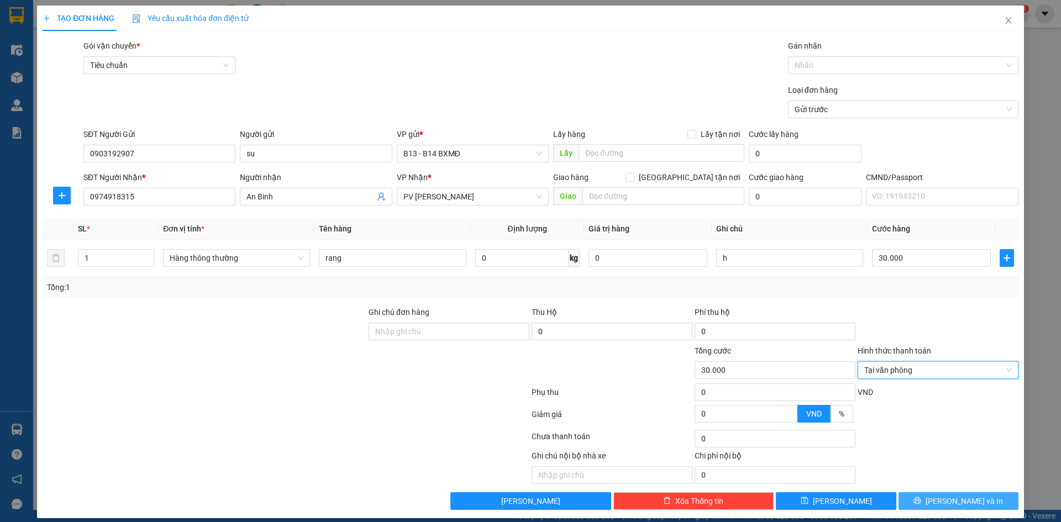
click at [949, 498] on span "Lưu và In" at bounding box center [964, 501] width 77 height 12
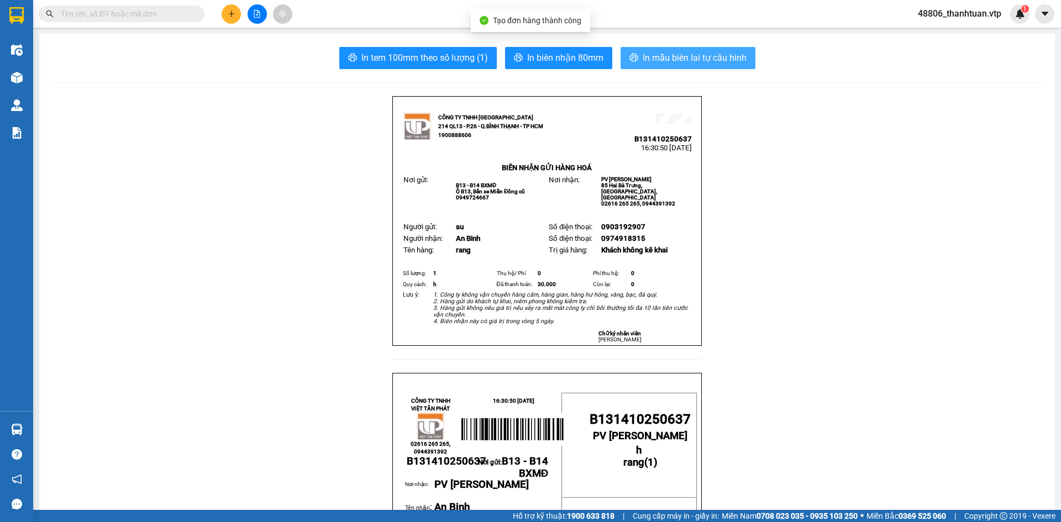
click at [718, 62] on span "In mẫu biên lai tự cấu hình" at bounding box center [695, 58] width 104 height 14
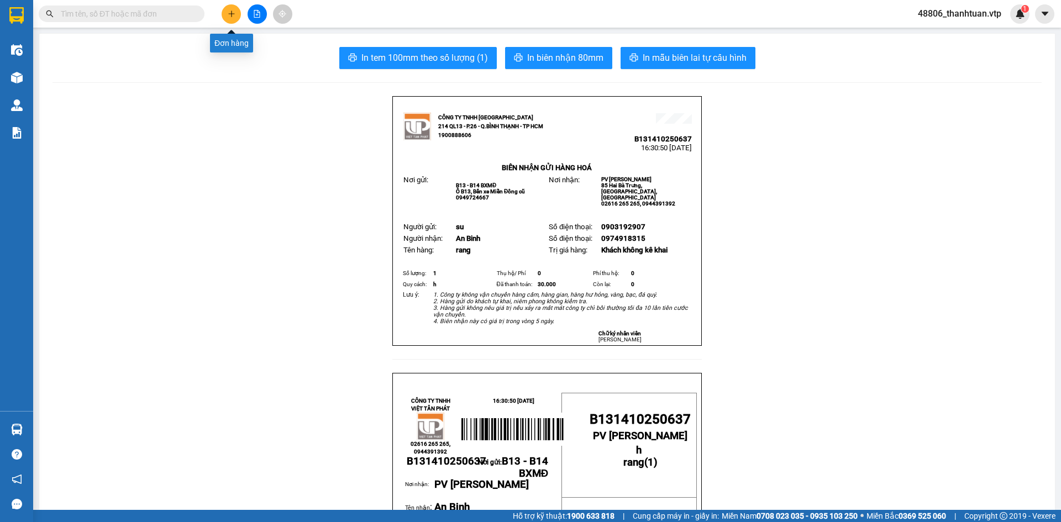
click at [235, 14] on button at bounding box center [231, 13] width 19 height 19
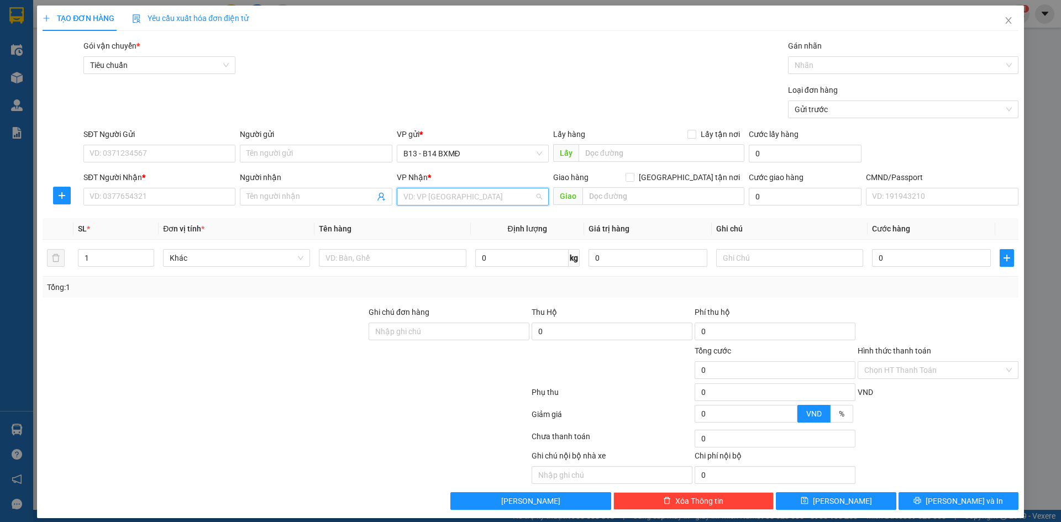
click at [448, 199] on input "search" at bounding box center [468, 196] width 131 height 17
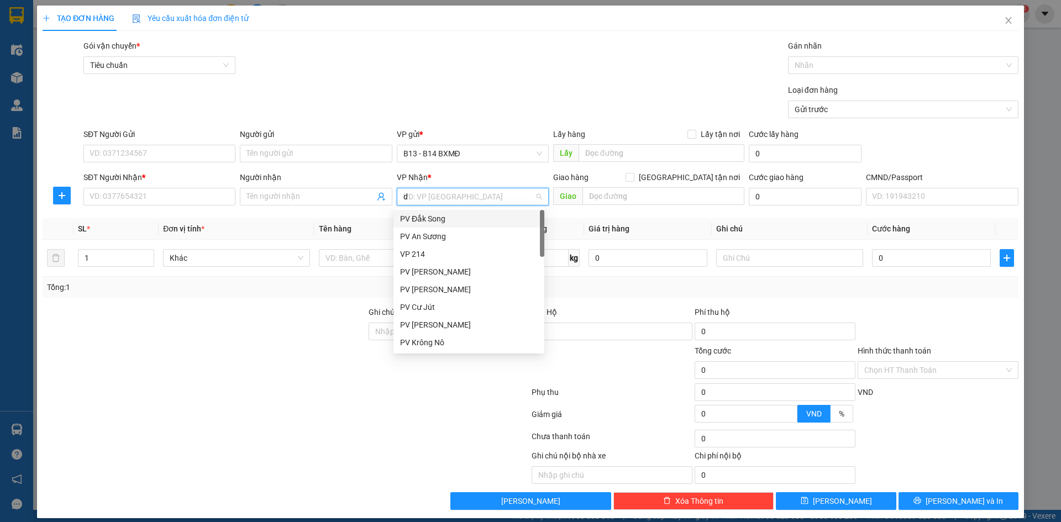
type input "dm"
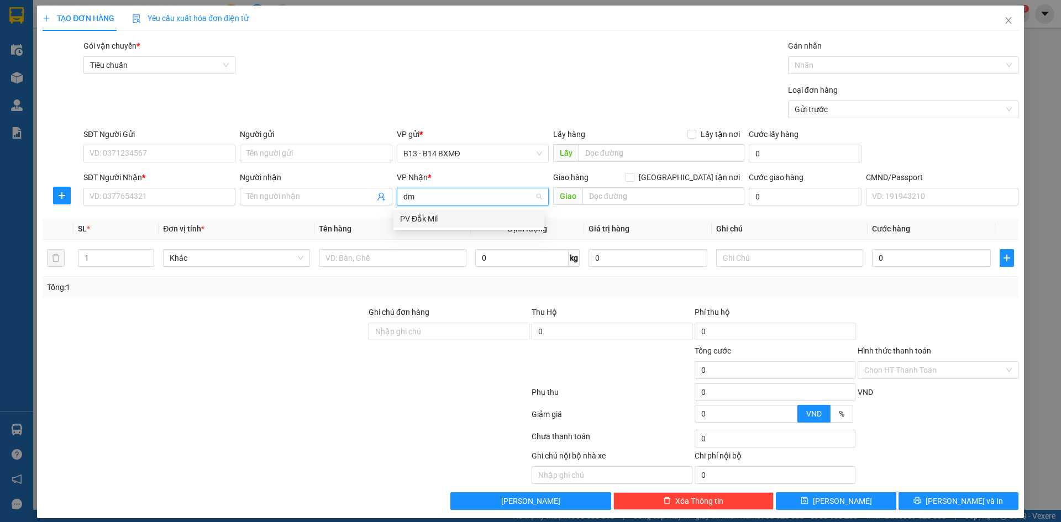
click at [442, 217] on div "PV Đắk Mil" at bounding box center [469, 219] width 138 height 12
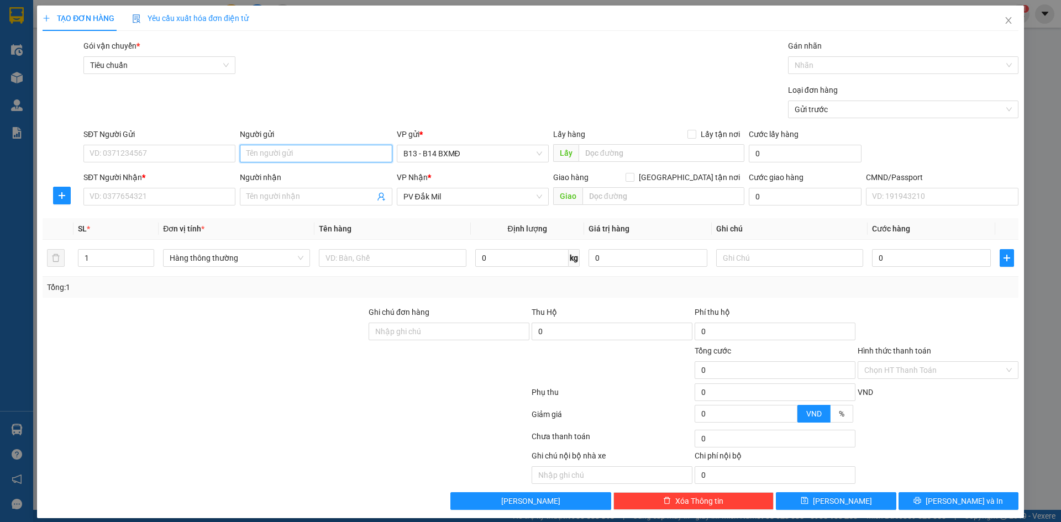
click at [332, 157] on input "Người gửi" at bounding box center [316, 154] width 152 height 18
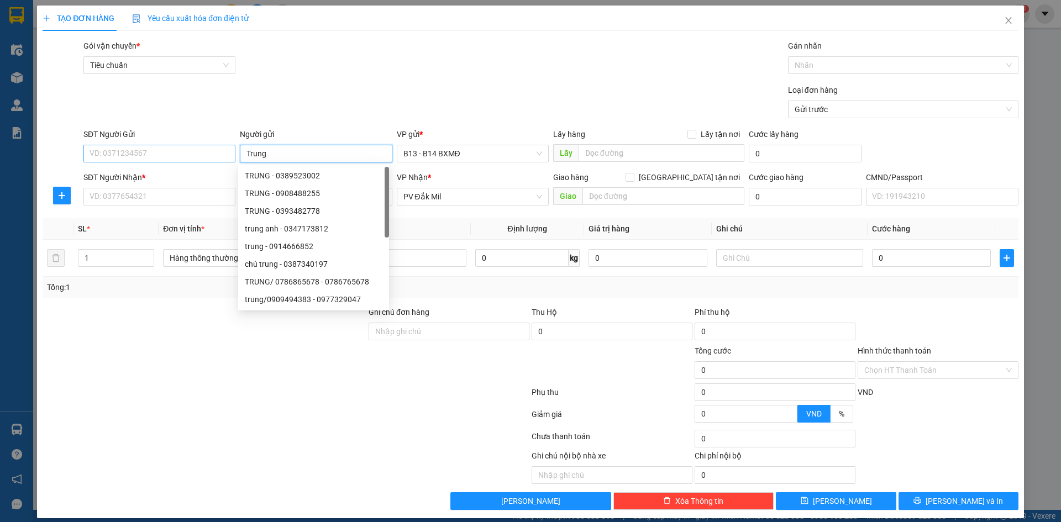
type input "Trung"
click at [198, 161] on input "SĐT Người Gửi" at bounding box center [159, 154] width 152 height 18
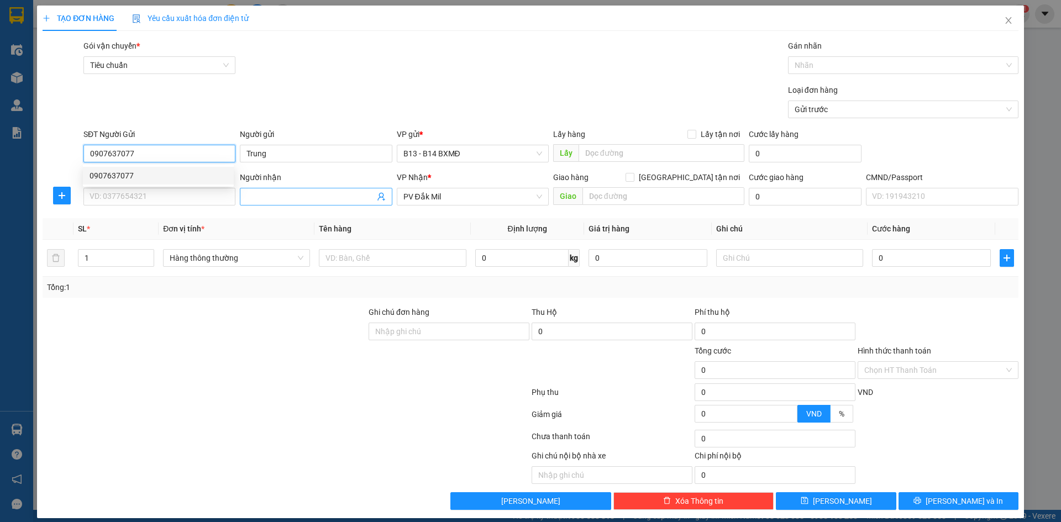
type input "0907637077"
click at [261, 200] on input "Người nhận" at bounding box center [310, 197] width 128 height 12
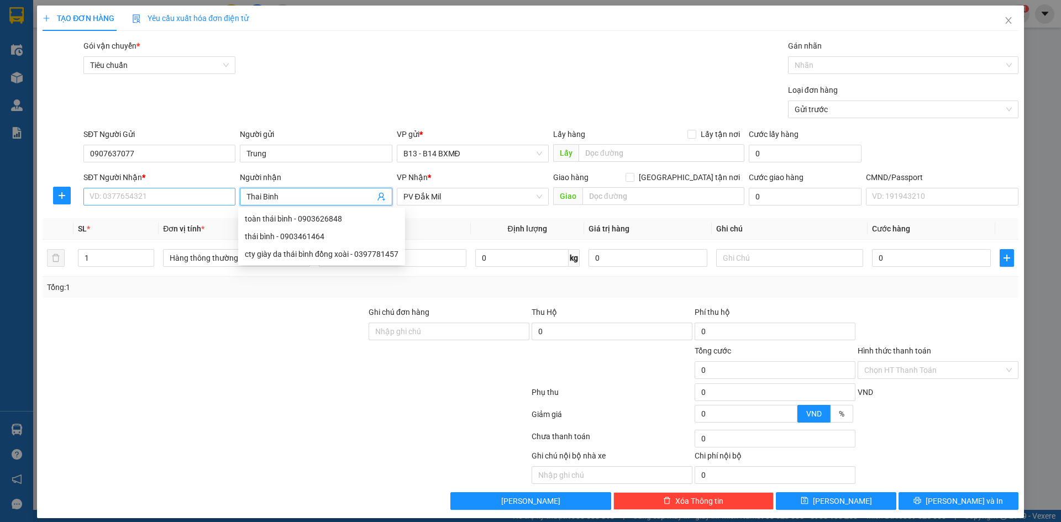
type input "Thai Binh"
click at [200, 202] on input "SĐT Người Nhận *" at bounding box center [159, 197] width 152 height 18
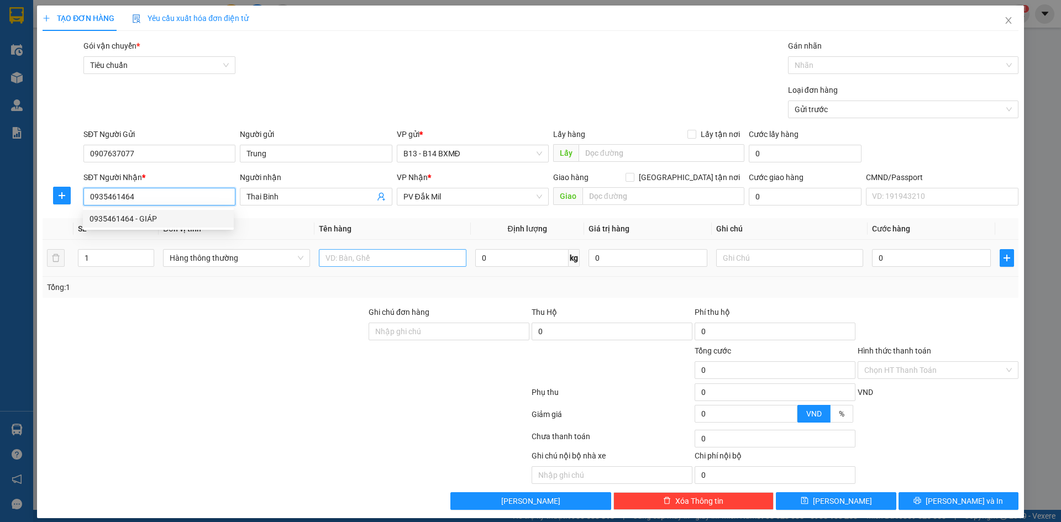
type input "0935461464"
click at [394, 263] on input "text" at bounding box center [392, 258] width 147 height 18
type input "may in"
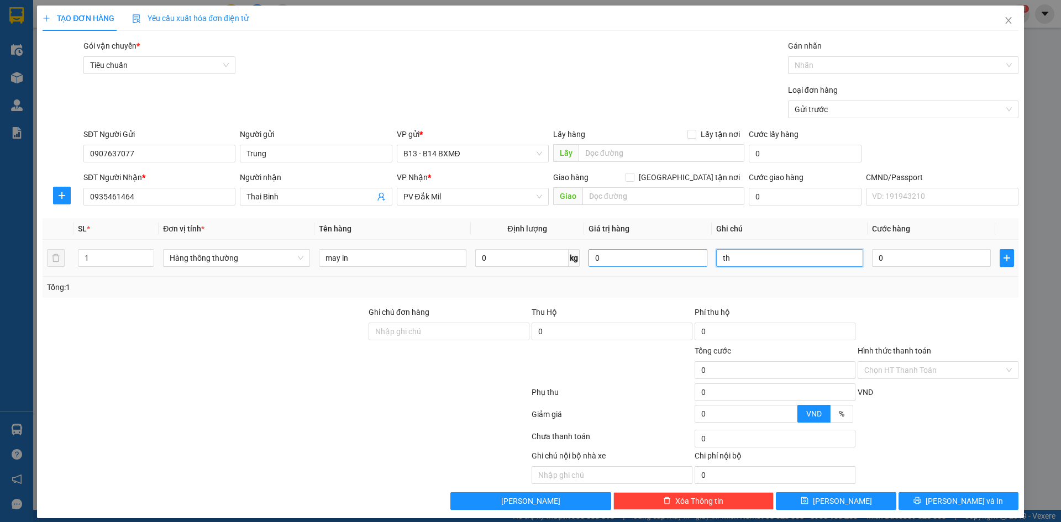
type input "th"
type input "6"
type input "60"
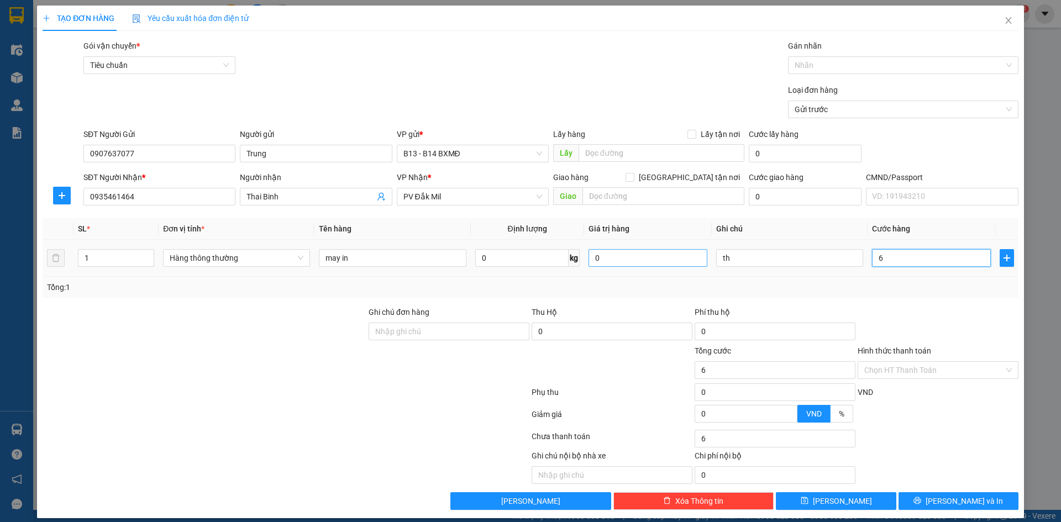
type input "60"
type input "600"
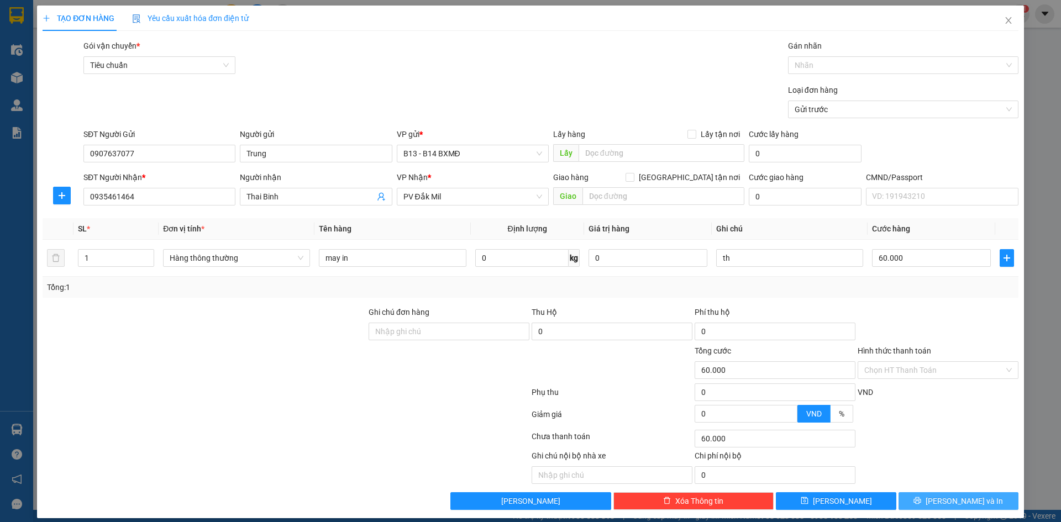
click at [956, 495] on span "Lưu và In" at bounding box center [964, 501] width 77 height 12
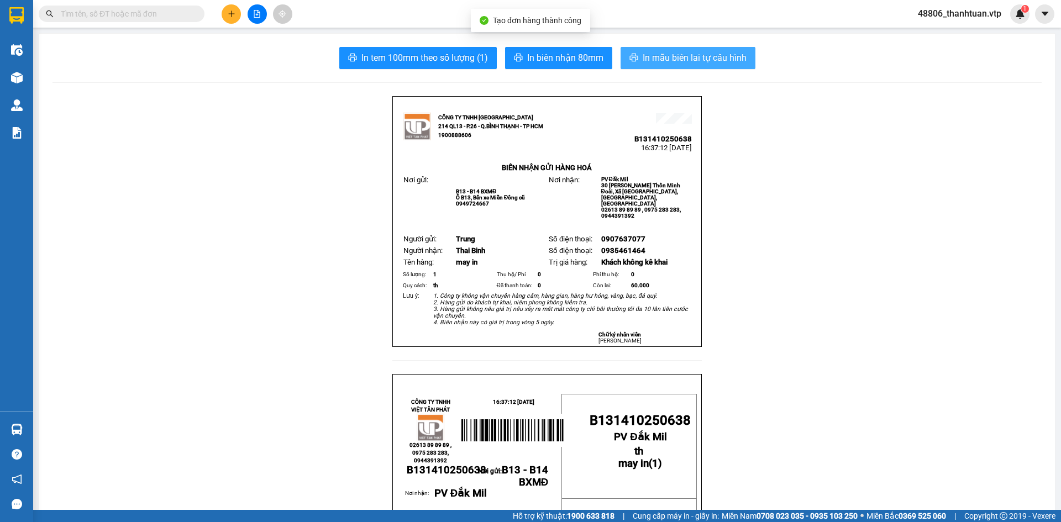
click at [710, 59] on span "In mẫu biên lai tự cấu hình" at bounding box center [695, 58] width 104 height 14
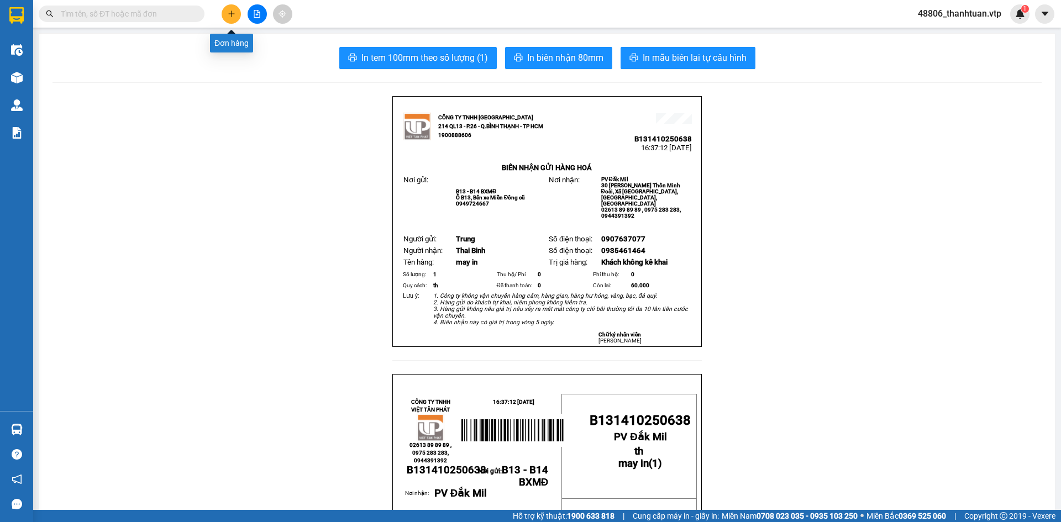
click at [233, 12] on icon "plus" at bounding box center [232, 14] width 8 height 8
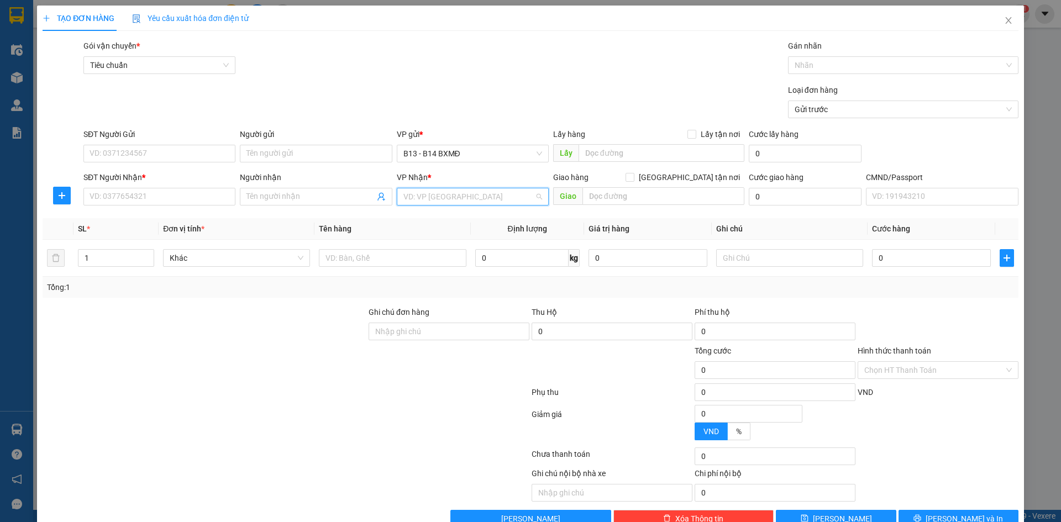
click at [460, 198] on input "search" at bounding box center [468, 196] width 131 height 17
type input "gn"
click at [416, 218] on div "PV [PERSON_NAME]" at bounding box center [469, 219] width 138 height 12
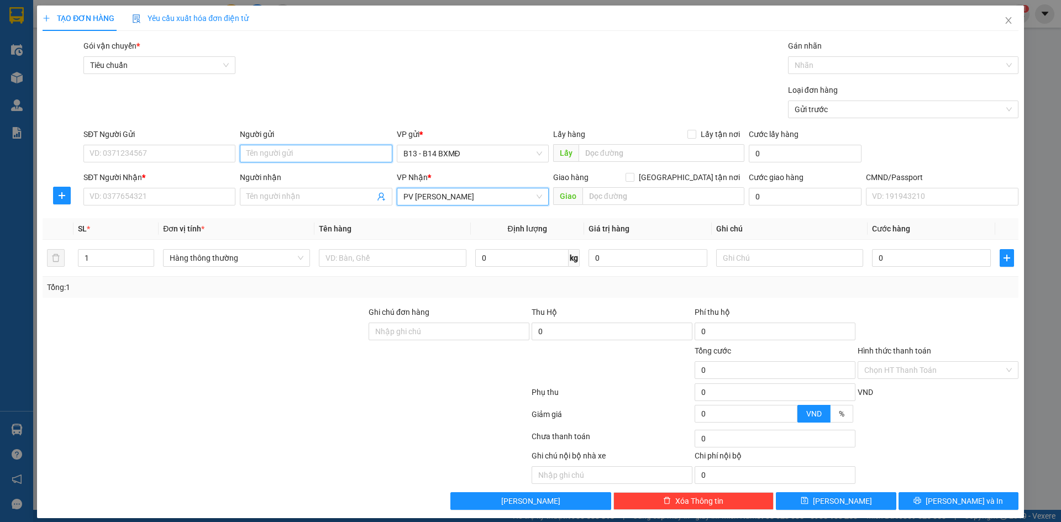
click at [319, 154] on input "Người gửi" at bounding box center [316, 154] width 152 height 18
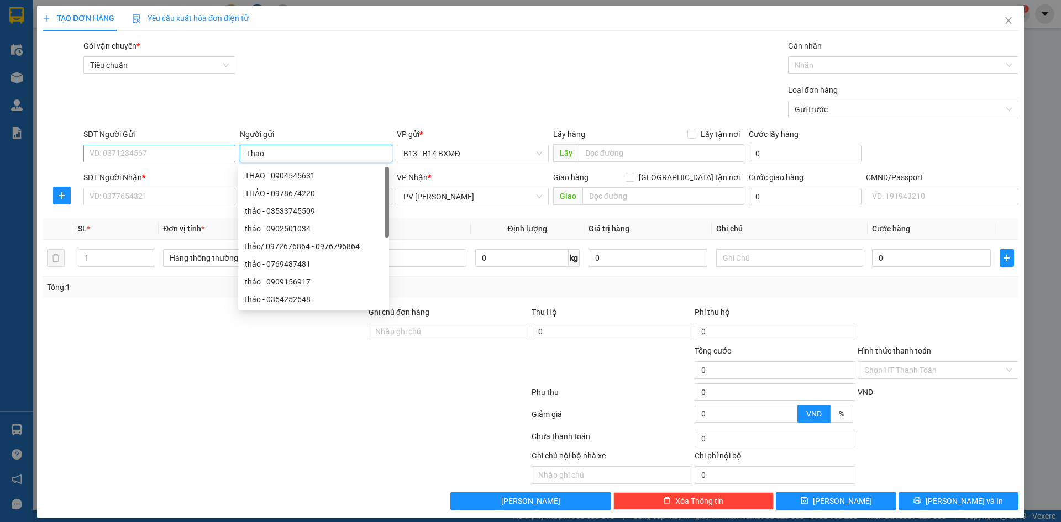
type input "Thao"
click at [167, 150] on input "SĐT Người Gửi" at bounding box center [159, 154] width 152 height 18
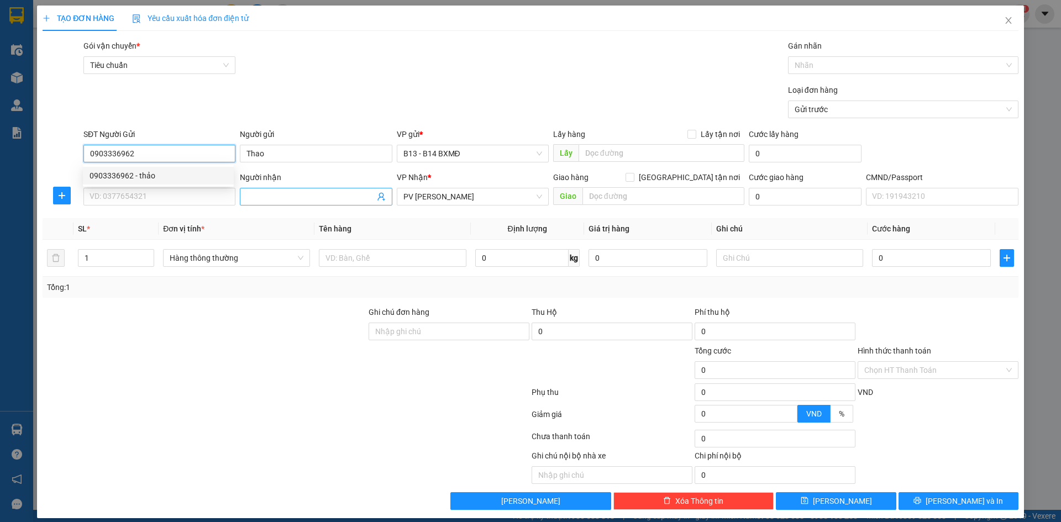
type input "0903336962"
click at [276, 197] on input "Người nhận" at bounding box center [310, 197] width 128 height 12
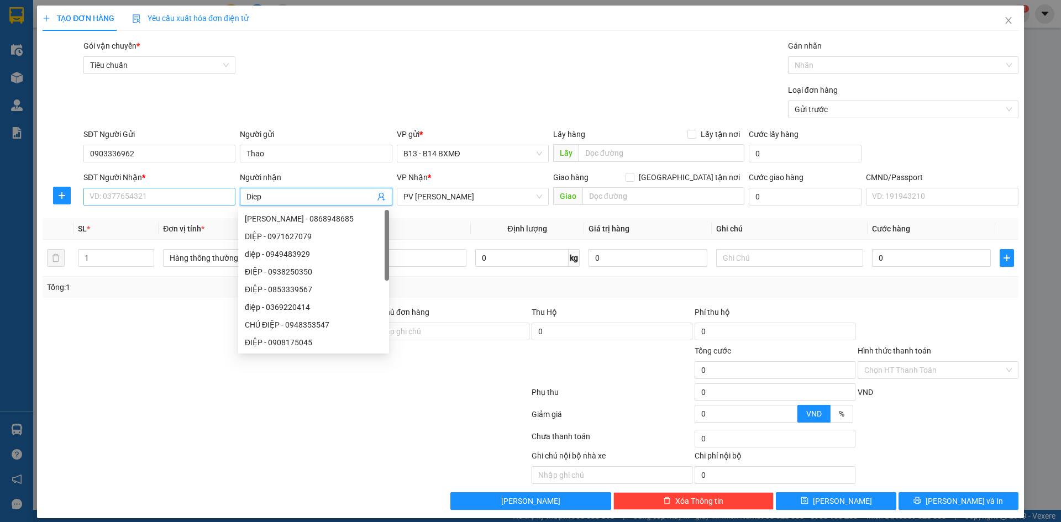
type input "Diep"
click at [125, 201] on input "SĐT Người Nhận *" at bounding box center [159, 197] width 152 height 18
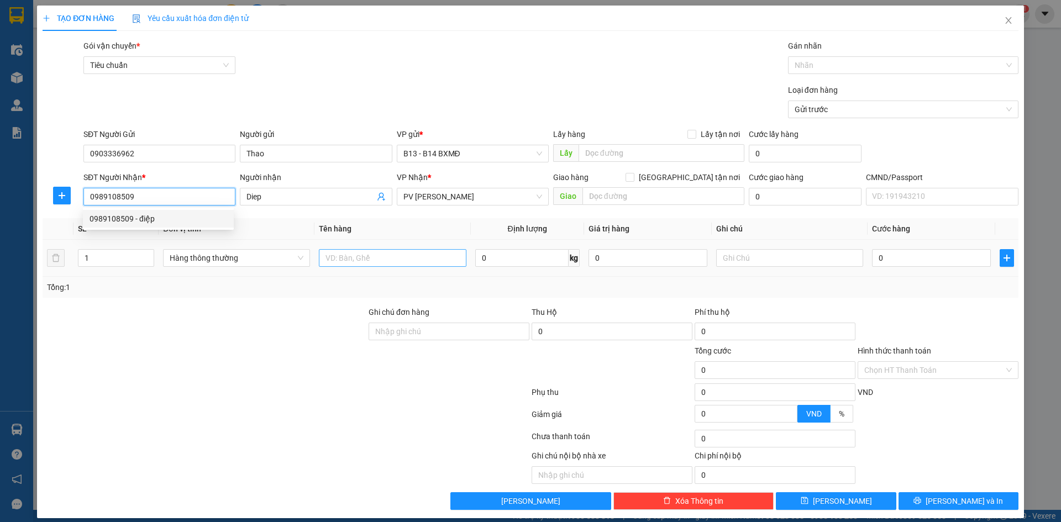
type input "0989108509"
click at [386, 261] on input "text" at bounding box center [392, 258] width 147 height 18
type input "linh kien"
click at [875, 257] on input "0" at bounding box center [931, 258] width 119 height 18
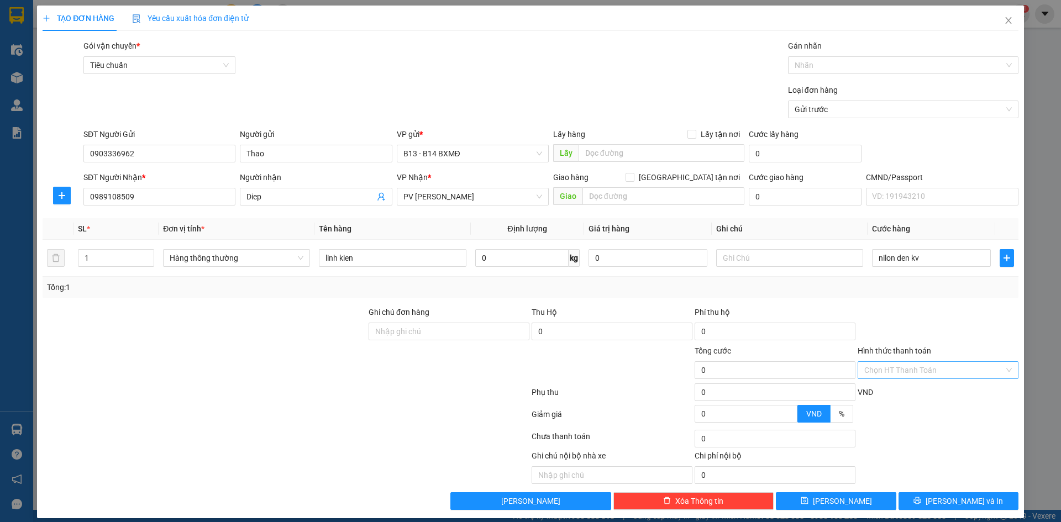
type input "0"
click at [915, 370] on input "Hình thức thanh toán" at bounding box center [934, 370] width 140 height 17
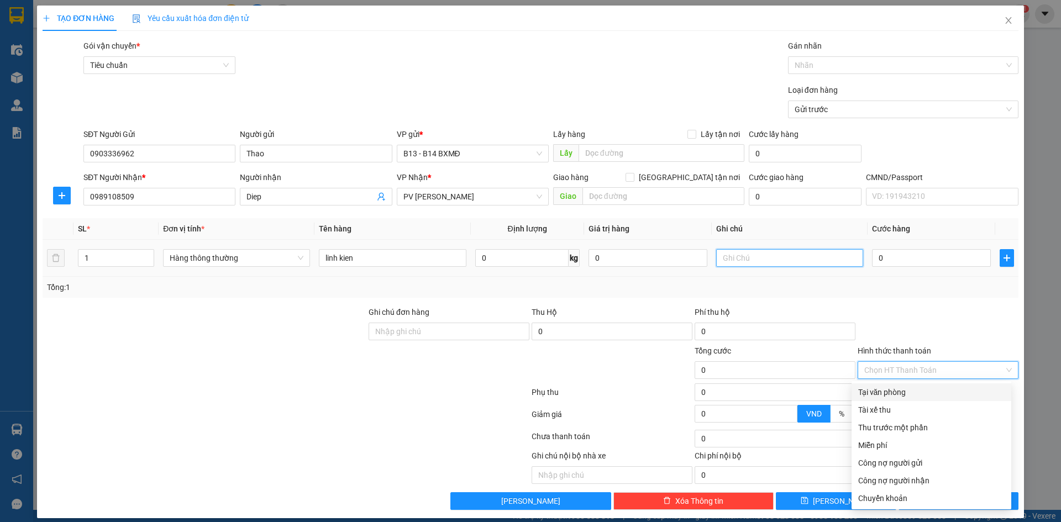
click at [777, 257] on input "text" at bounding box center [789, 258] width 147 height 18
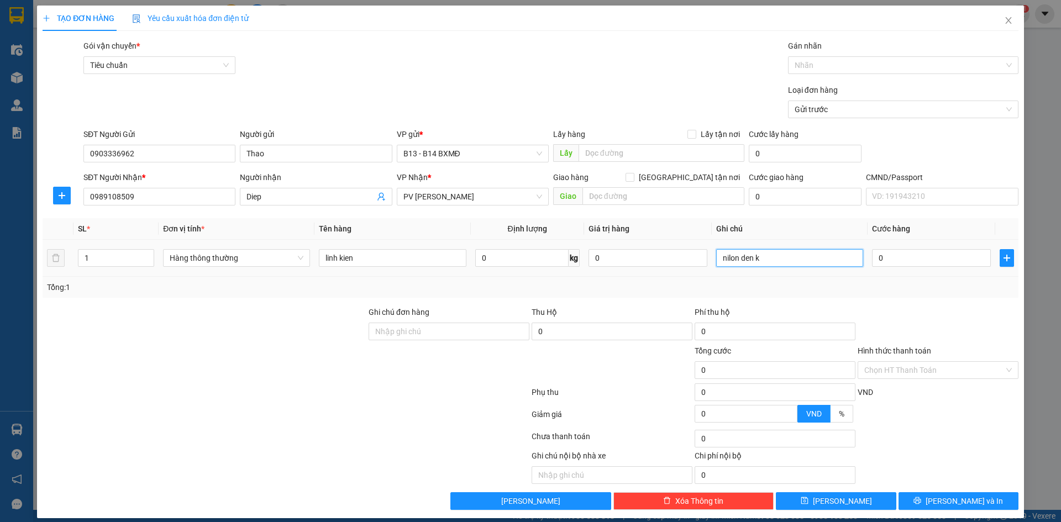
type input "nilon den kv"
click at [967, 495] on span "Lưu và In" at bounding box center [964, 501] width 77 height 12
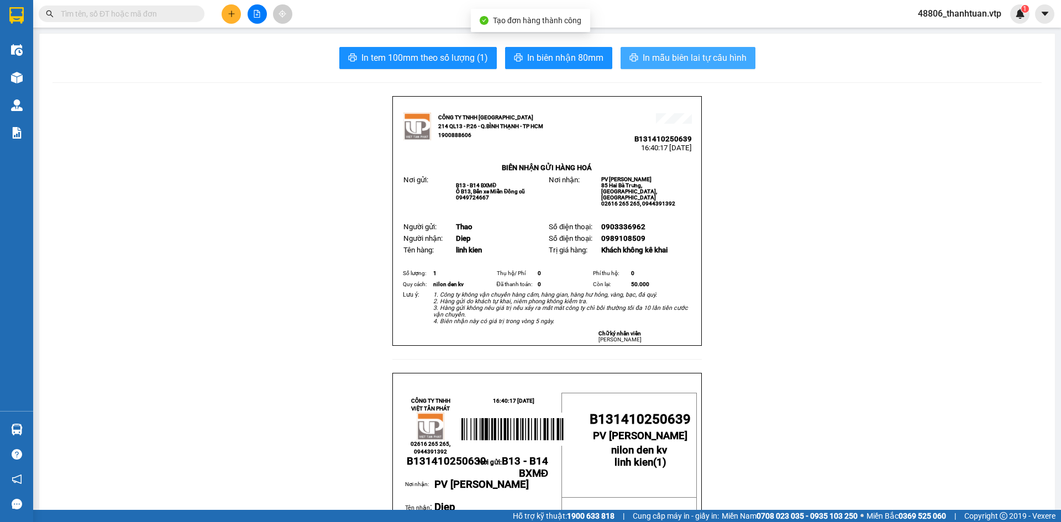
click at [685, 64] on span "In mẫu biên lai tự cấu hình" at bounding box center [695, 58] width 104 height 14
click at [236, 13] on button at bounding box center [231, 13] width 19 height 19
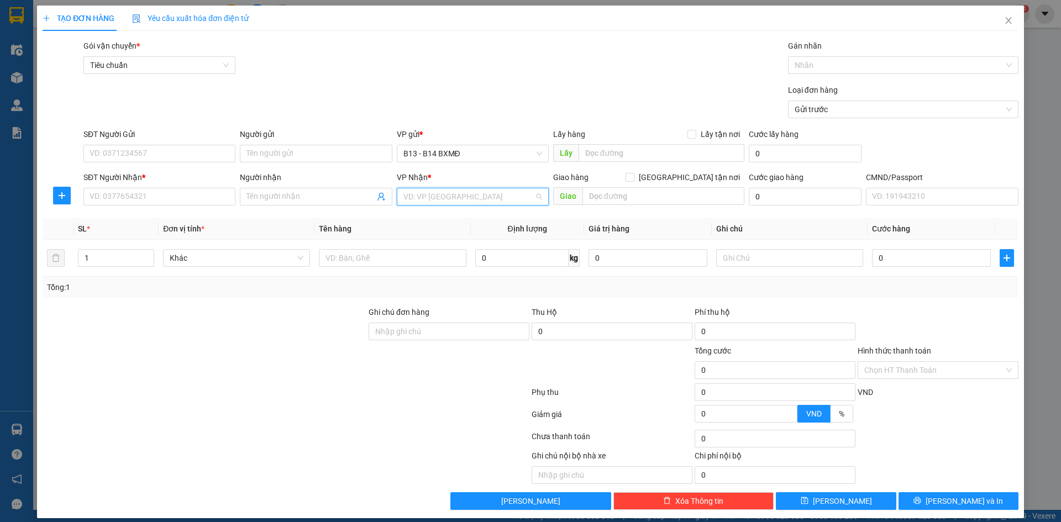
click at [417, 198] on input "search" at bounding box center [468, 196] width 131 height 17
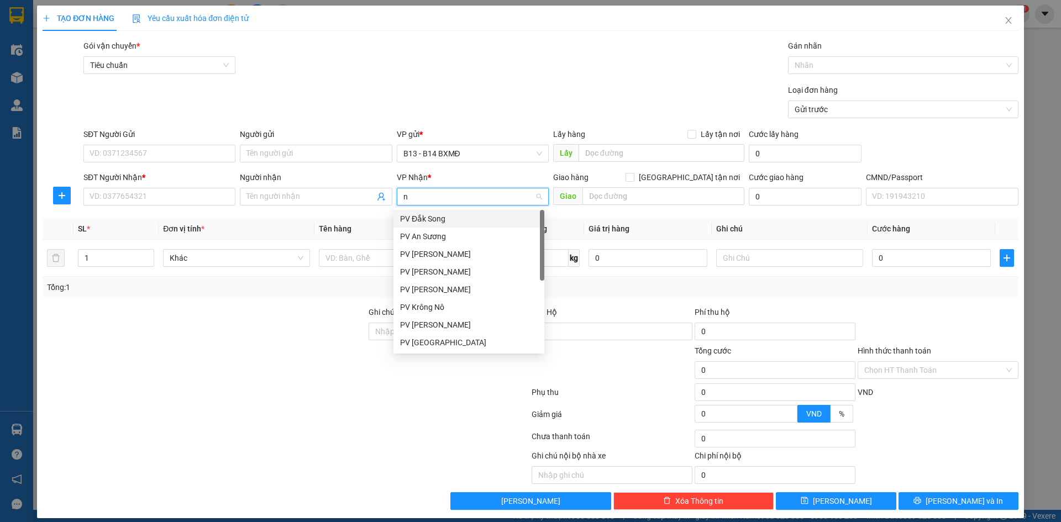
type input "nd"
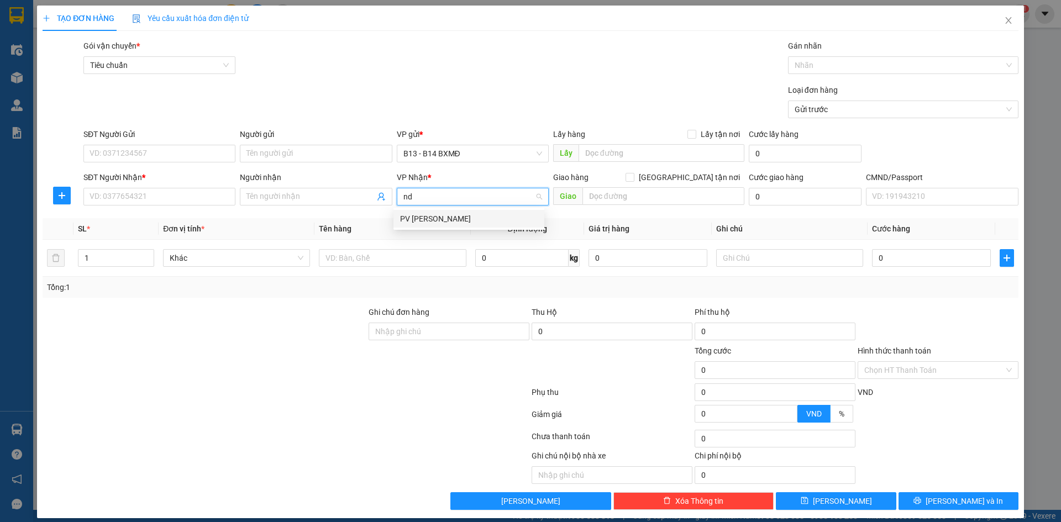
drag, startPoint x: 438, startPoint y: 218, endPoint x: 359, endPoint y: 165, distance: 95.2
click at [438, 217] on div "PV [PERSON_NAME]" at bounding box center [469, 219] width 138 height 12
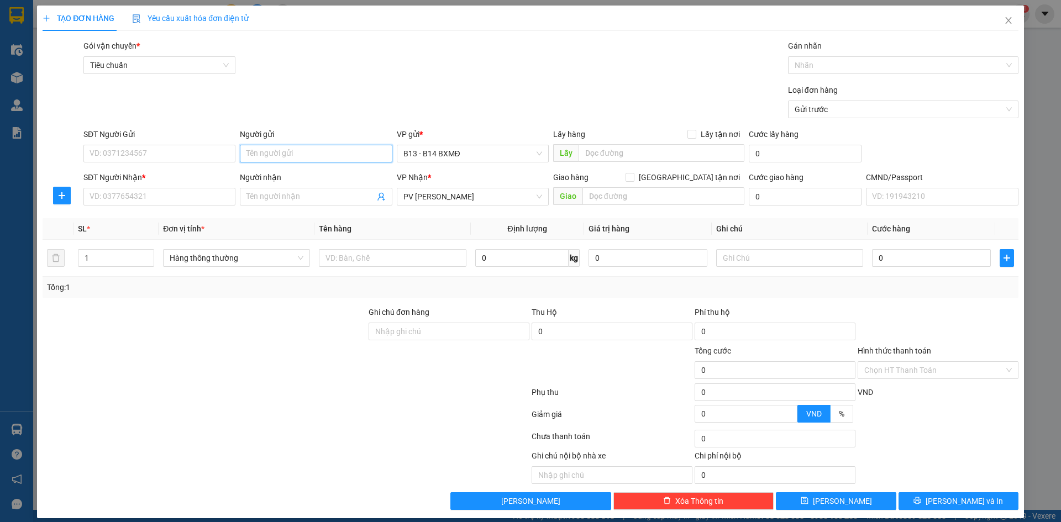
click at [328, 153] on input "Người gửi" at bounding box center [316, 154] width 152 height 18
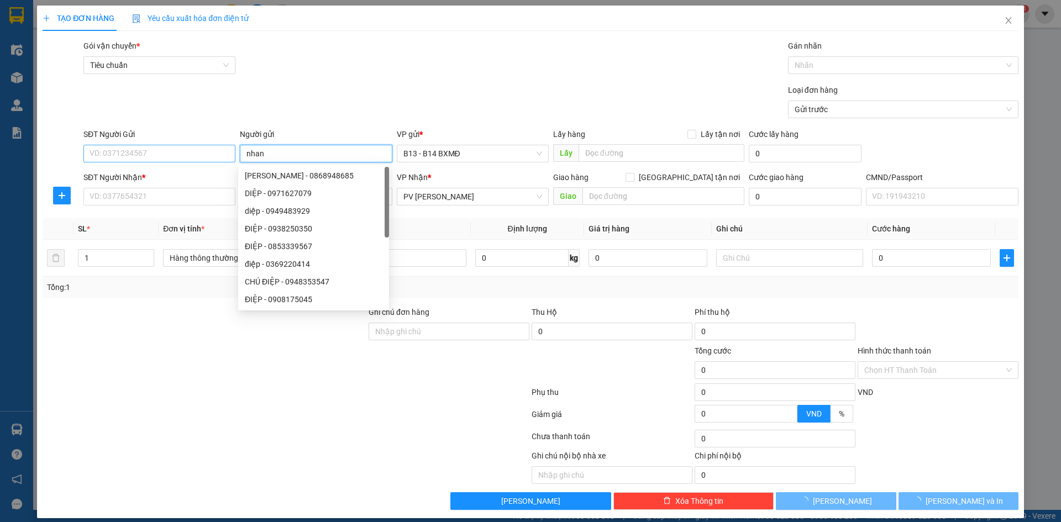
type input "nhan"
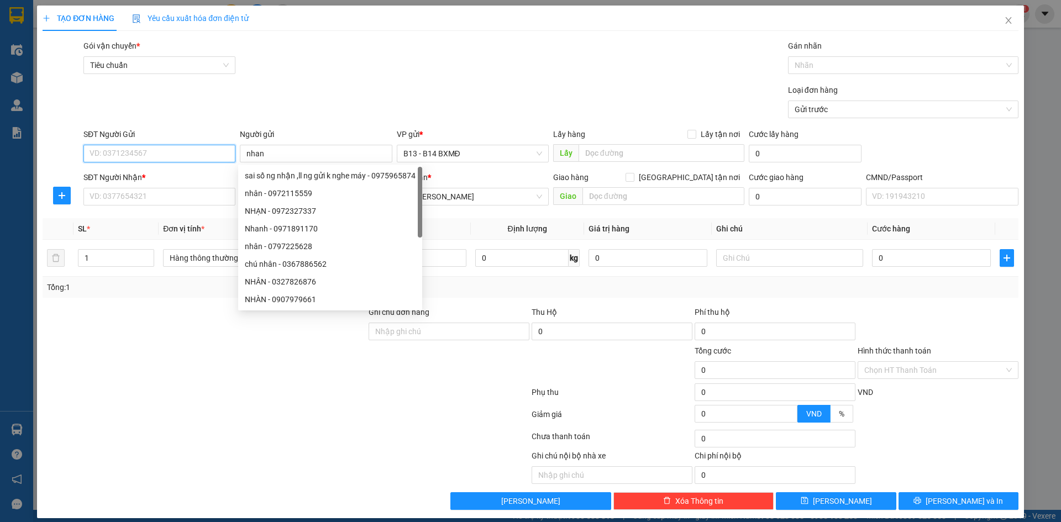
click at [198, 158] on input "SĐT Người Gửi" at bounding box center [159, 154] width 152 height 18
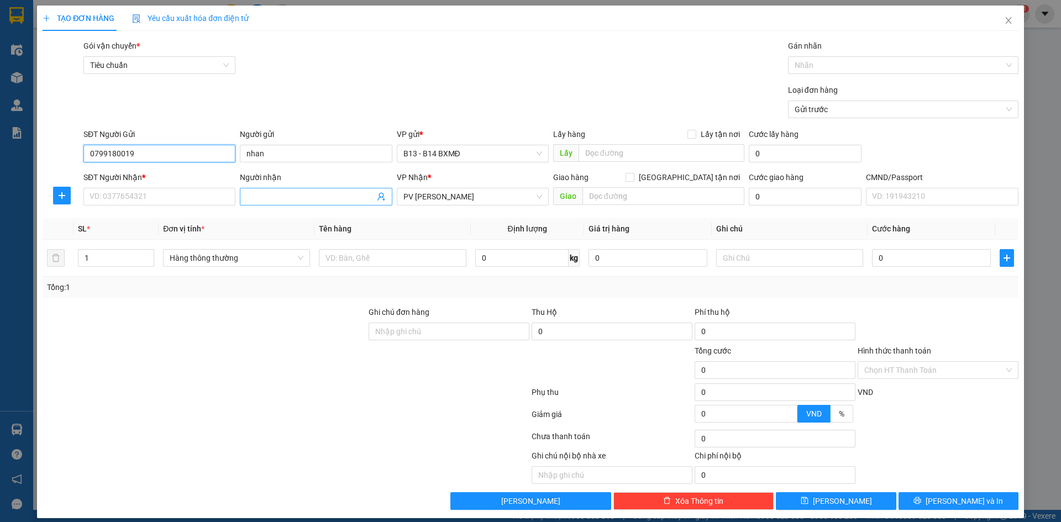
type input "0799180019"
click at [263, 196] on input "Người nhận" at bounding box center [310, 197] width 128 height 12
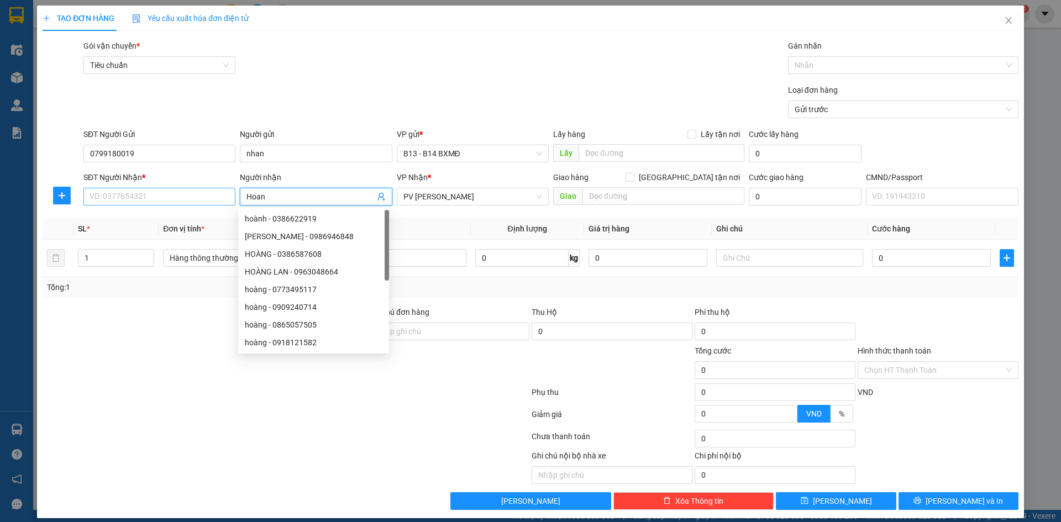
type input "Hoan"
click at [186, 193] on input "SĐT Người Nhận *" at bounding box center [159, 197] width 152 height 18
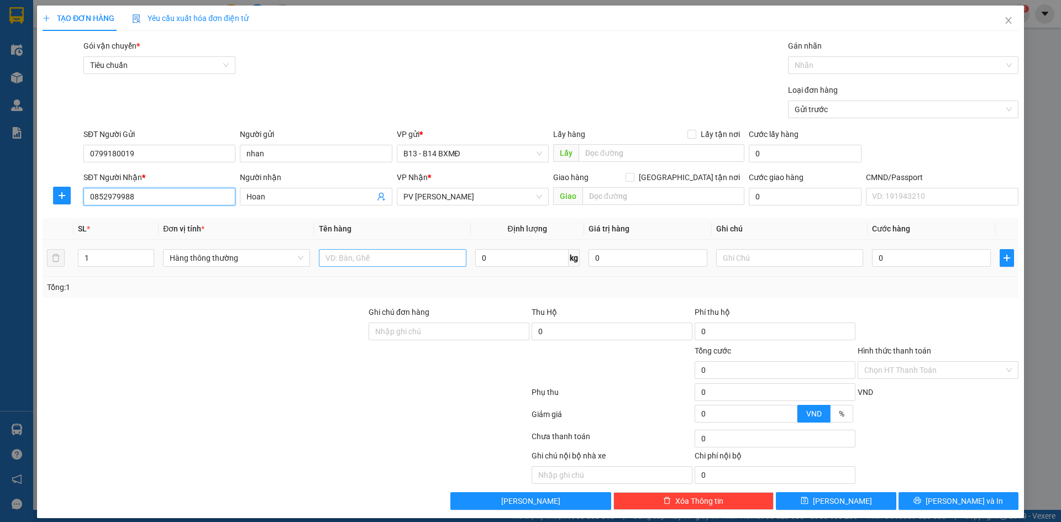
type input "0852979988"
click at [379, 256] on input "text" at bounding box center [392, 258] width 147 height 18
type input "[MEDICAL_DATA]"
click at [754, 260] on input "text" at bounding box center [789, 258] width 147 height 18
type input "cuon"
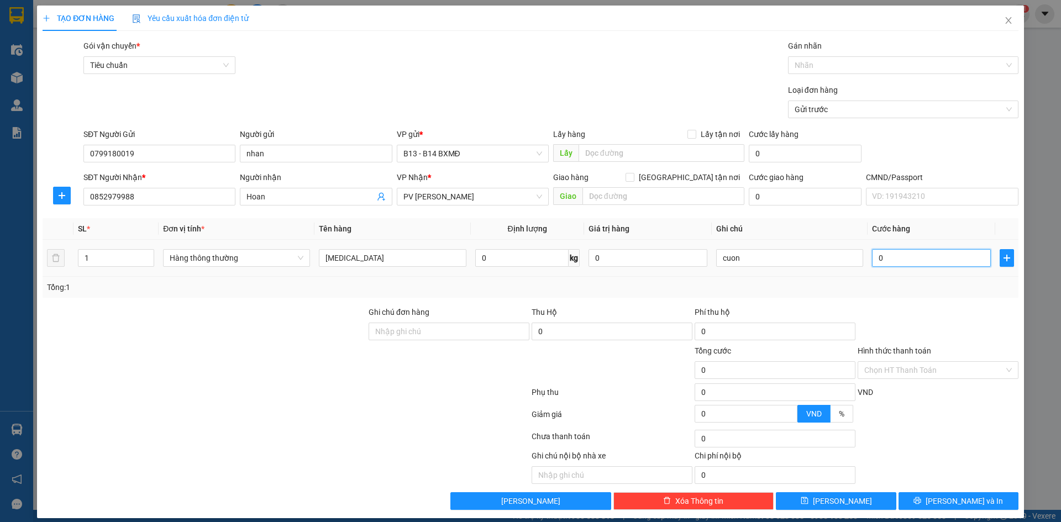
click at [902, 257] on input "0" at bounding box center [931, 258] width 119 height 18
type input "1"
type input "12"
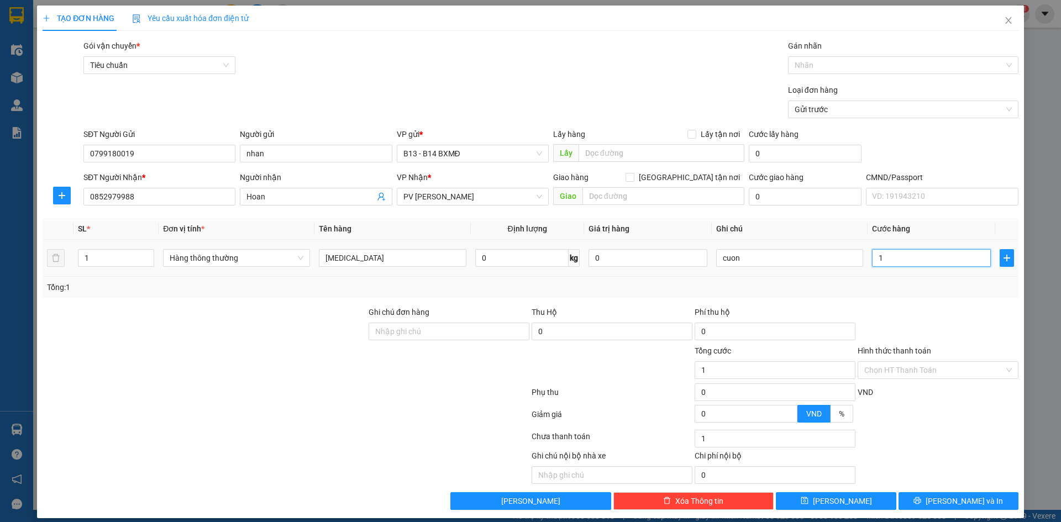
type input "12"
type input "120"
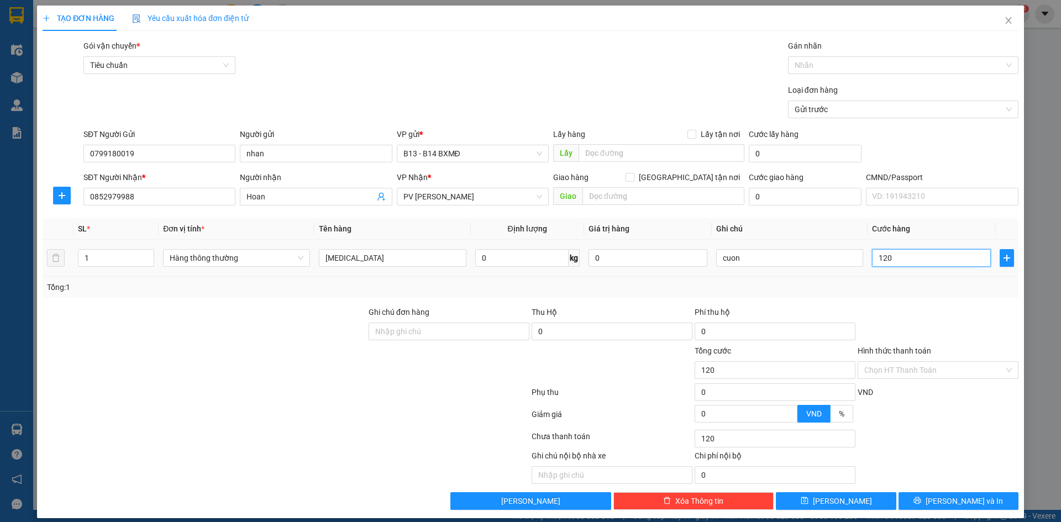
type input "1.200"
type input "12.000"
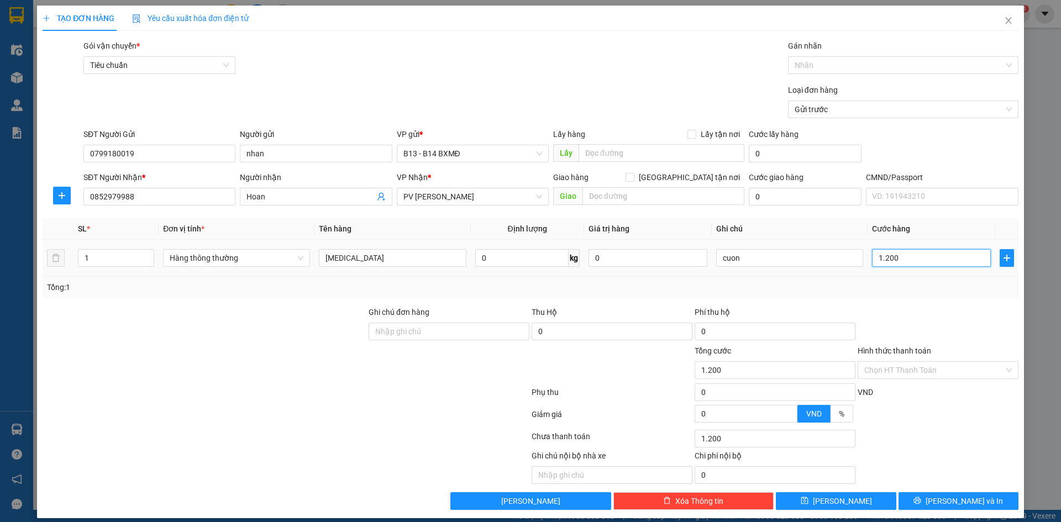
type input "12.000"
type input "120.000"
click at [942, 502] on span "Lưu và In" at bounding box center [964, 501] width 77 height 12
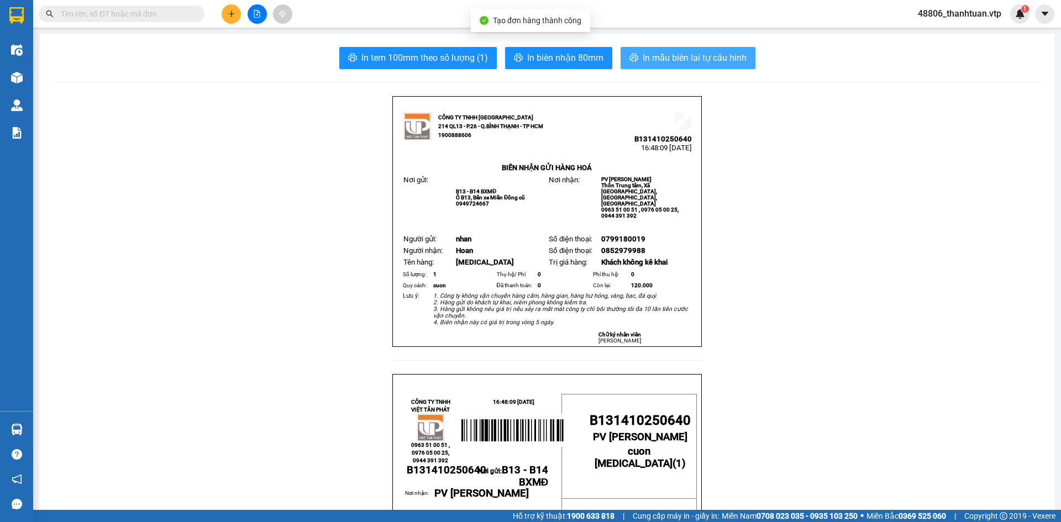
click at [679, 53] on span "In mẫu biên lai tự cấu hình" at bounding box center [695, 58] width 104 height 14
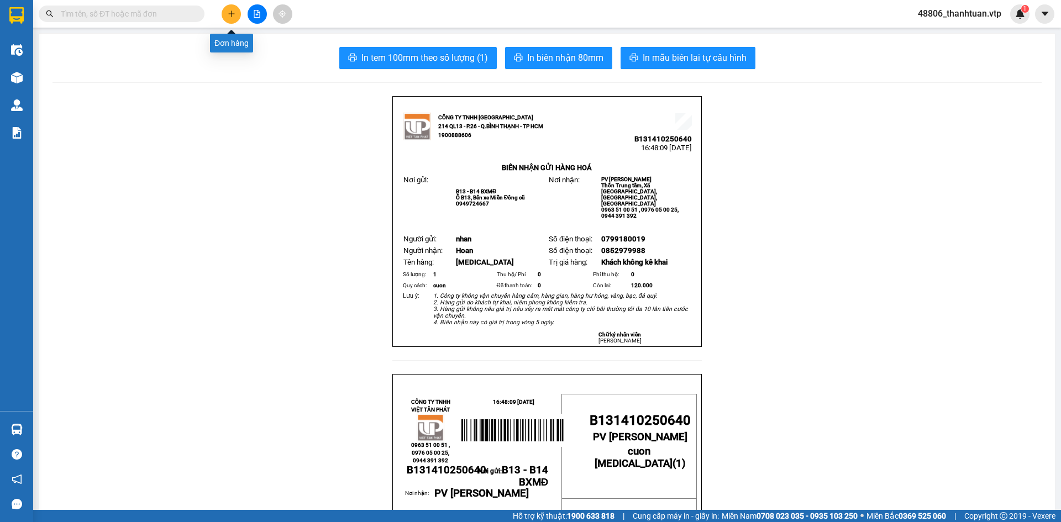
click at [236, 14] on button at bounding box center [231, 13] width 19 height 19
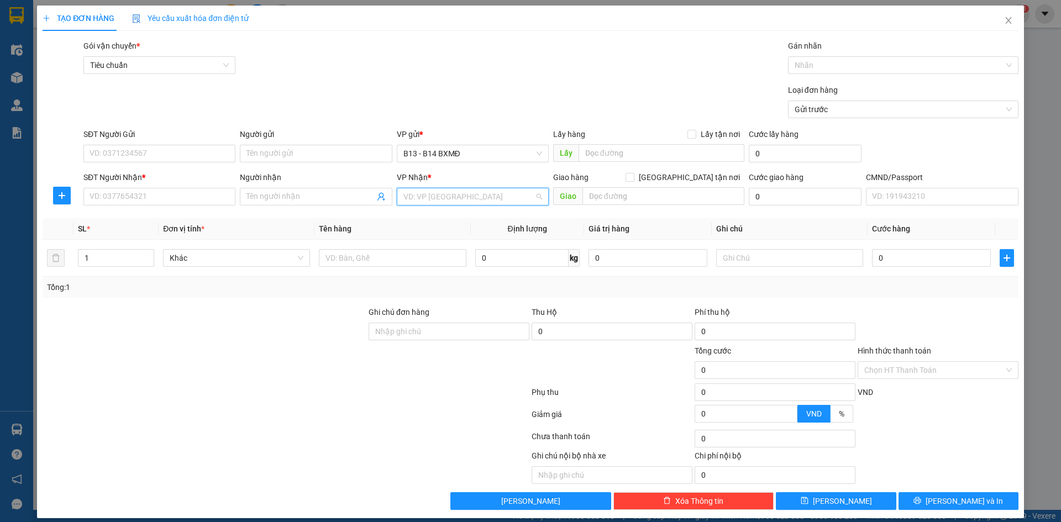
click at [432, 202] on input "search" at bounding box center [468, 196] width 131 height 17
type input "dm"
click at [326, 158] on input "Người gửi" at bounding box center [316, 154] width 152 height 18
type input "DoSA"
click at [150, 158] on input "SĐT Người Gửi" at bounding box center [159, 154] width 152 height 18
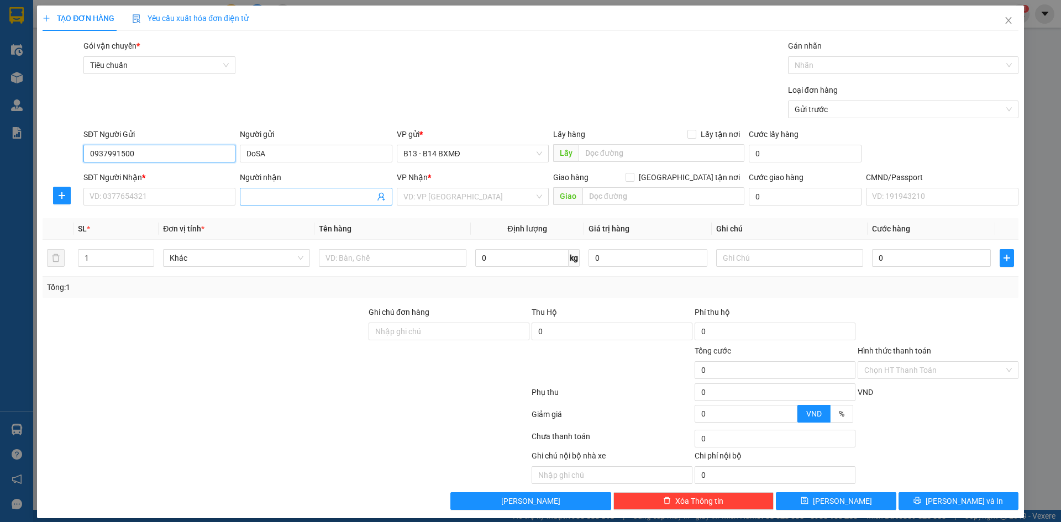
type input "0937991500"
click at [251, 199] on input "Người nhận" at bounding box center [310, 197] width 128 height 12
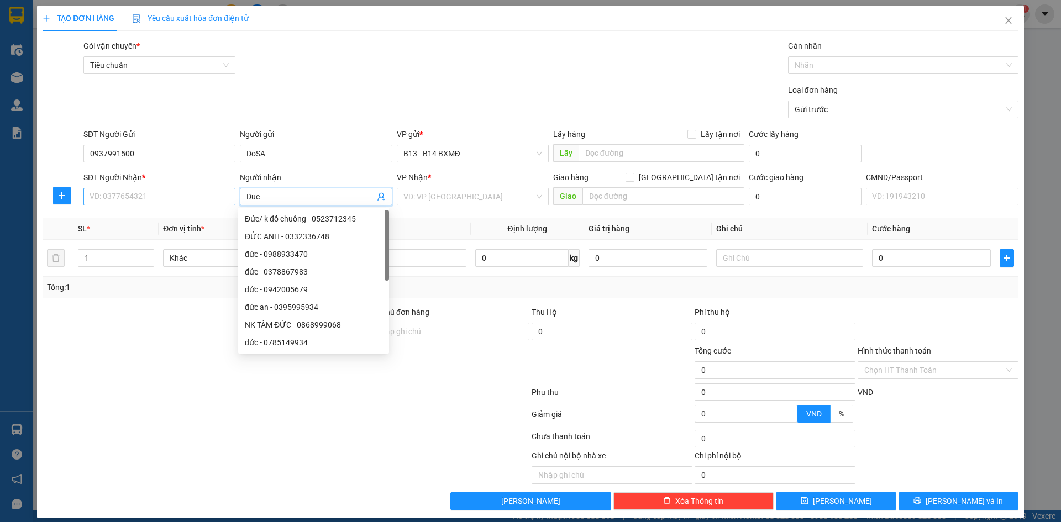
type input "Duc"
click at [176, 196] on input "SĐT Người Nhận *" at bounding box center [159, 197] width 152 height 18
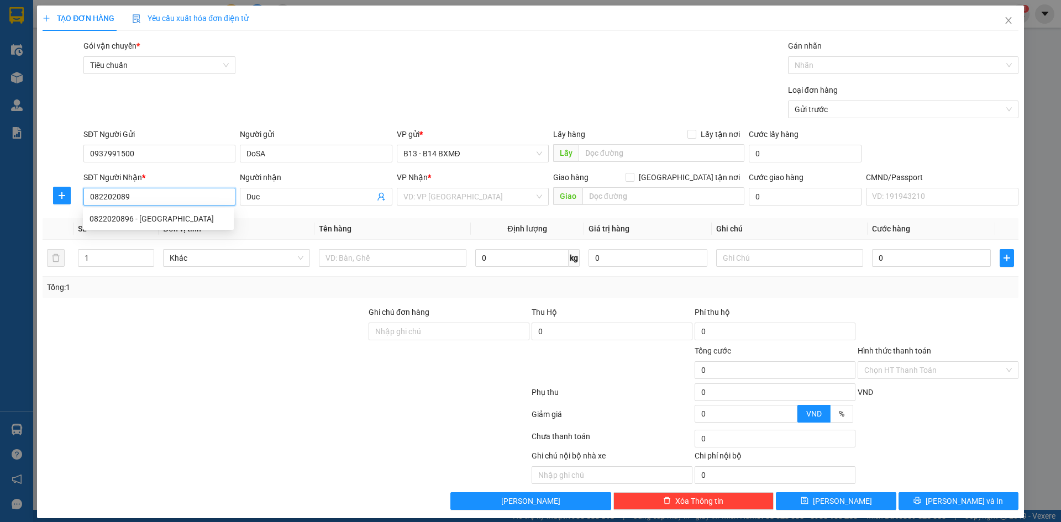
type input "0822020896"
click at [174, 220] on div "0822020896 - đức" at bounding box center [159, 219] width 138 height 12
type input "đức"
type input "0822020896"
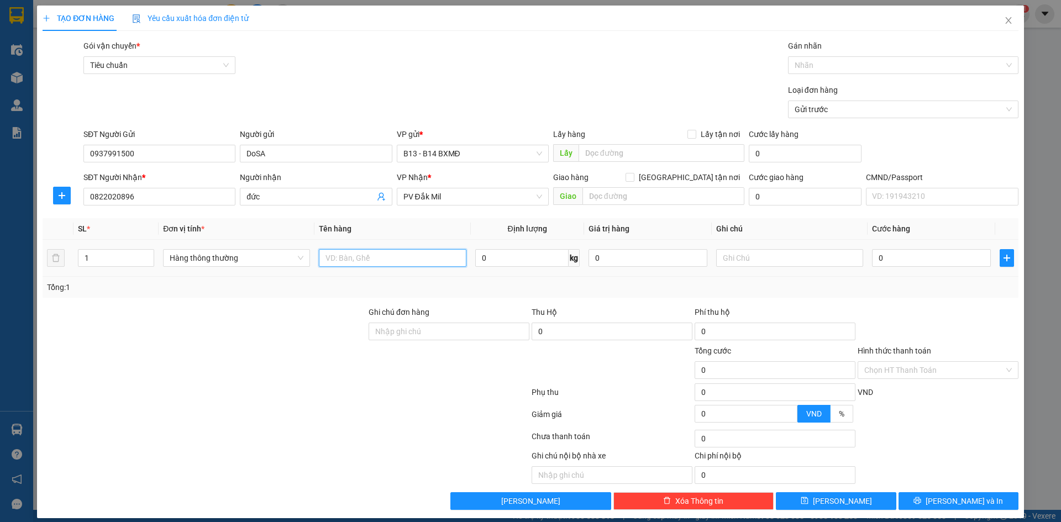
click at [425, 260] on input "text" at bounding box center [392, 258] width 147 height 18
type input "hoa chat"
click at [741, 260] on input "text" at bounding box center [789, 258] width 147 height 18
type input "khong bao be - th"
drag, startPoint x: 356, startPoint y: 258, endPoint x: 321, endPoint y: 260, distance: 34.9
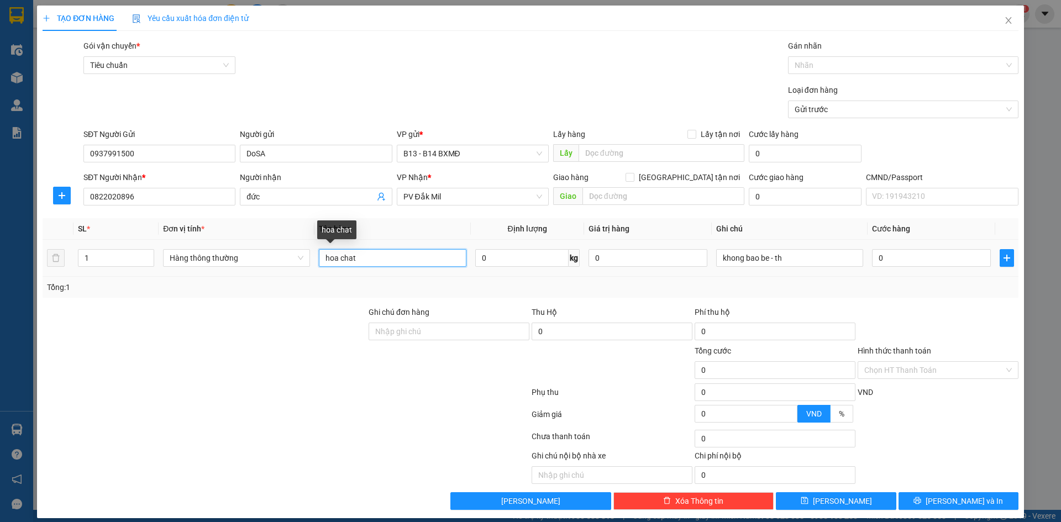
click at [321, 260] on input "hoa chat" at bounding box center [392, 258] width 147 height 18
type input "may phun son/ bot"
click at [92, 258] on input "1" at bounding box center [115, 258] width 75 height 17
type input "2"
click at [879, 261] on input "0" at bounding box center [931, 258] width 119 height 18
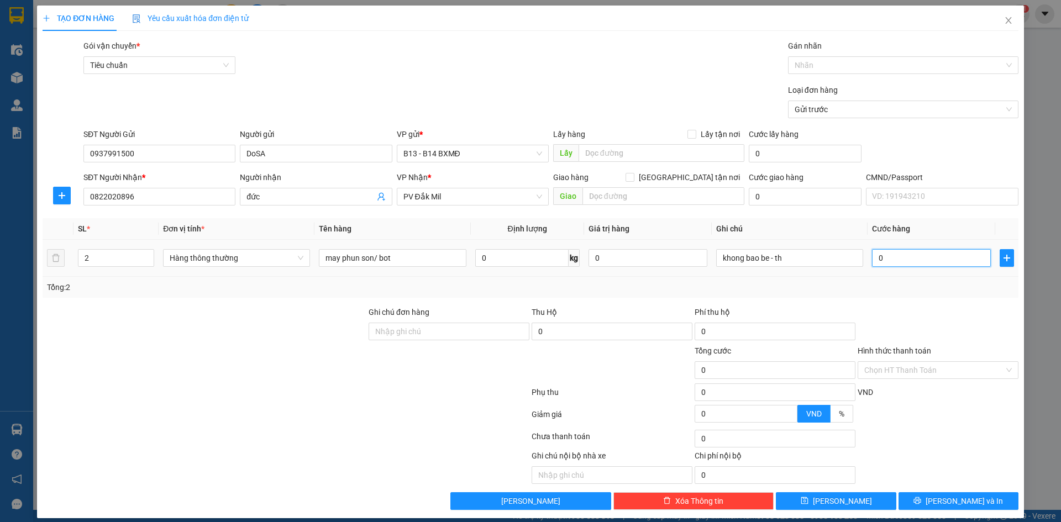
type input "1"
type input "17"
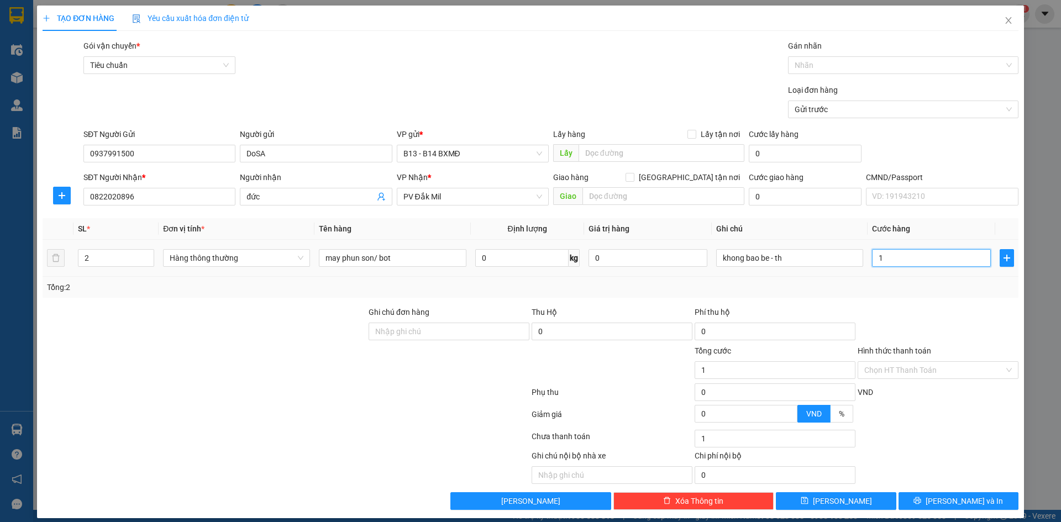
type input "17"
type input "170"
type input "1.700"
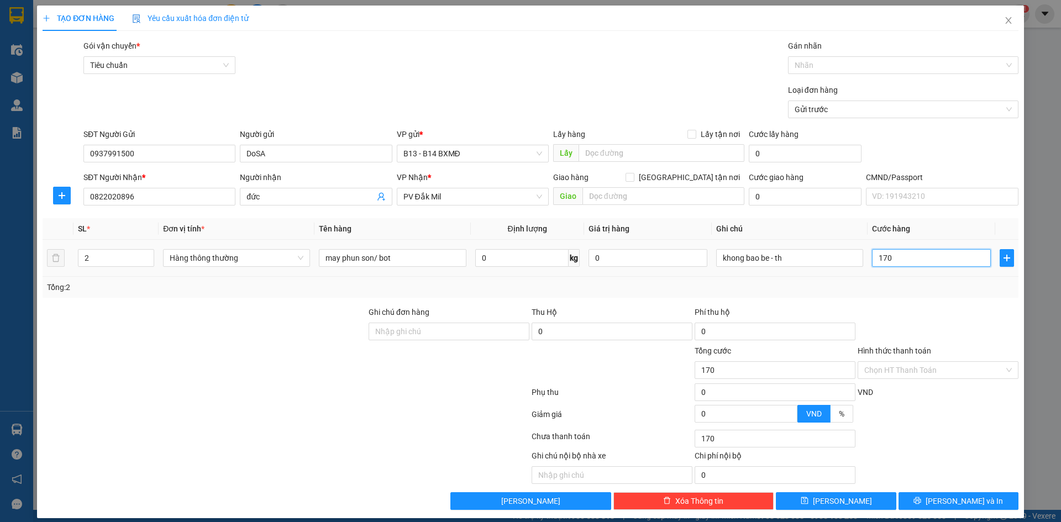
type input "1.700"
type input "17.000"
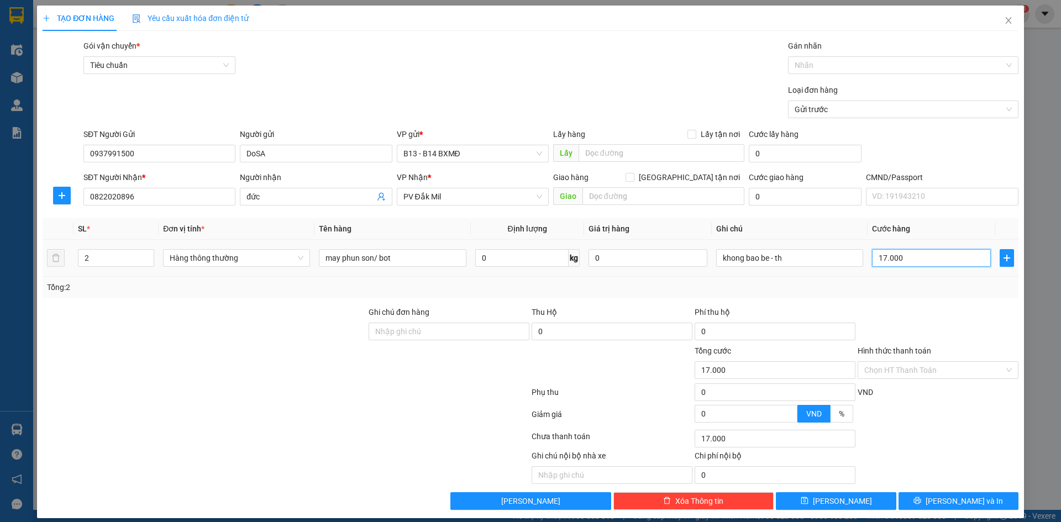
type input "170.000"
click at [964, 502] on span "Lưu và In" at bounding box center [964, 501] width 77 height 12
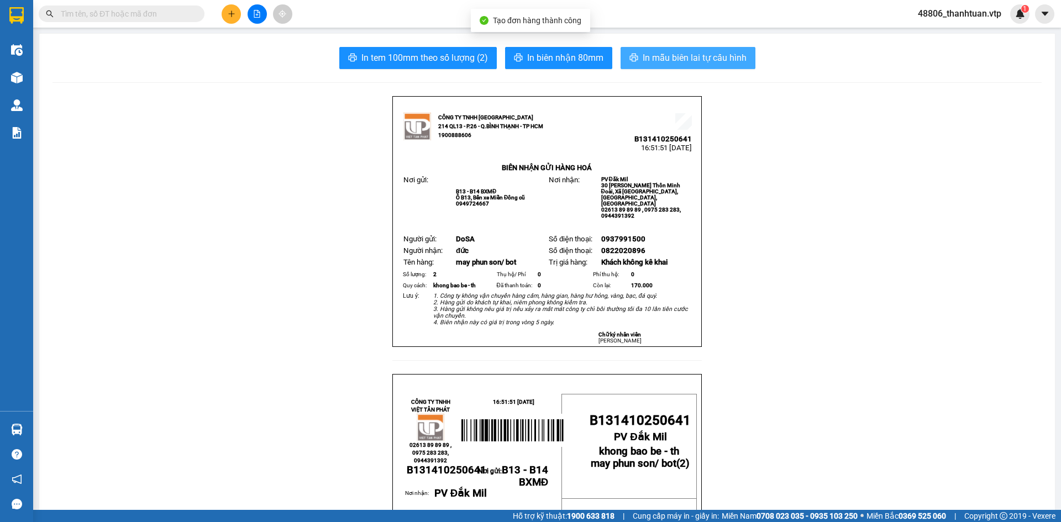
click at [680, 59] on span "In mẫu biên lai tự cấu hình" at bounding box center [695, 58] width 104 height 14
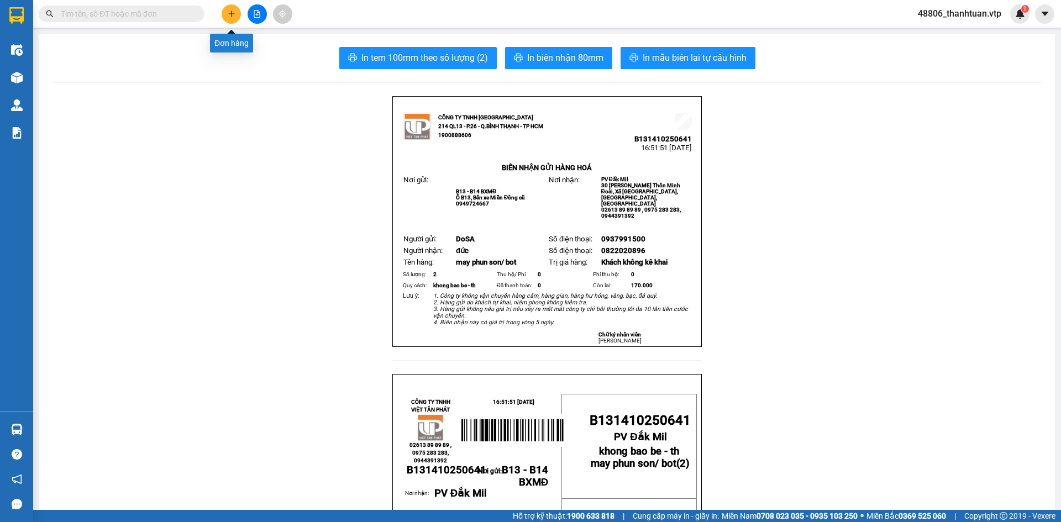
click at [228, 13] on icon "plus" at bounding box center [232, 14] width 8 height 8
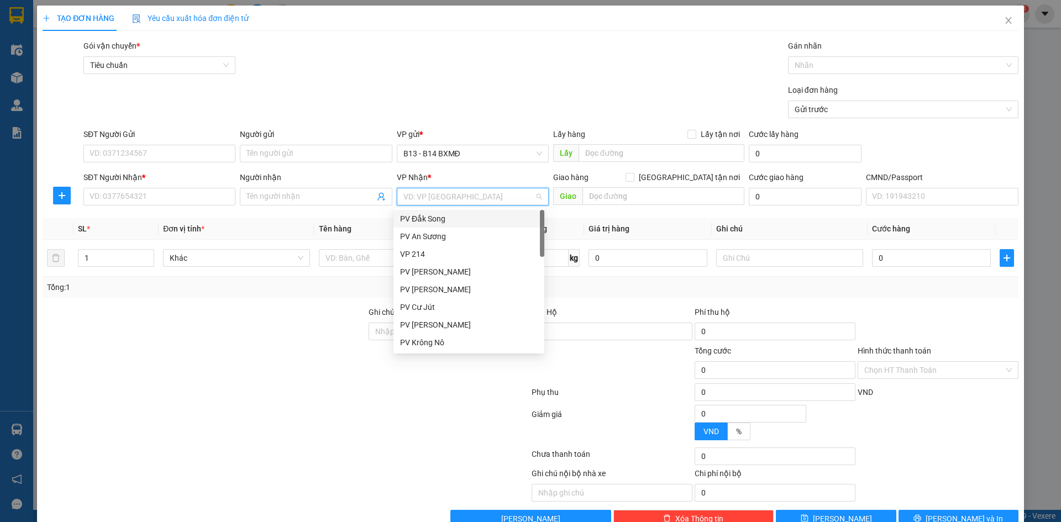
click at [414, 197] on input "search" at bounding box center [468, 196] width 131 height 17
type input "KN"
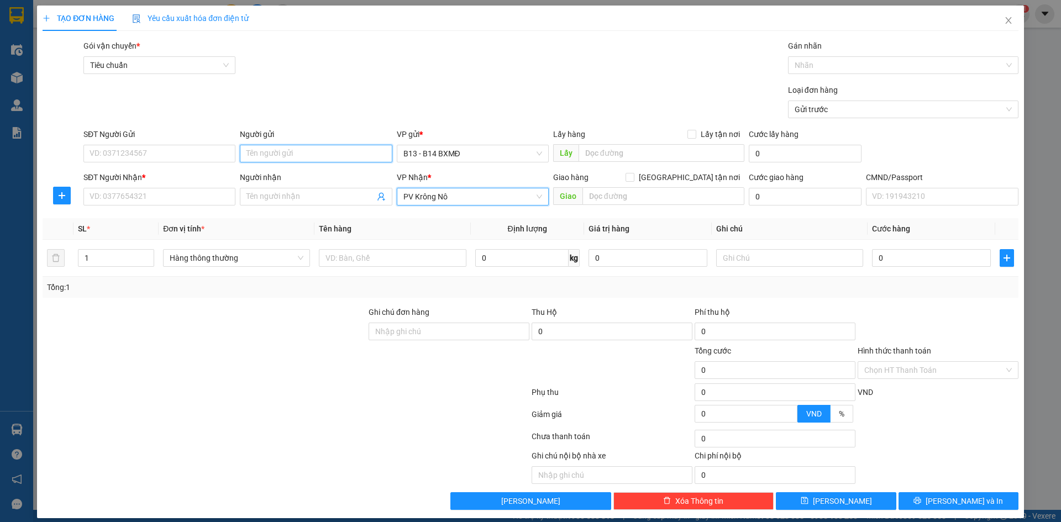
click at [326, 154] on input "Người gửi" at bounding box center [316, 154] width 152 height 18
type input "miden"
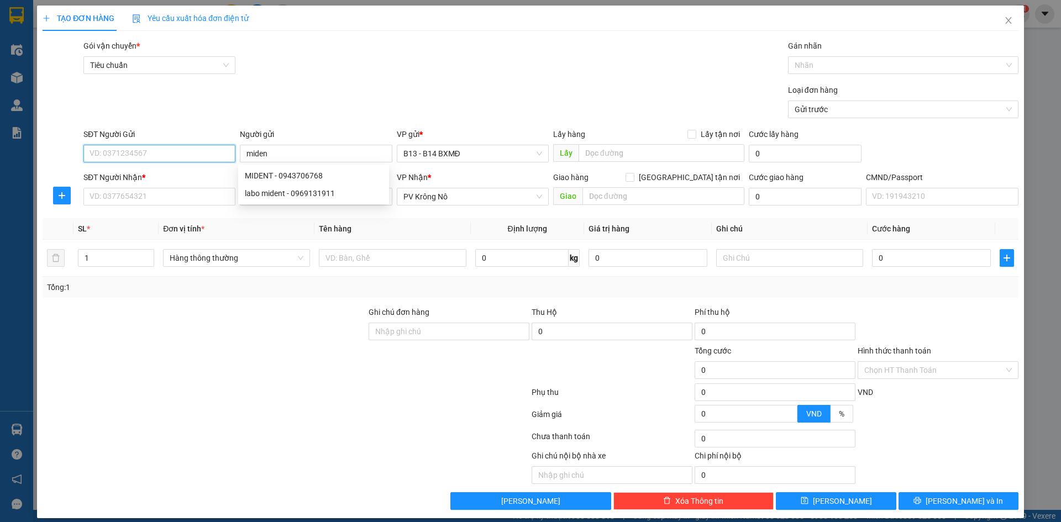
click at [181, 154] on input "SĐT Người Gửi" at bounding box center [159, 154] width 152 height 18
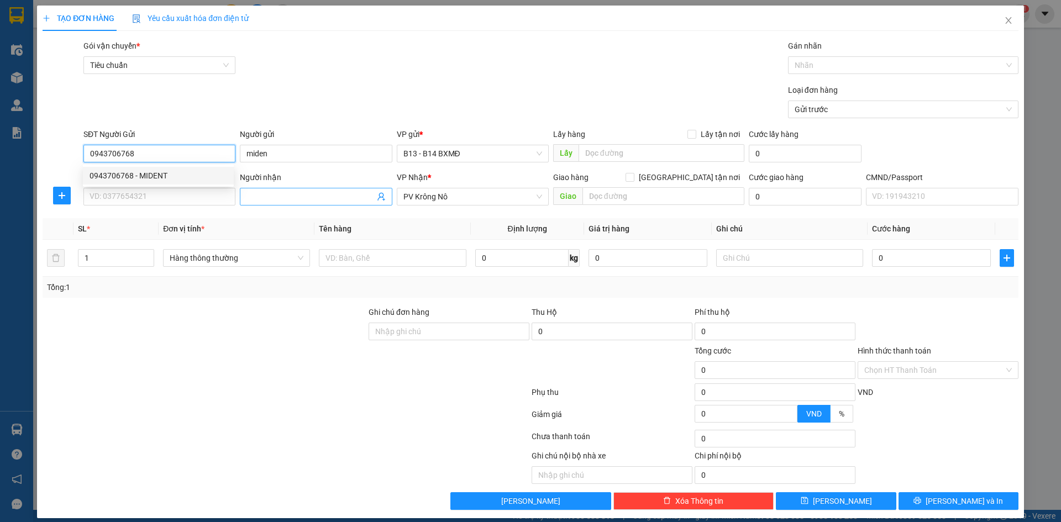
type input "0943706768"
click at [256, 194] on input "Người nhận" at bounding box center [310, 197] width 128 height 12
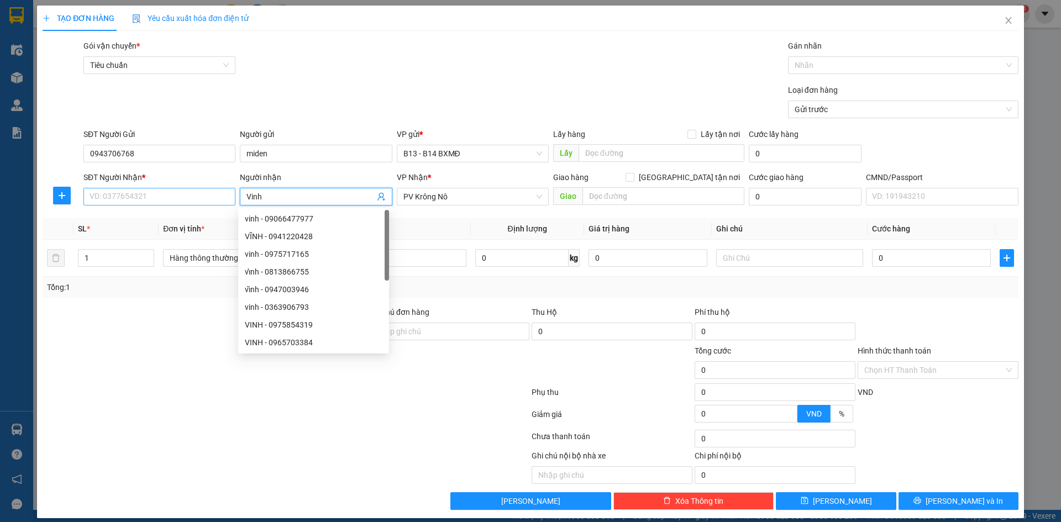
type input "Vinh"
click at [194, 196] on input "SĐT Người Nhận *" at bounding box center [159, 197] width 152 height 18
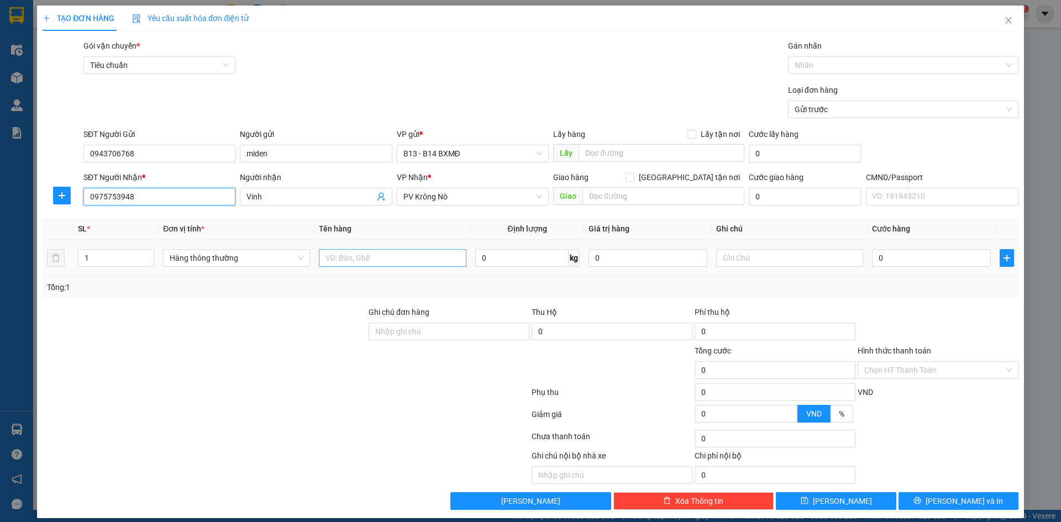
type input "0975753948"
click at [408, 264] on input "text" at bounding box center [392, 258] width 147 height 18
type input "Rang"
click at [760, 259] on input "text" at bounding box center [789, 258] width 147 height 18
type input "j"
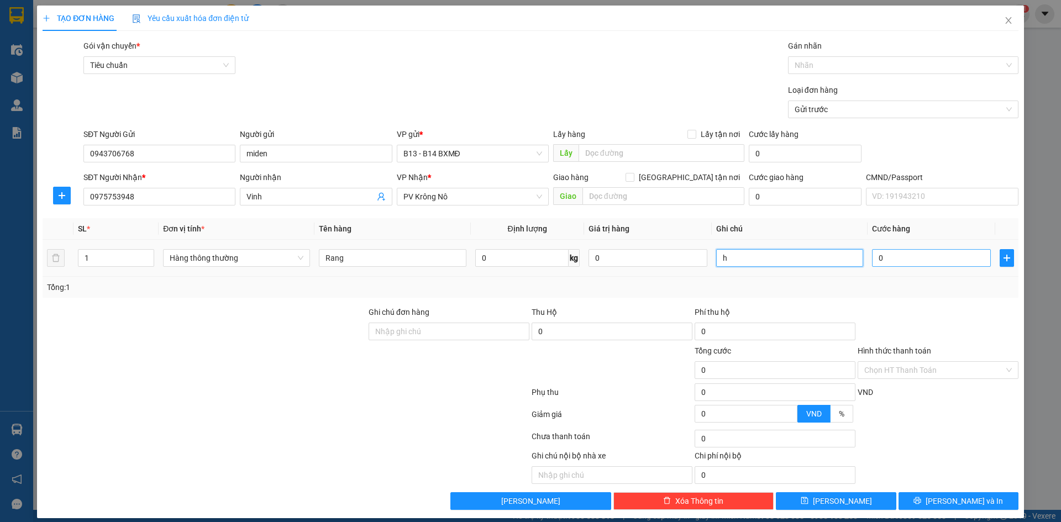
type input "h"
click at [883, 262] on input "0" at bounding box center [931, 258] width 119 height 18
type input "3"
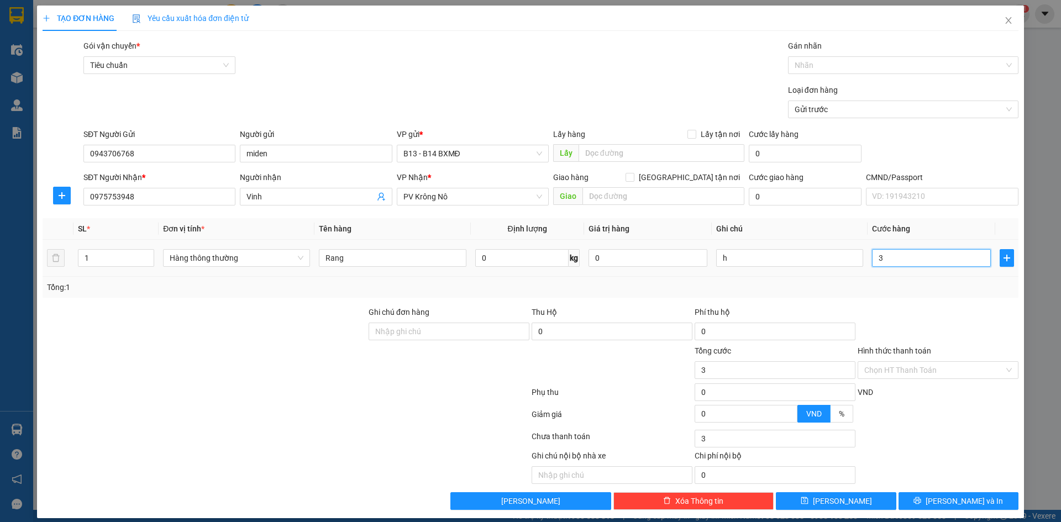
type input "30"
type input "300"
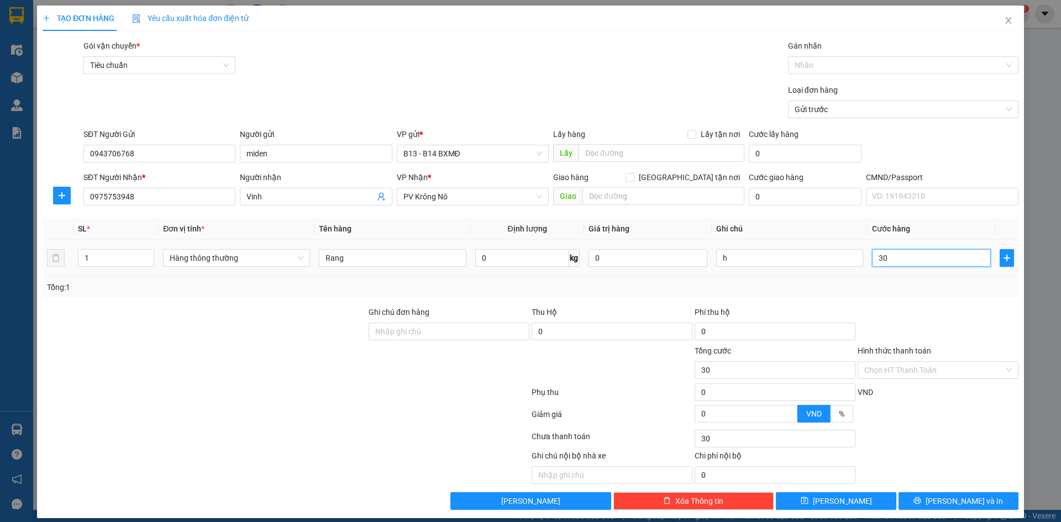
type input "300"
type input "3.000"
type input "30.000"
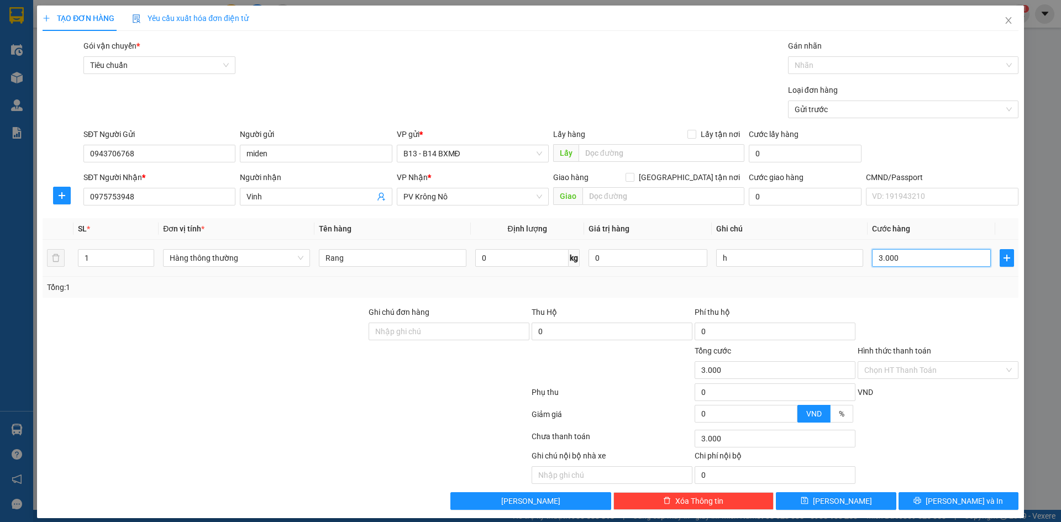
type input "30.000"
click at [1000, 370] on div "Chọn HT Thanh Toán" at bounding box center [938, 370] width 161 height 18
type input "30.000"
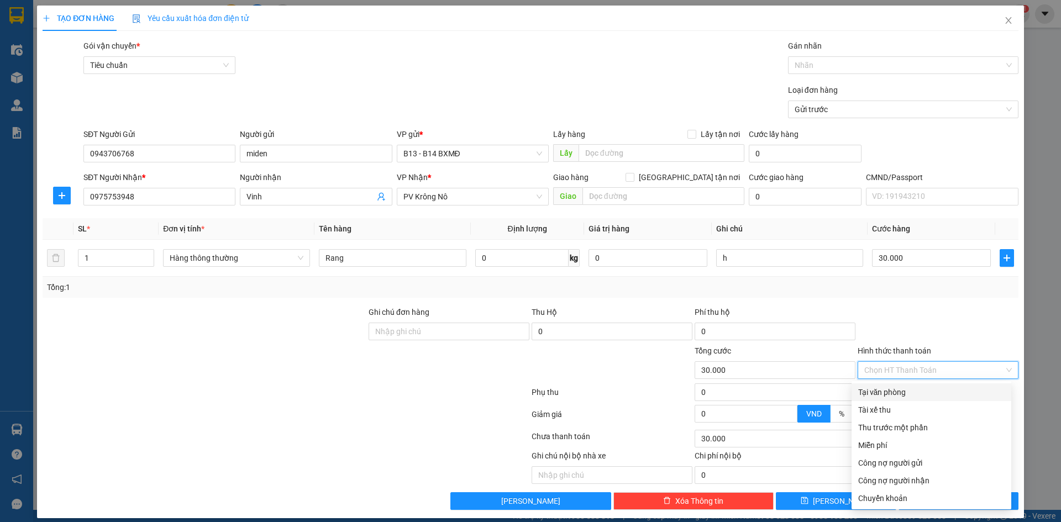
click at [911, 393] on div "Tại văn phòng" at bounding box center [931, 392] width 146 height 12
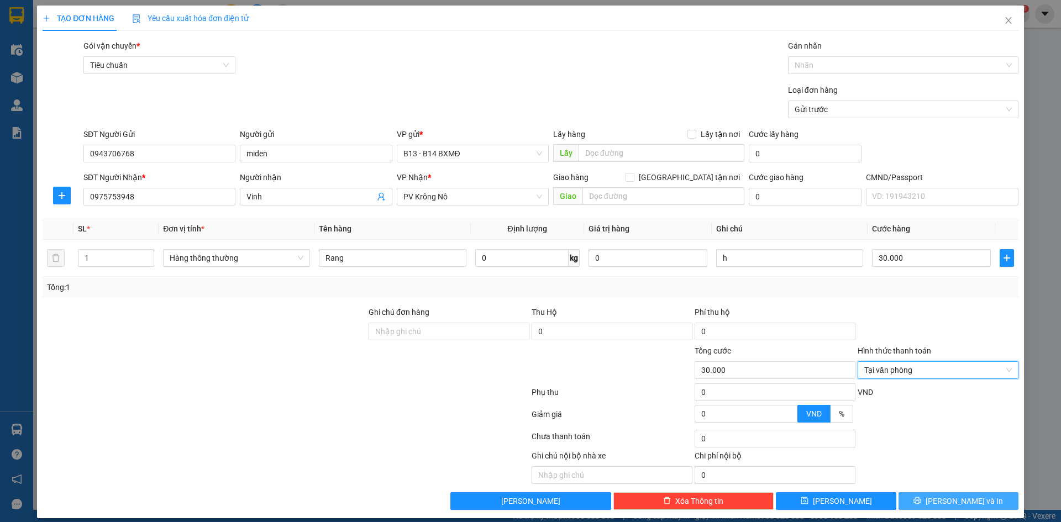
click at [961, 501] on span "Lưu và In" at bounding box center [964, 501] width 77 height 12
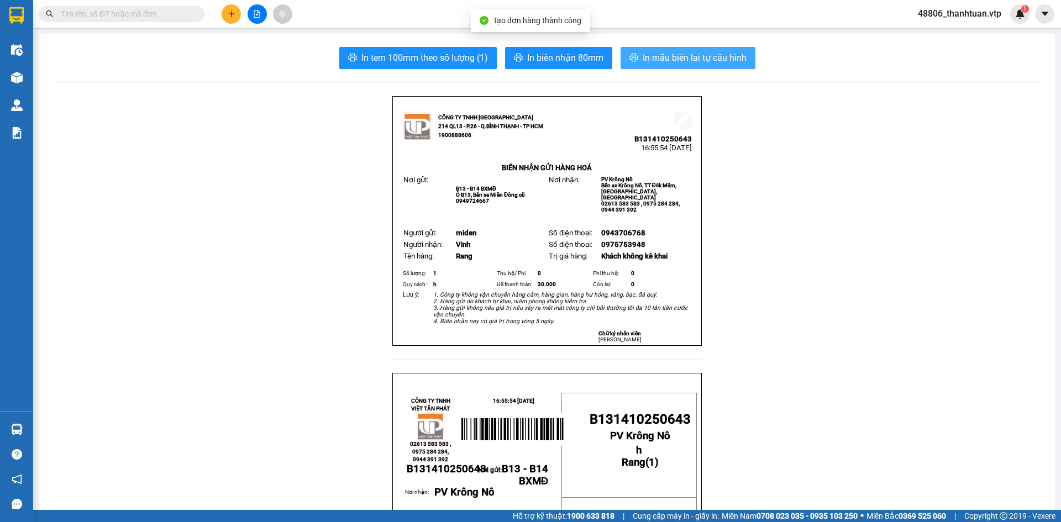
click at [726, 57] on span "In mẫu biên lai tự cấu hình" at bounding box center [695, 58] width 104 height 14
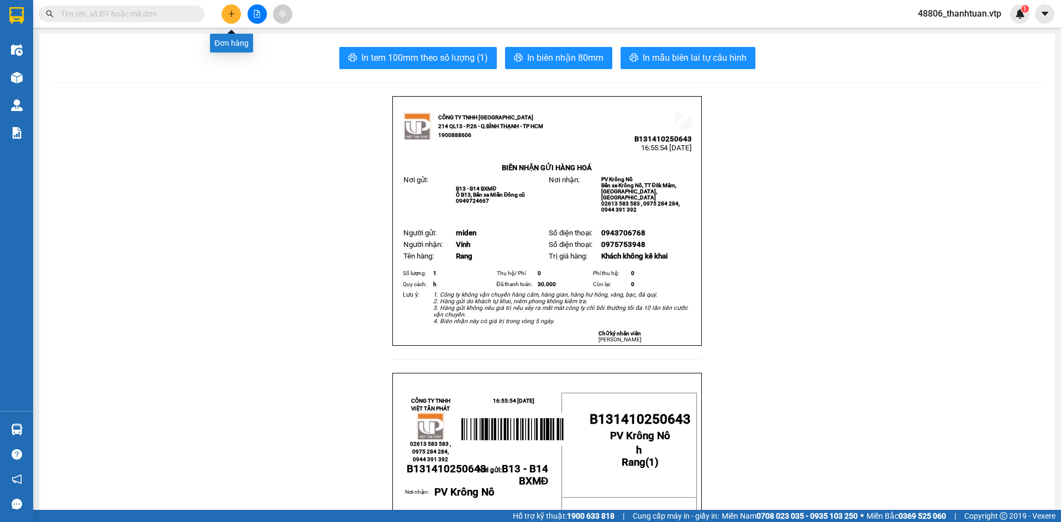
click at [232, 11] on icon "plus" at bounding box center [232, 14] width 8 height 8
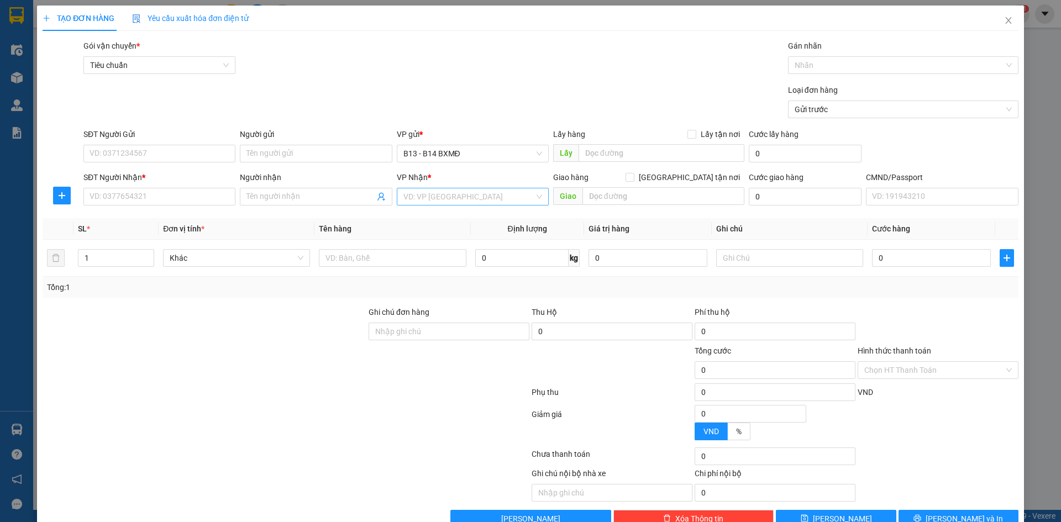
click at [410, 202] on input "search" at bounding box center [468, 196] width 131 height 17
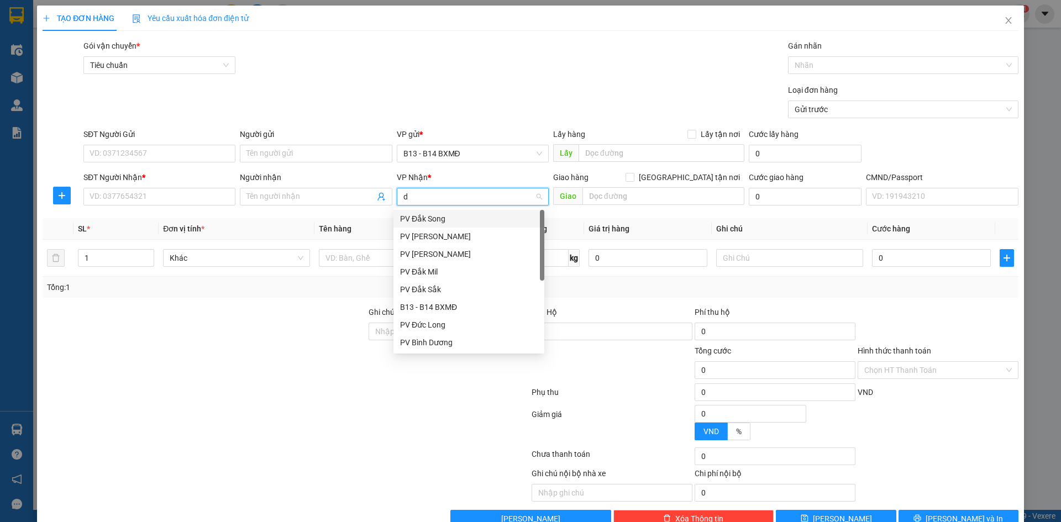
type input "ds"
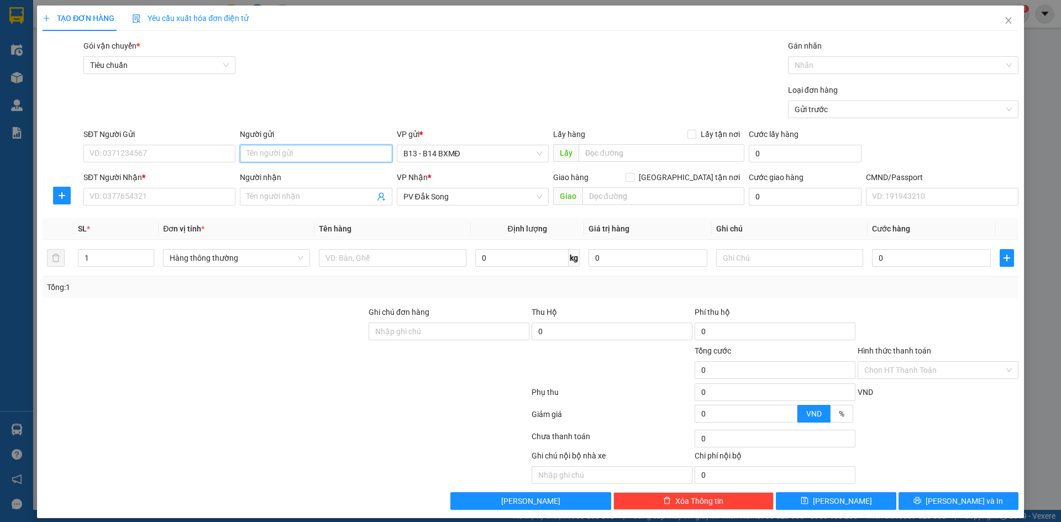
click at [323, 153] on input "Người gửi" at bounding box center [316, 154] width 152 height 18
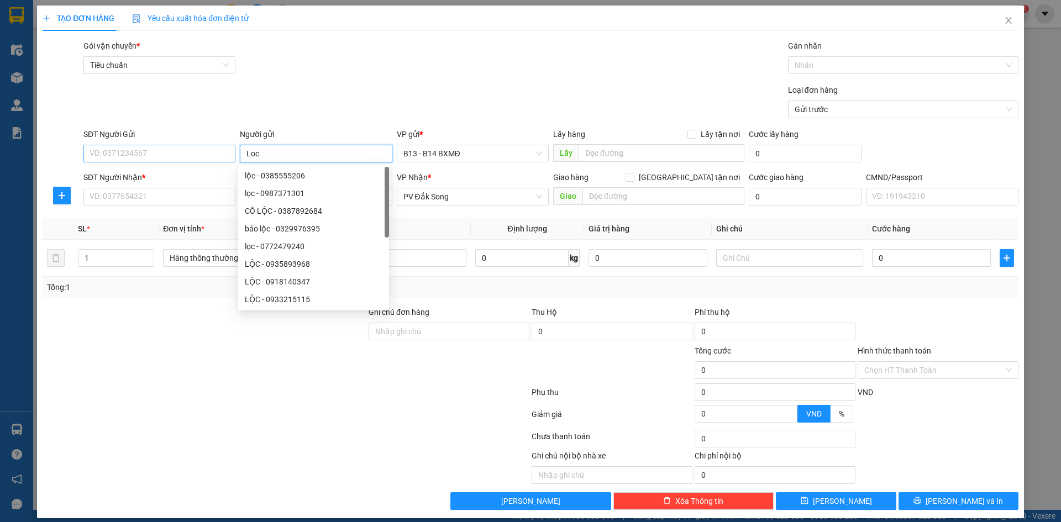
type input "Loc"
click at [187, 153] on input "SĐT Người Gửi" at bounding box center [159, 154] width 152 height 18
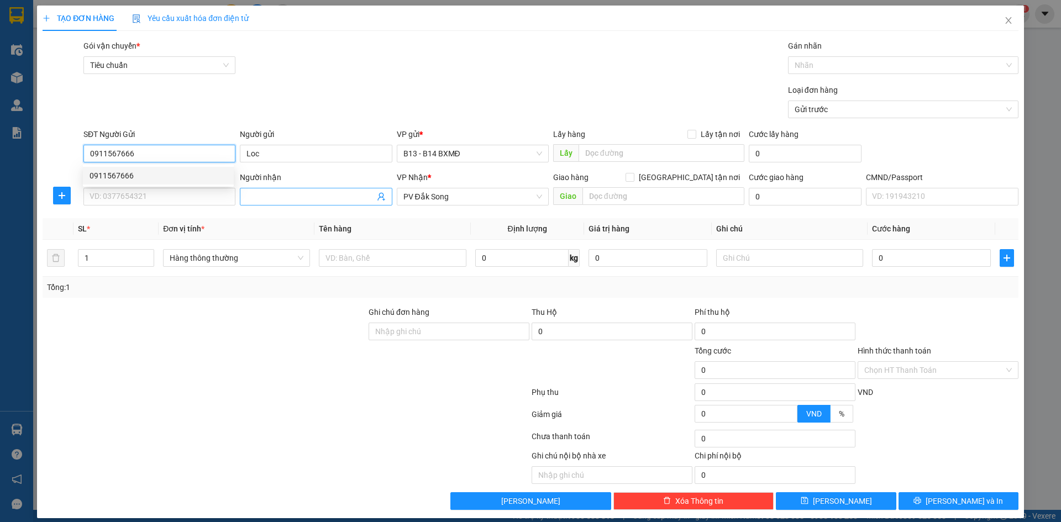
type input "0911567666"
click at [264, 198] on input "Người nhận" at bounding box center [310, 197] width 128 height 12
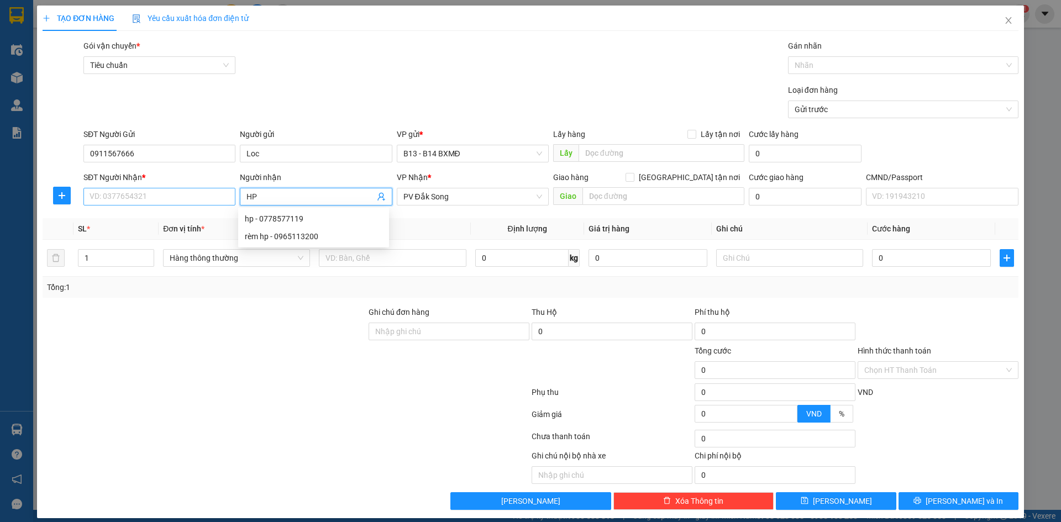
type input "HP"
click at [194, 193] on input "SĐT Người Nhận *" at bounding box center [159, 197] width 152 height 18
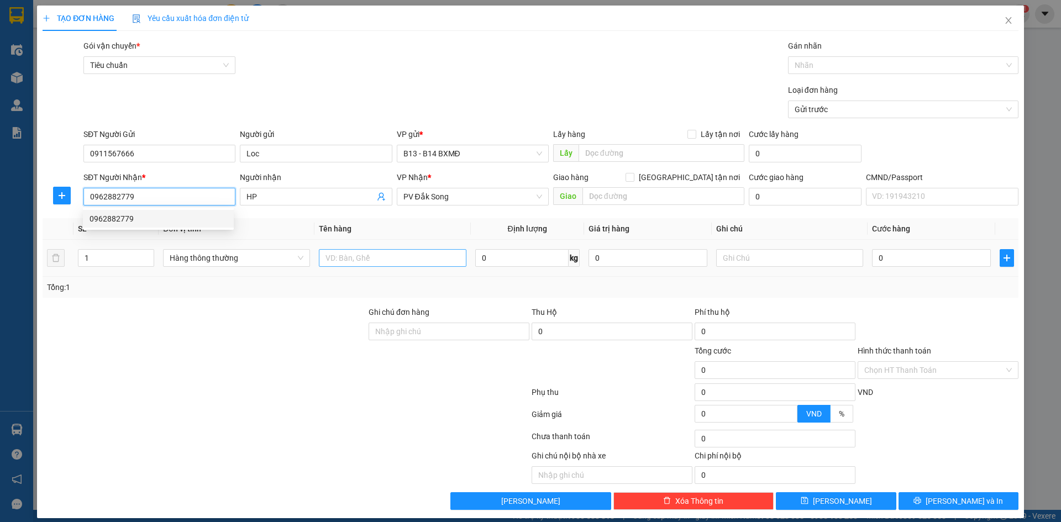
type input "0962882779"
click at [435, 257] on input "text" at bounding box center [392, 258] width 147 height 18
type input "linh kien"
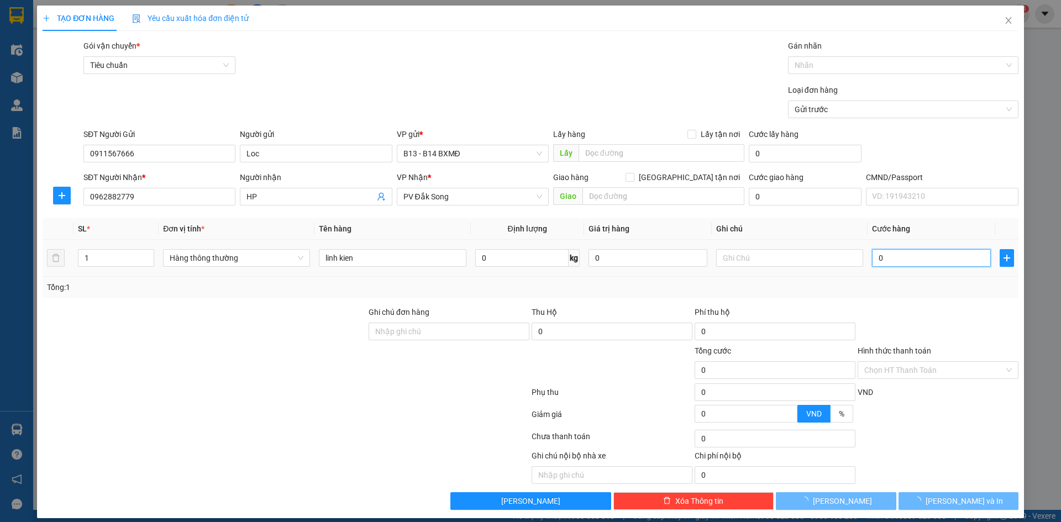
click at [881, 259] on input "0" at bounding box center [931, 258] width 119 height 18
type input "4"
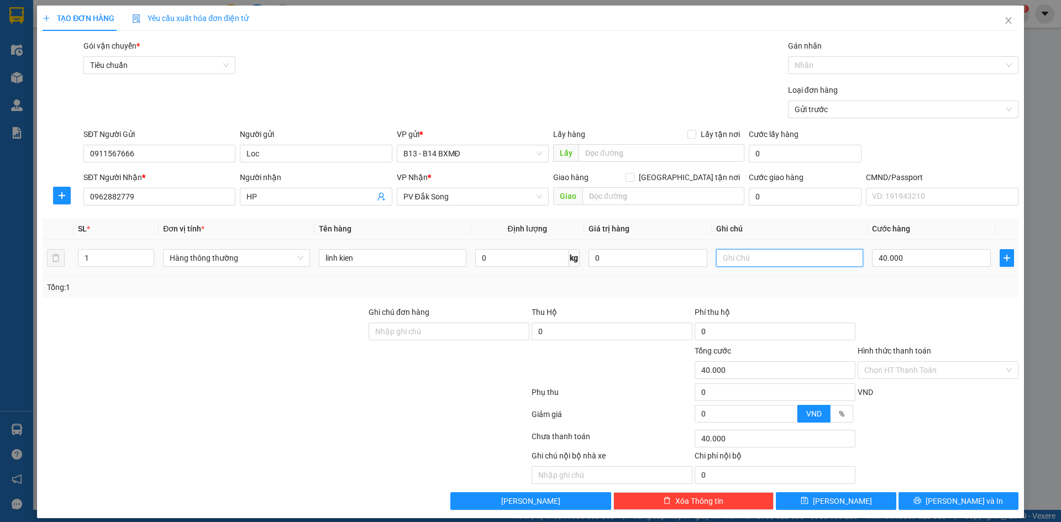
click at [807, 256] on input "text" at bounding box center [789, 258] width 147 height 18
click at [939, 501] on button "Lưu và In" at bounding box center [959, 501] width 120 height 18
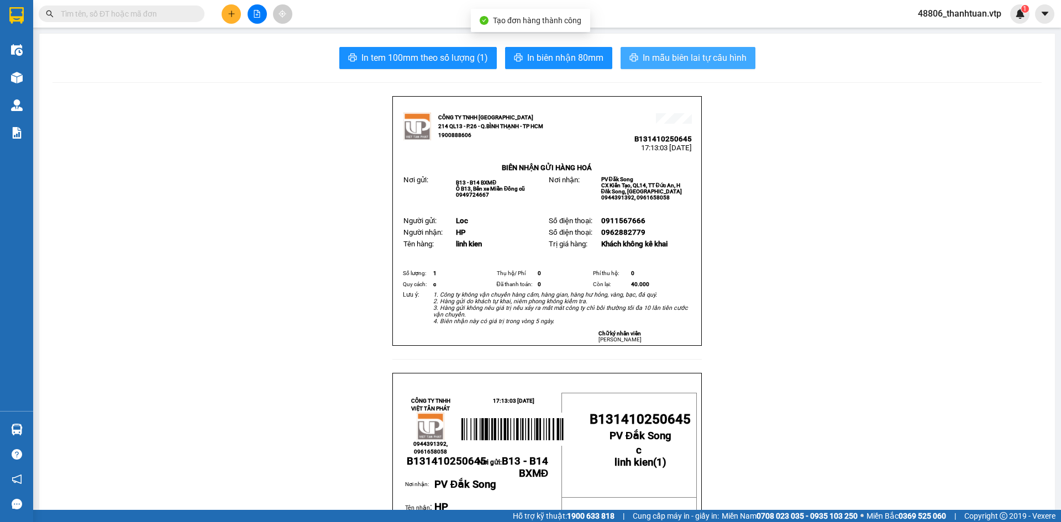
click at [698, 57] on span "In mẫu biên lai tự cấu hình" at bounding box center [695, 58] width 104 height 14
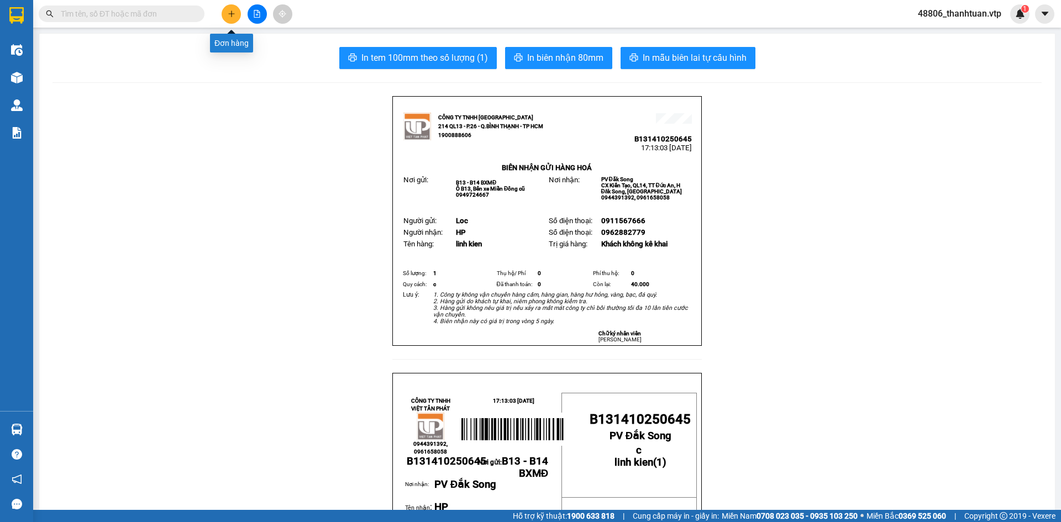
click at [232, 18] on button at bounding box center [231, 13] width 19 height 19
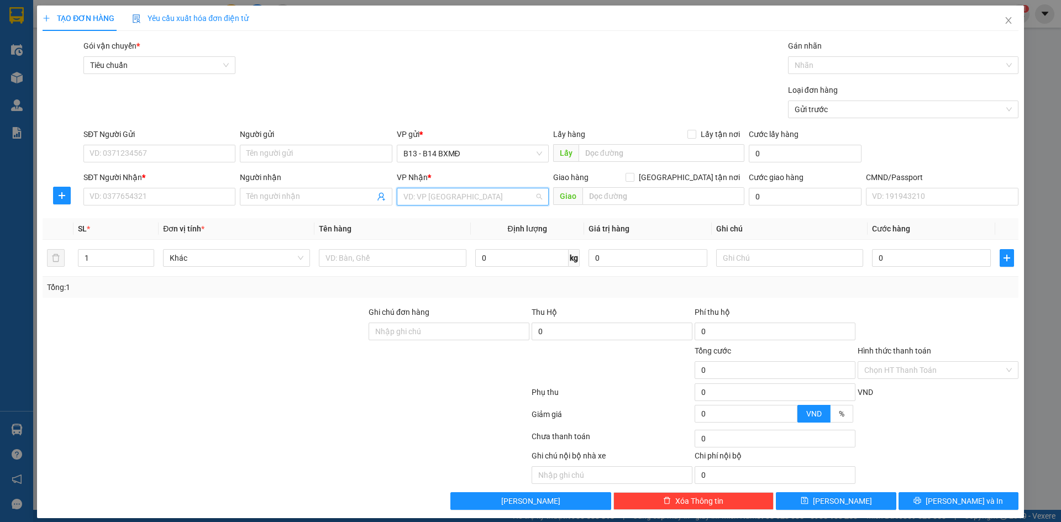
click at [449, 201] on input "search" at bounding box center [468, 196] width 131 height 17
click at [302, 156] on input "Người gửi" at bounding box center [316, 154] width 152 height 18
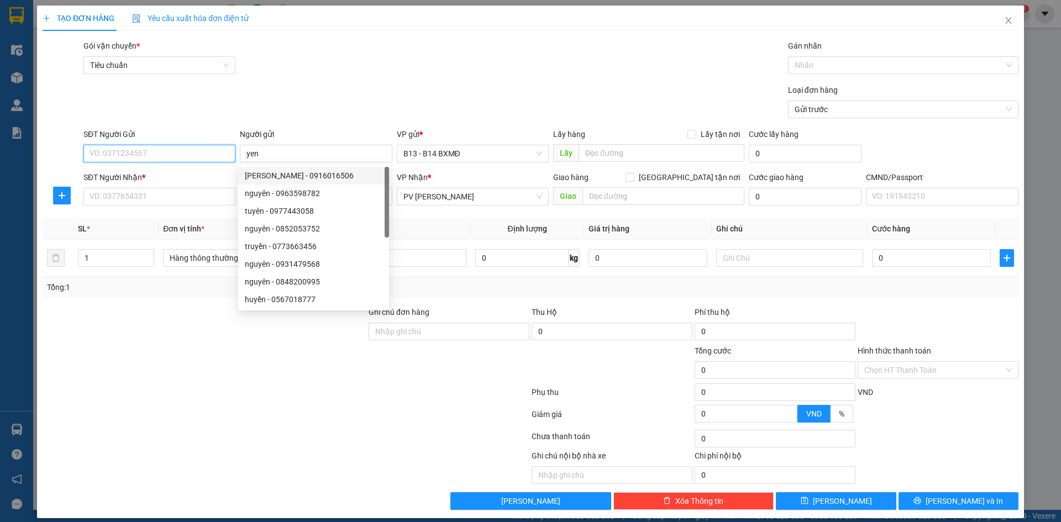
click at [205, 155] on input "SĐT Người Gửi" at bounding box center [159, 154] width 152 height 18
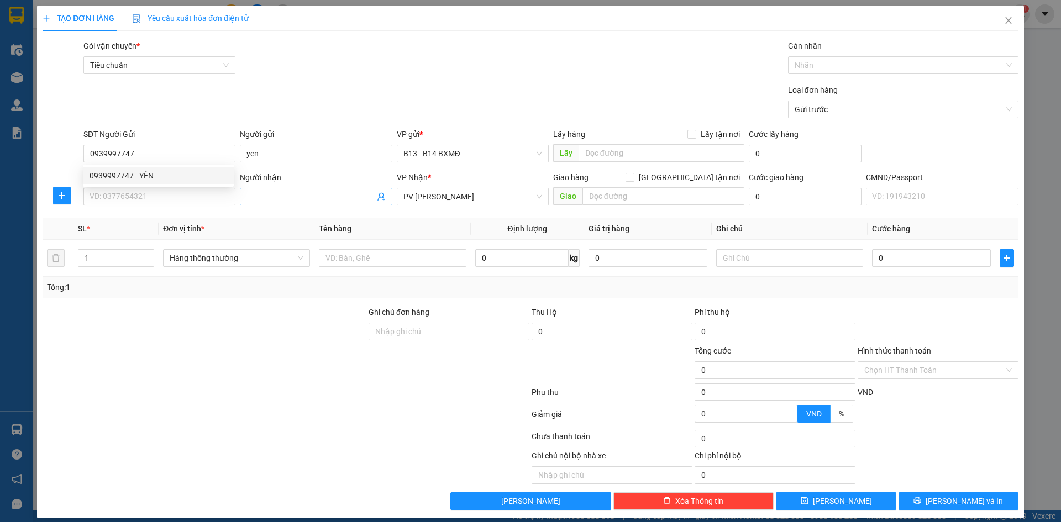
click at [256, 198] on input "Người nhận" at bounding box center [310, 197] width 128 height 12
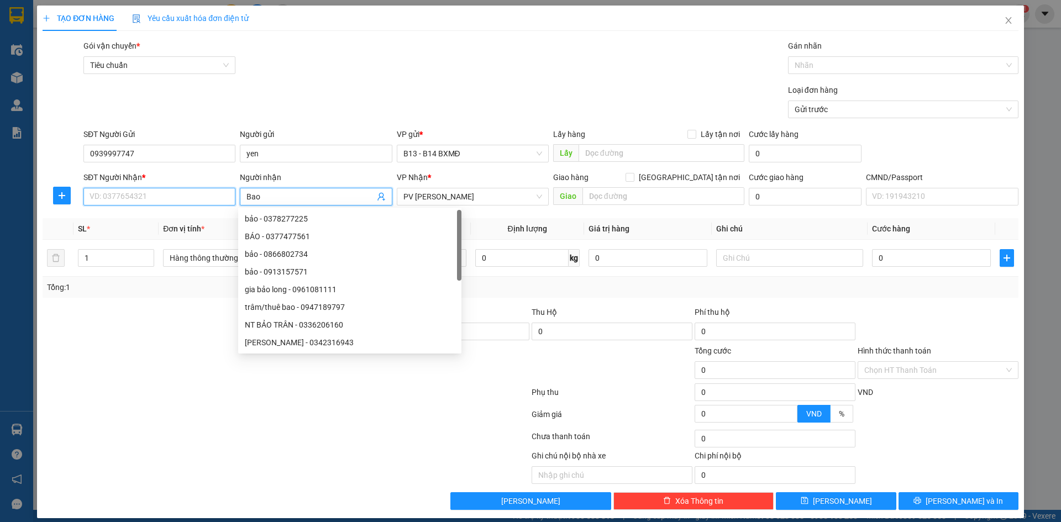
click at [179, 196] on input "SĐT Người Nhận *" at bounding box center [159, 197] width 152 height 18
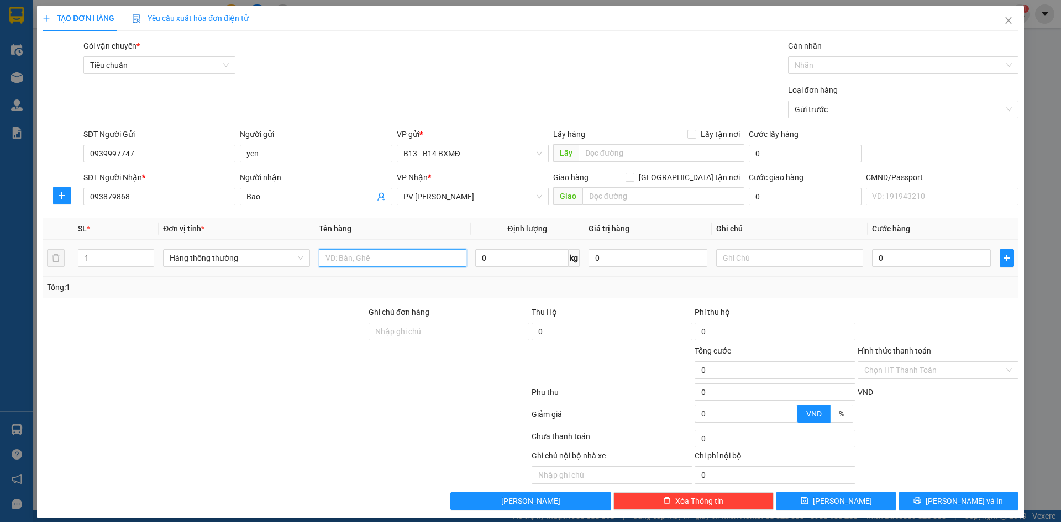
click at [366, 261] on input "text" at bounding box center [392, 258] width 147 height 18
click at [722, 255] on input "text" at bounding box center [789, 258] width 147 height 18
click at [881, 258] on input "0" at bounding box center [931, 258] width 119 height 18
click at [965, 375] on input "Hình thức thanh toán" at bounding box center [934, 370] width 140 height 17
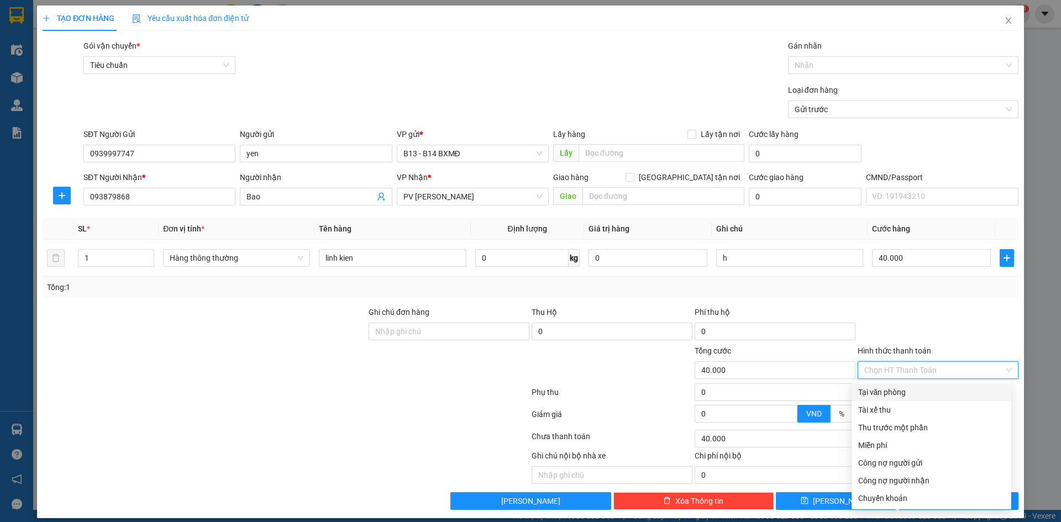
click at [914, 397] on div "Tại văn phòng" at bounding box center [931, 392] width 146 height 12
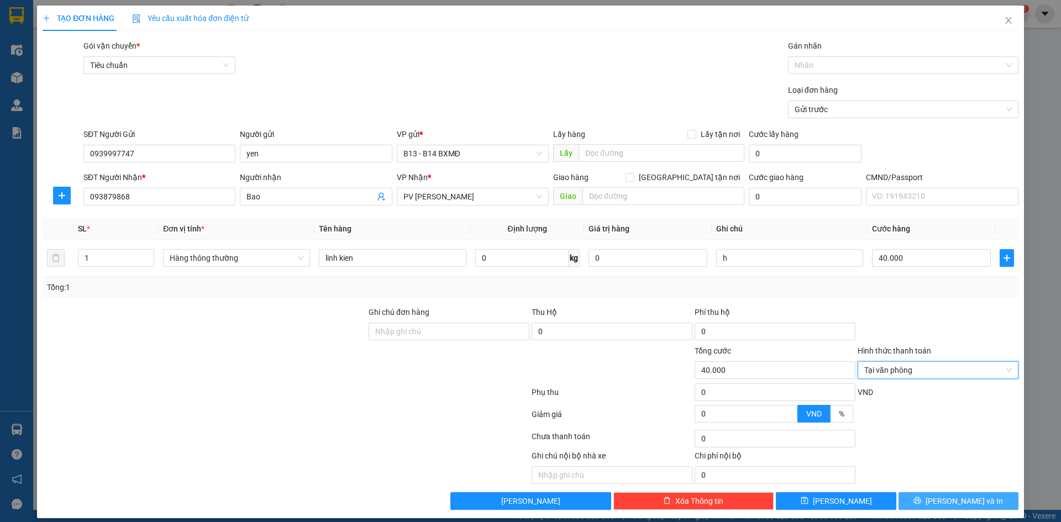
click at [968, 503] on span "Lưu và In" at bounding box center [964, 501] width 77 height 12
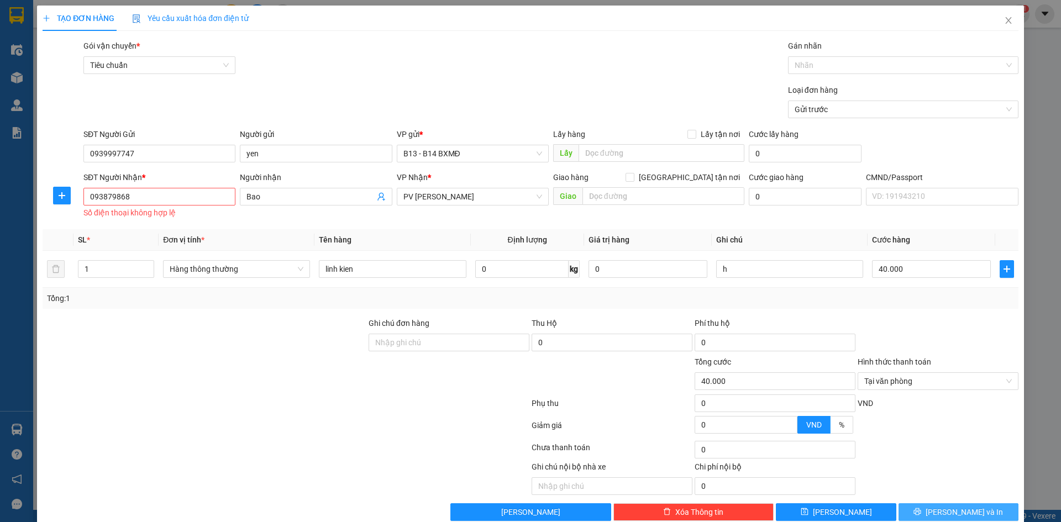
click at [944, 512] on span "Lưu và In" at bounding box center [964, 512] width 77 height 12
click at [947, 515] on span "Lưu và In" at bounding box center [964, 512] width 77 height 12
click at [937, 434] on div at bounding box center [938, 428] width 163 height 19
click at [961, 510] on span "Lưu và In" at bounding box center [964, 512] width 77 height 12
click at [921, 508] on icon "printer" at bounding box center [917, 511] width 7 height 7
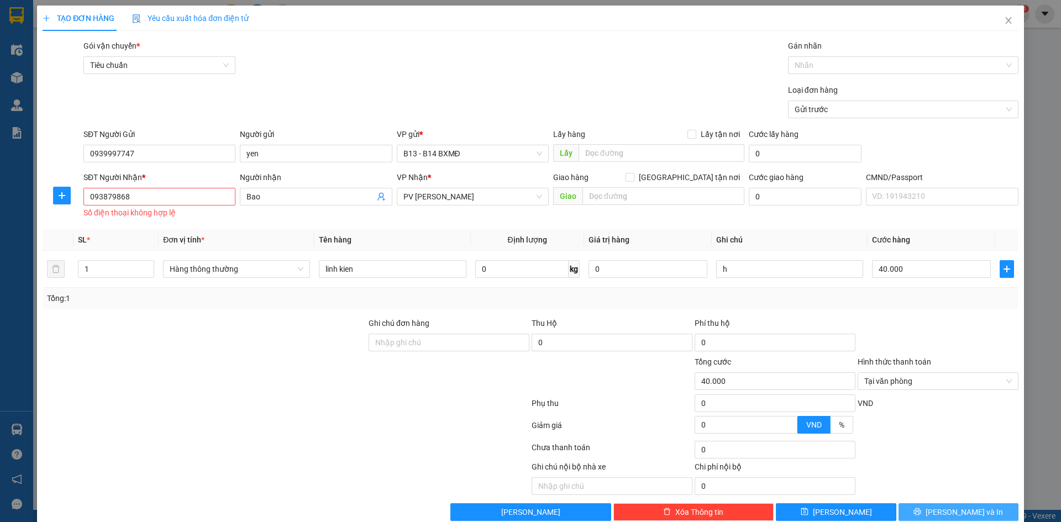
click at [921, 508] on icon "printer" at bounding box center [917, 511] width 7 height 7
click at [127, 188] on input "093879868" at bounding box center [159, 197] width 152 height 18
click at [114, 188] on input "093879868" at bounding box center [159, 197] width 152 height 18
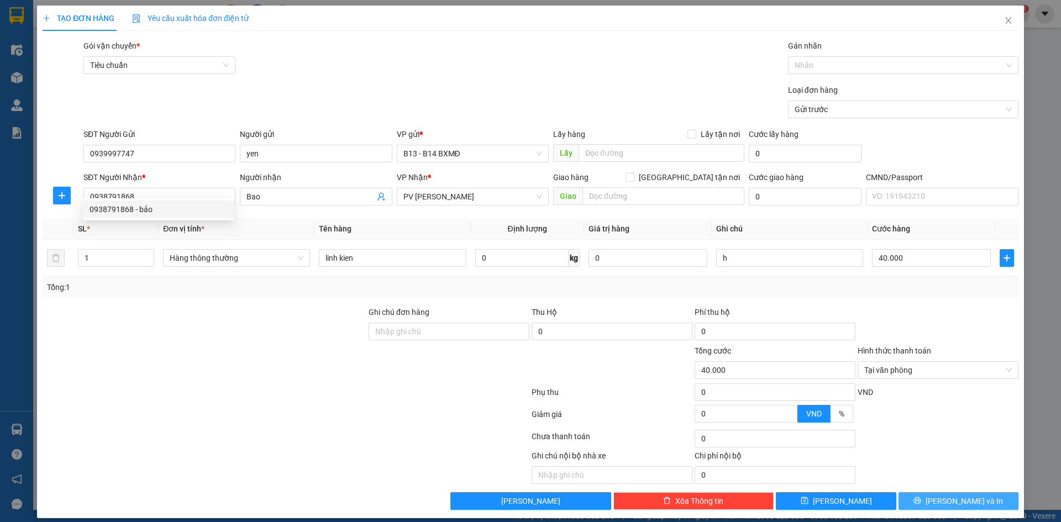
click at [944, 495] on span "Lưu và In" at bounding box center [964, 501] width 77 height 12
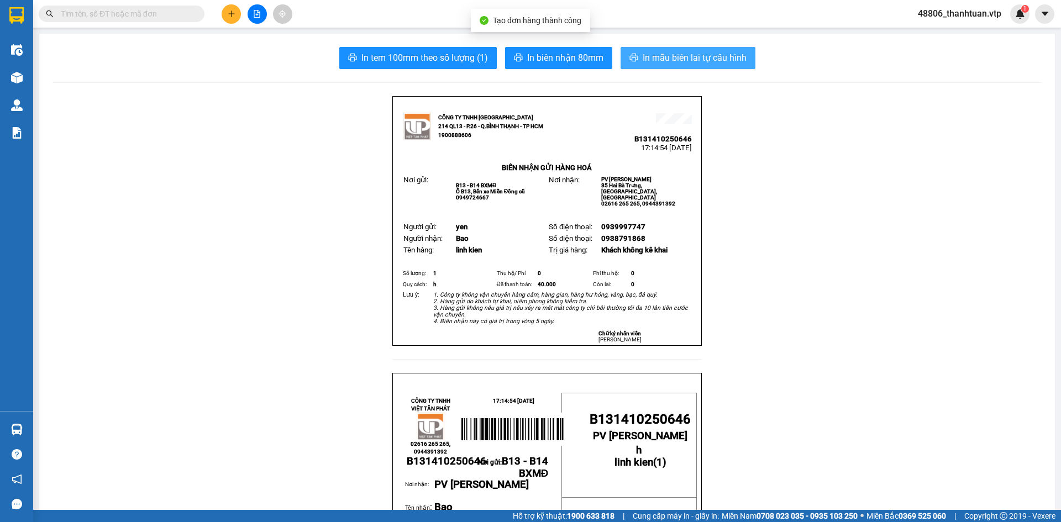
click at [711, 59] on span "In mẫu biên lai tự cấu hình" at bounding box center [695, 58] width 104 height 14
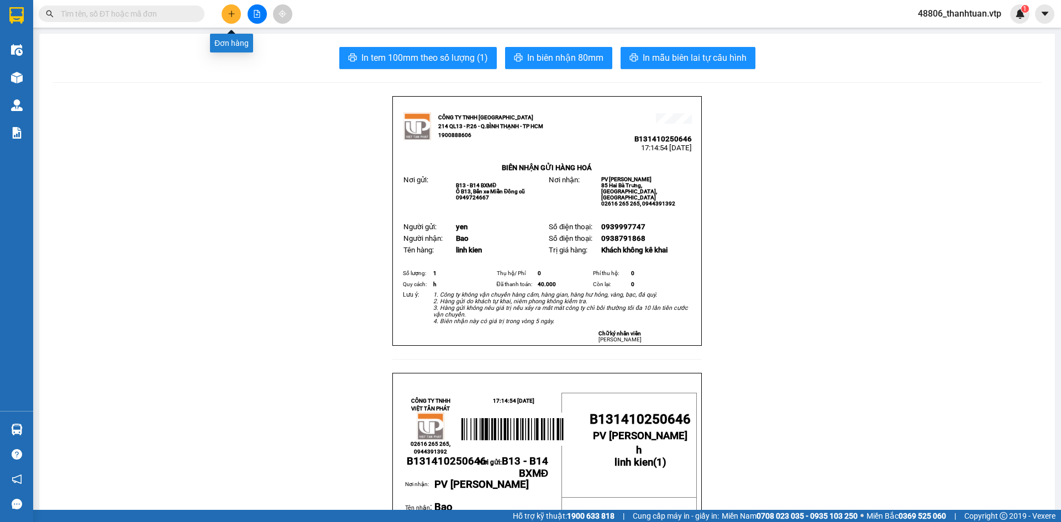
click at [229, 14] on icon "plus" at bounding box center [231, 13] width 6 height 1
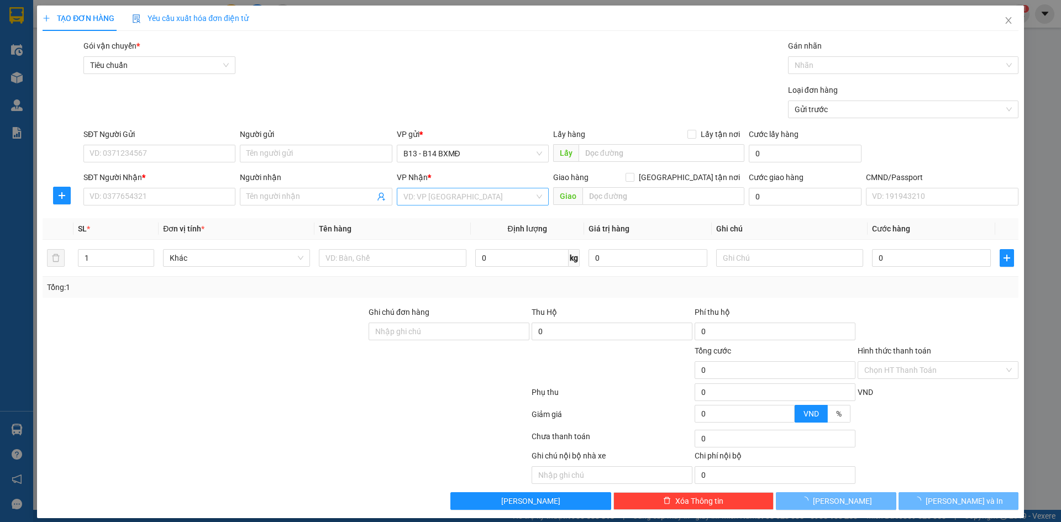
click at [411, 192] on input "search" at bounding box center [468, 196] width 131 height 17
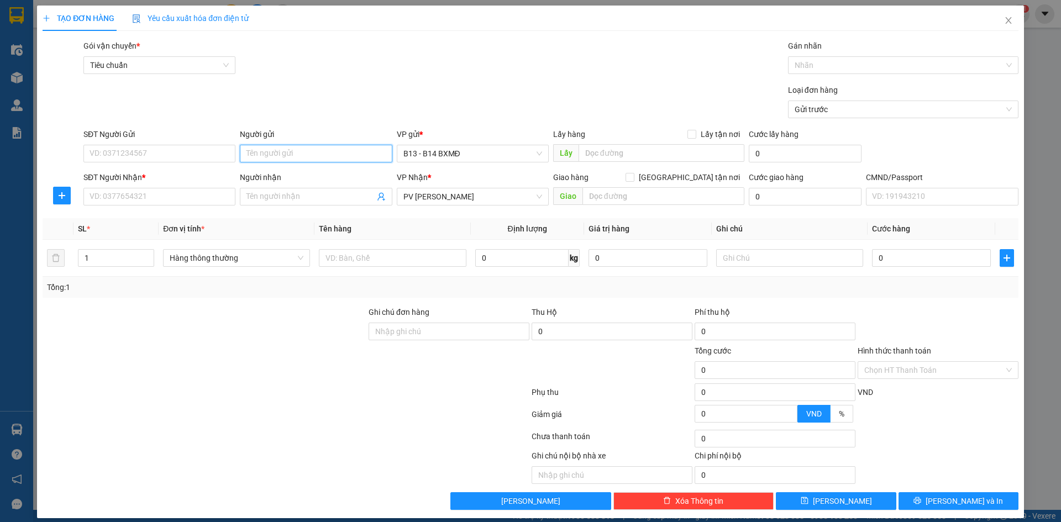
click at [344, 150] on input "Người gửi" at bounding box center [316, 154] width 152 height 18
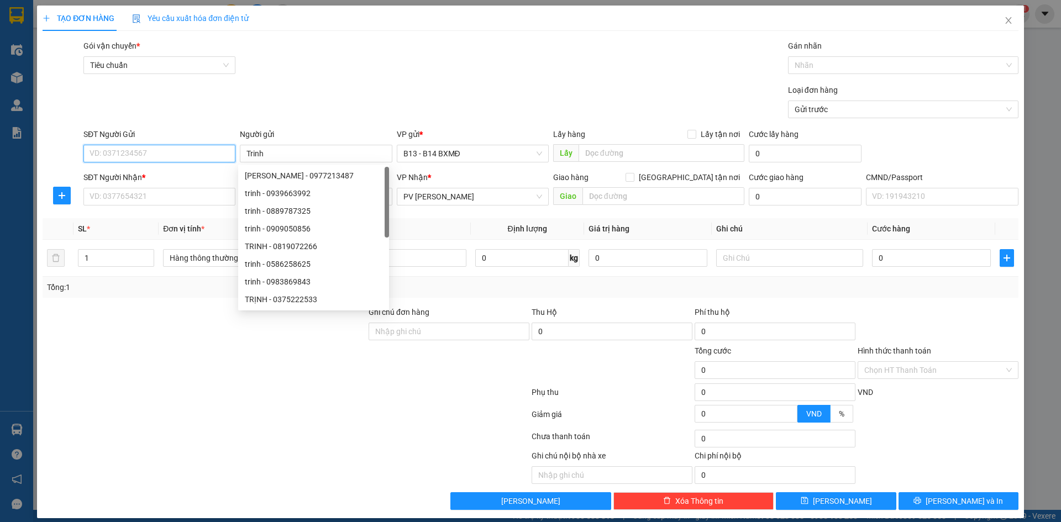
click at [131, 151] on input "SĐT Người Gửi" at bounding box center [159, 154] width 152 height 18
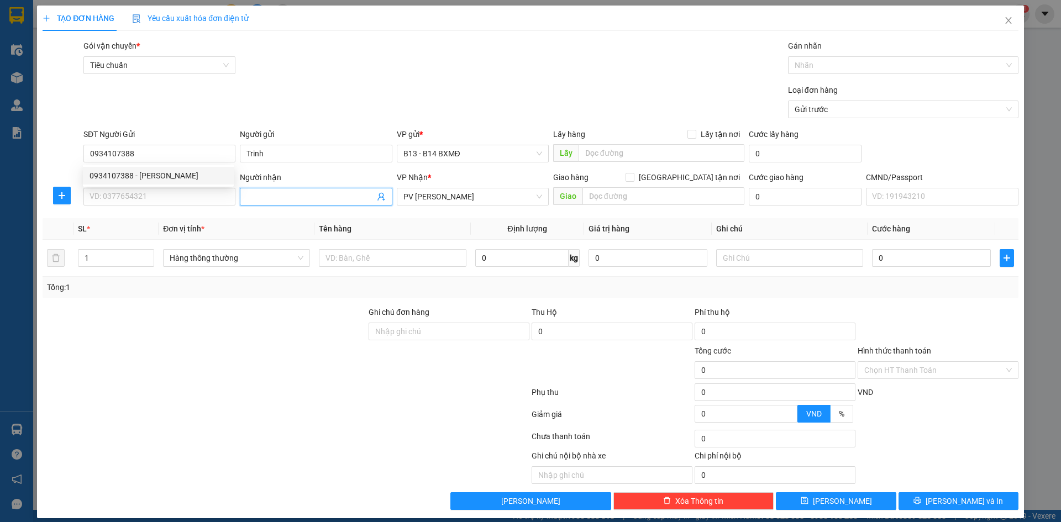
click at [282, 193] on input "Người nhận" at bounding box center [310, 197] width 128 height 12
click at [202, 201] on input "SĐT Người Nhận *" at bounding box center [159, 197] width 152 height 18
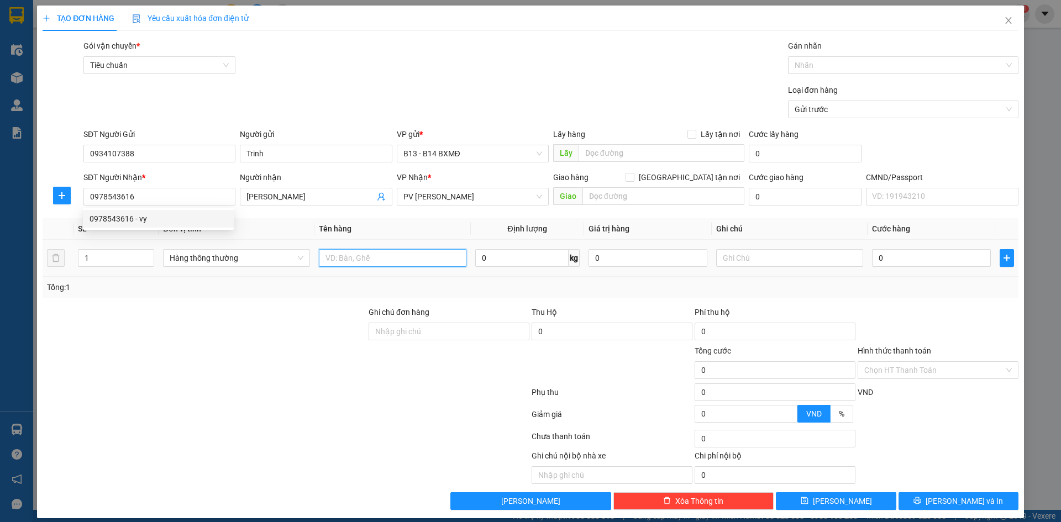
click at [364, 261] on input "text" at bounding box center [392, 258] width 147 height 18
click at [753, 256] on input "text" at bounding box center [789, 258] width 147 height 18
click at [874, 258] on input "0" at bounding box center [931, 258] width 119 height 18
click at [784, 249] on input "text" at bounding box center [789, 258] width 147 height 18
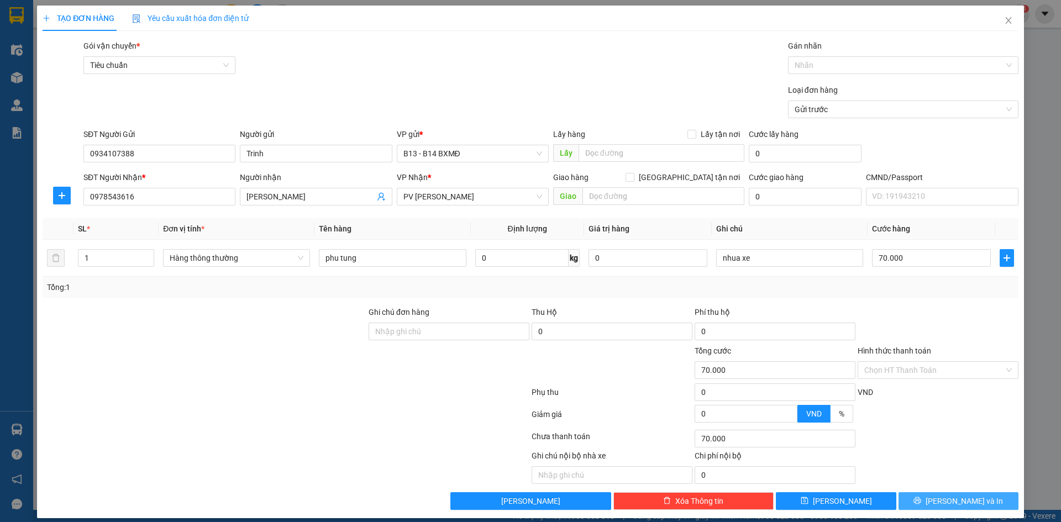
click at [960, 495] on span "Lưu và In" at bounding box center [964, 501] width 77 height 12
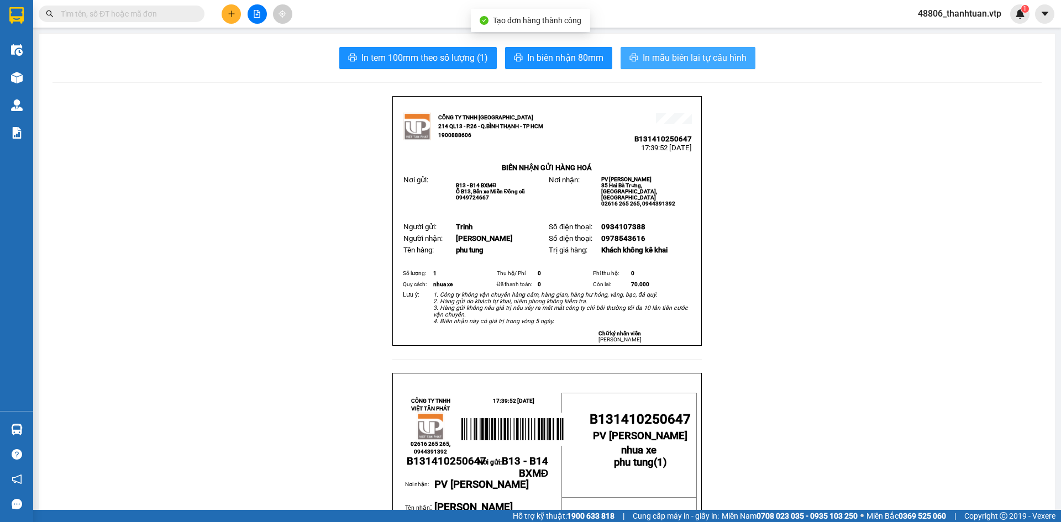
click at [722, 57] on span "In mẫu biên lai tự cấu hình" at bounding box center [695, 58] width 104 height 14
